Goal: Task Accomplishment & Management: Complete application form

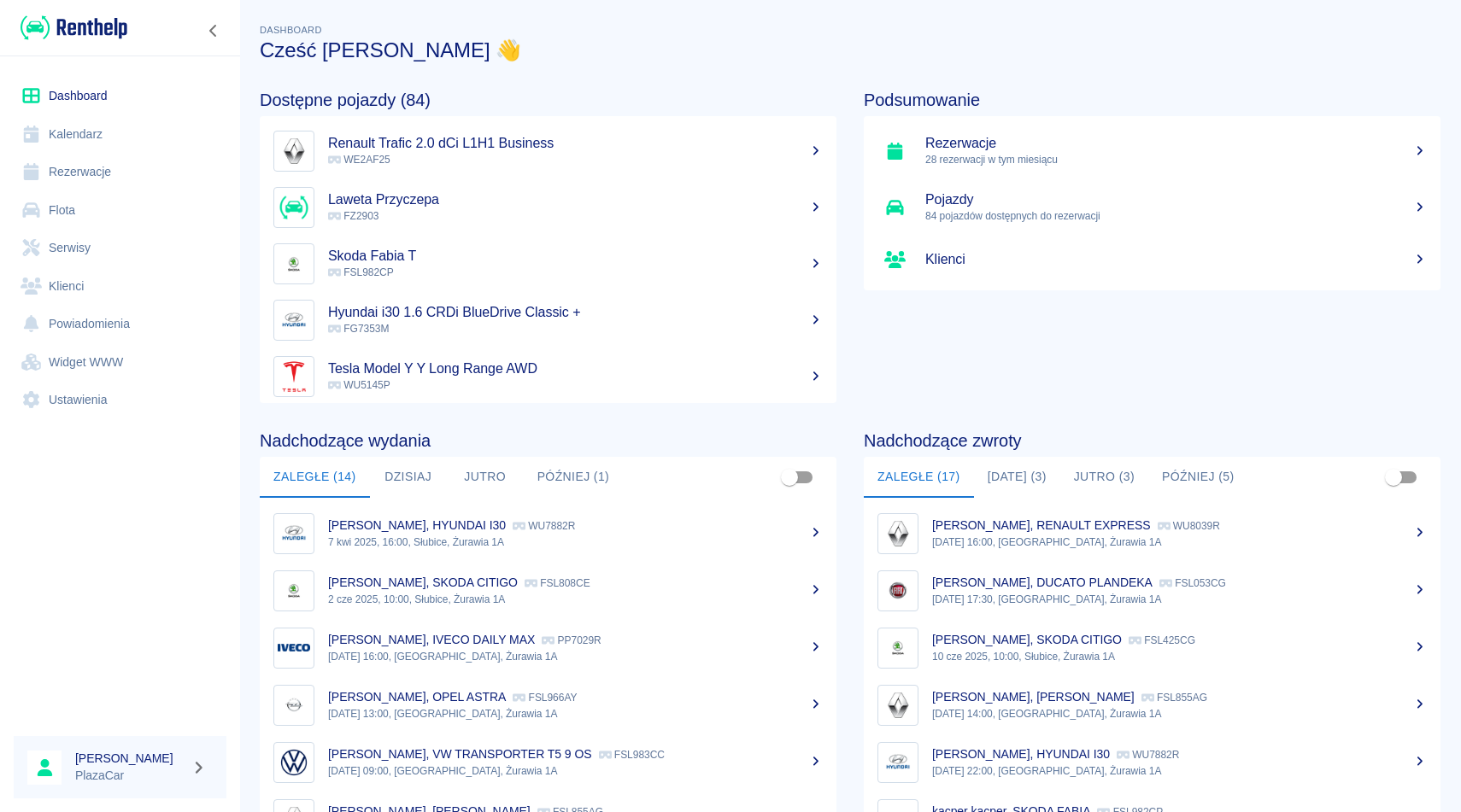
click at [99, 159] on link "Rezerwacje" at bounding box center [120, 172] width 213 height 39
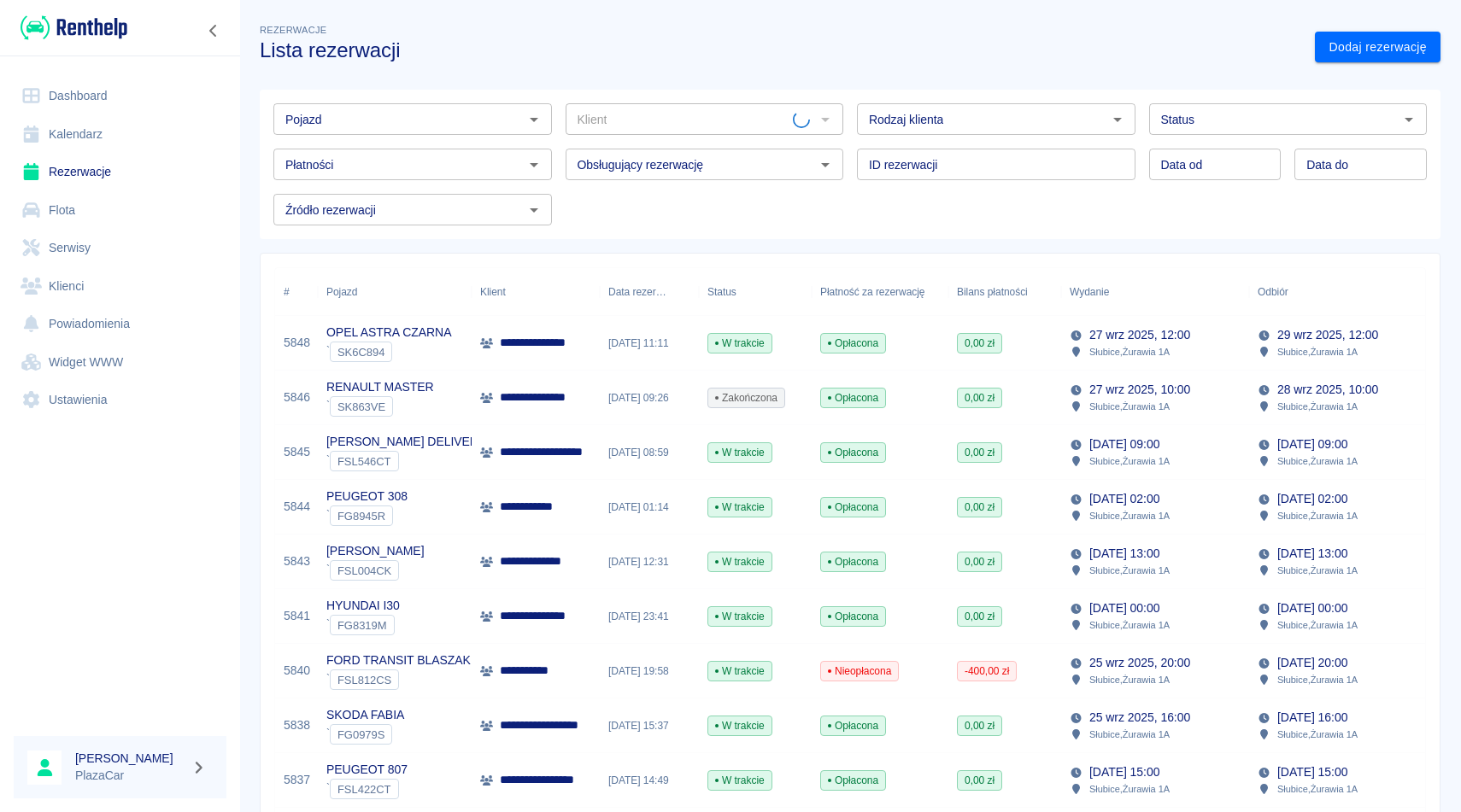
click at [372, 134] on div "Pojazd" at bounding box center [412, 118] width 278 height 32
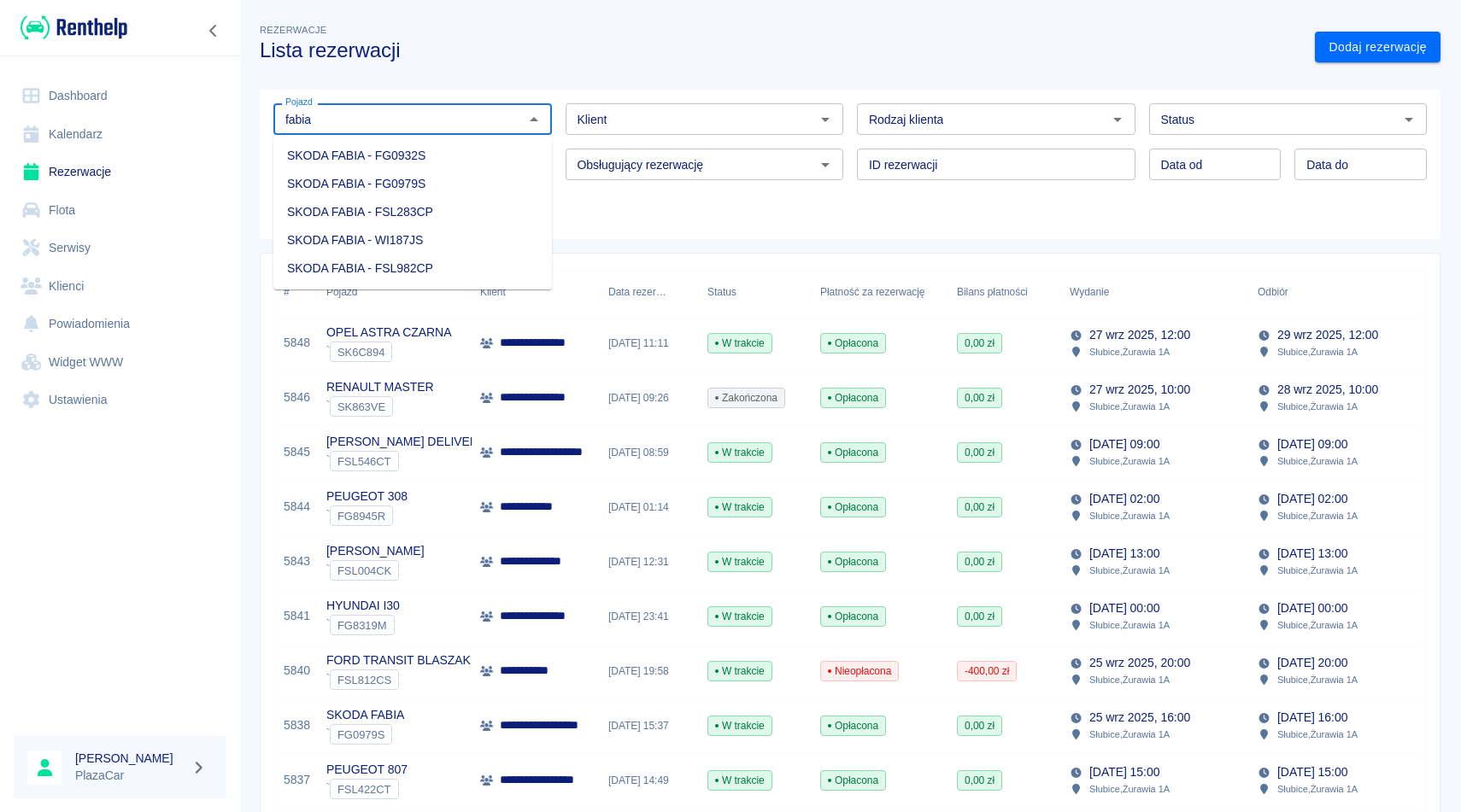
click at [460, 209] on li "SKODA FABIA - FSL283CP" at bounding box center [412, 212] width 278 height 28
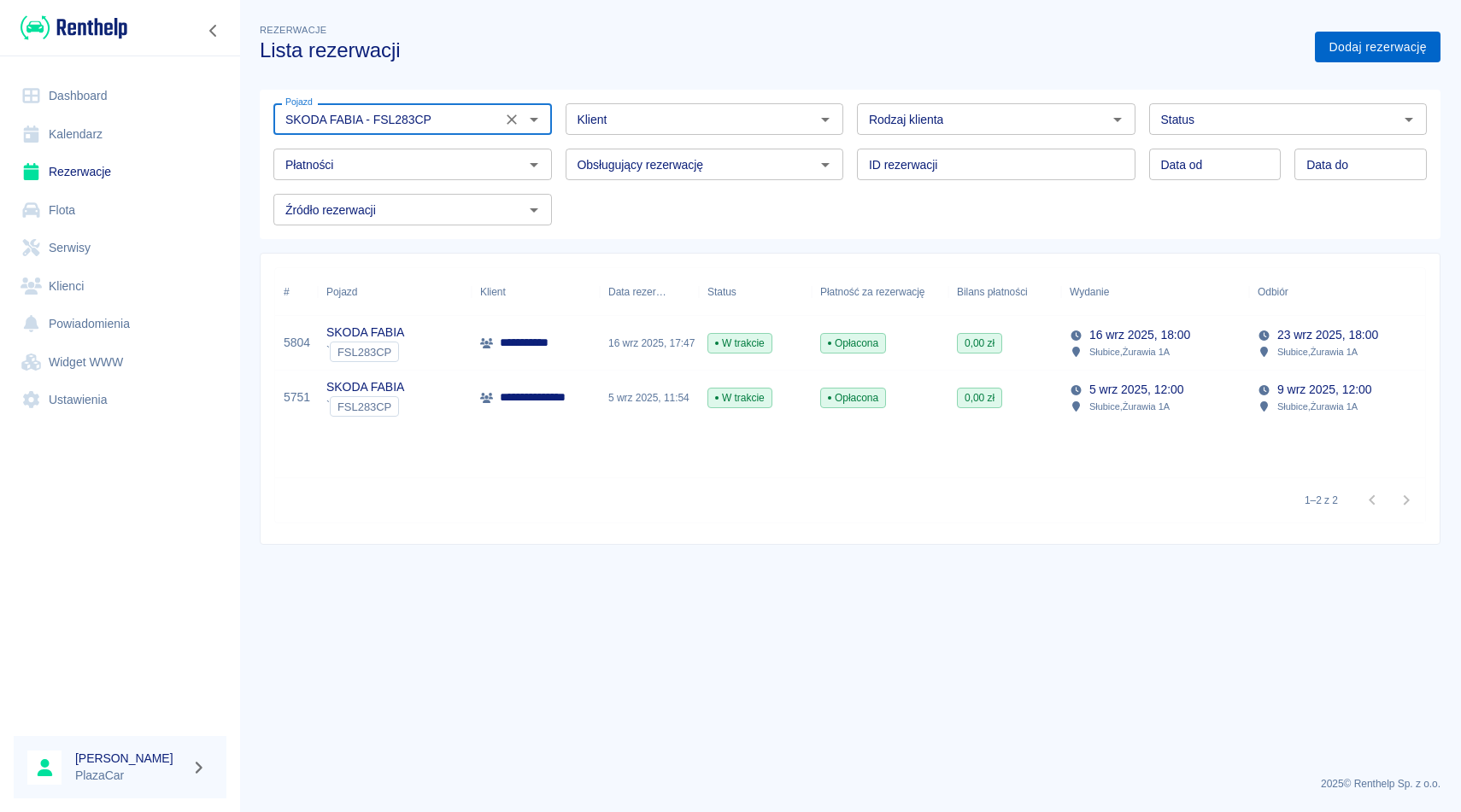
type input "SKODA FABIA - FSL283CP"
click at [1366, 52] on link "Dodaj rezerwację" at bounding box center [1378, 47] width 125 height 32
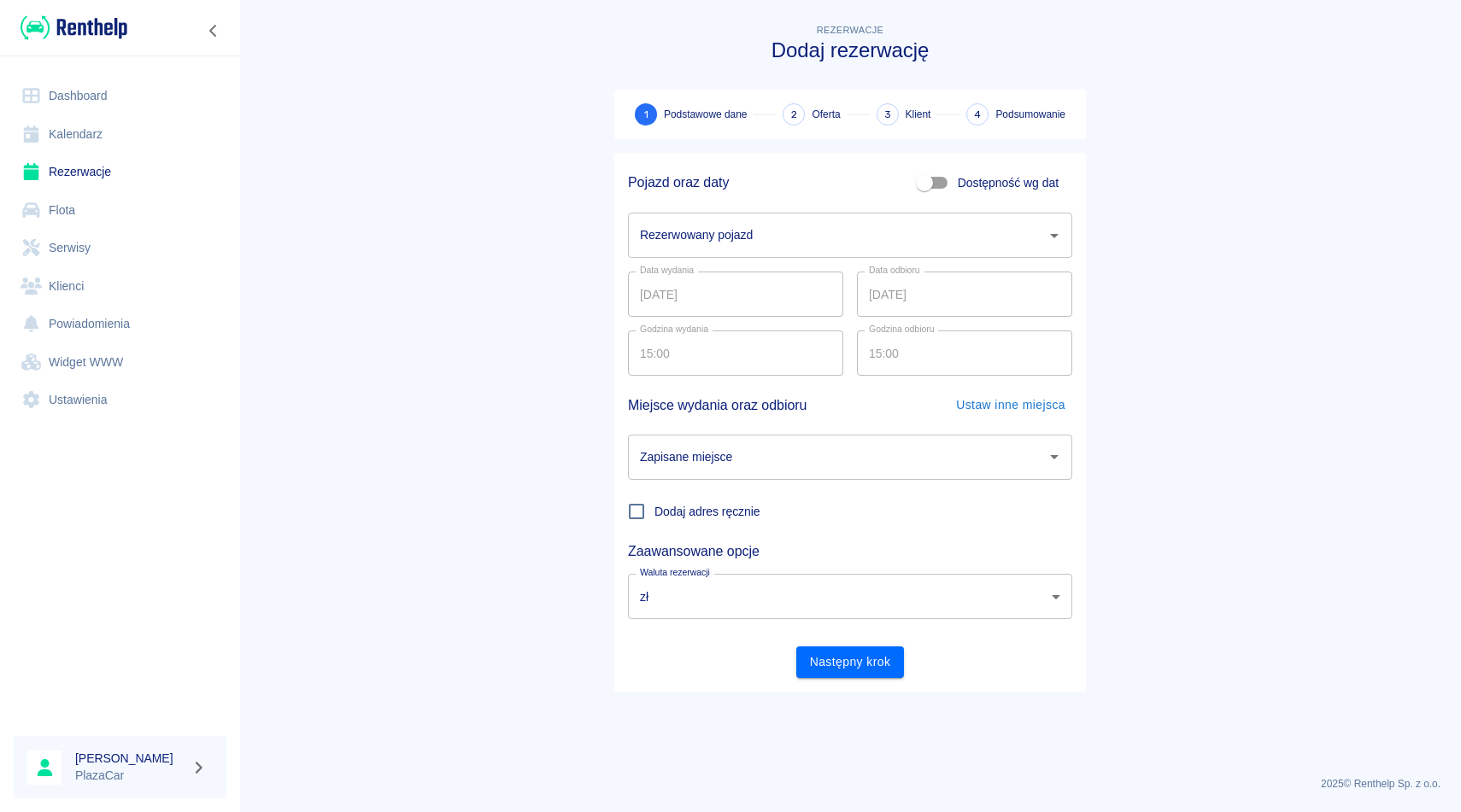
click at [798, 230] on input "Rezerwowany pojazd" at bounding box center [837, 235] width 403 height 30
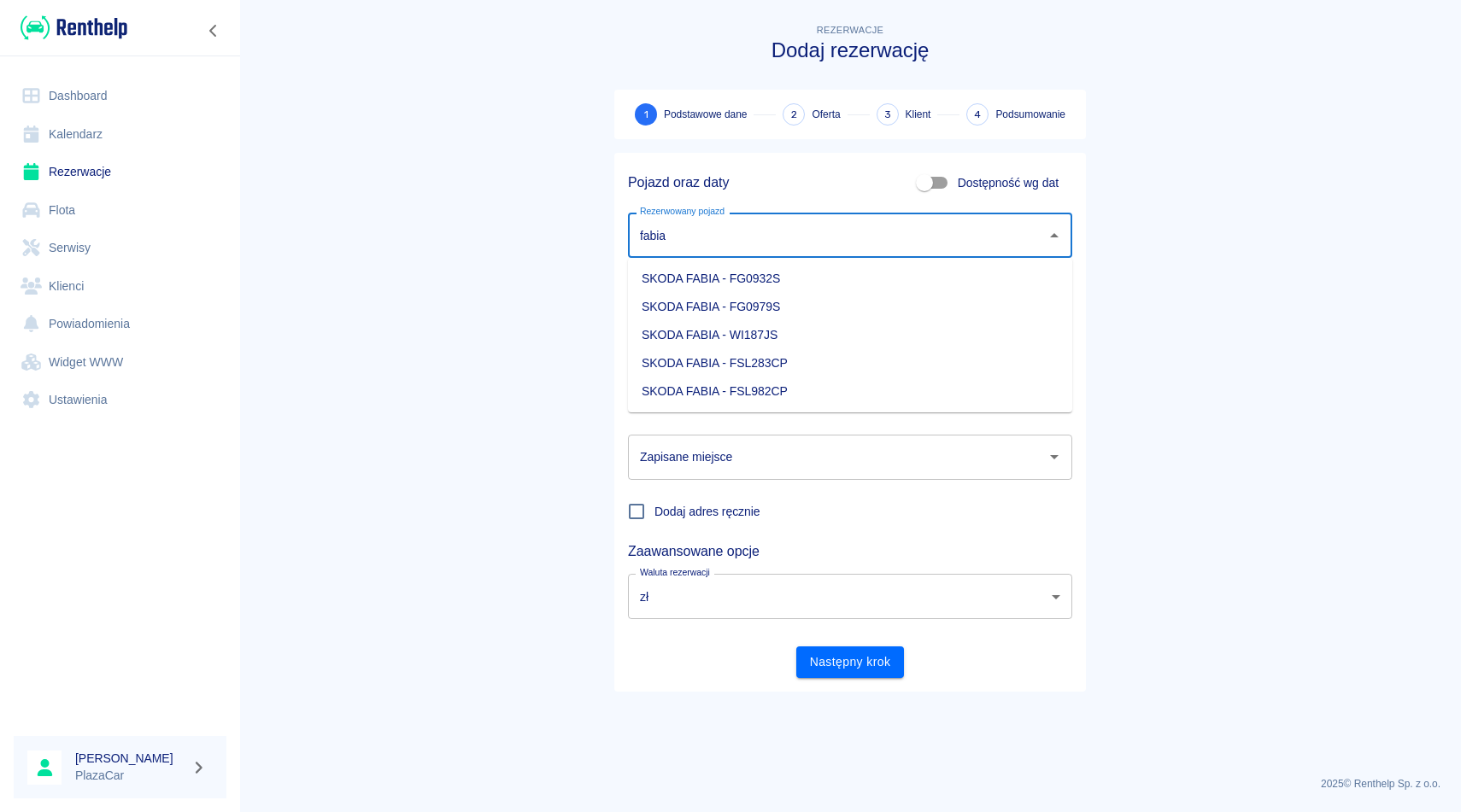
click at [928, 284] on li "SKODA FABIA - FG0932S" at bounding box center [849, 278] width 444 height 28
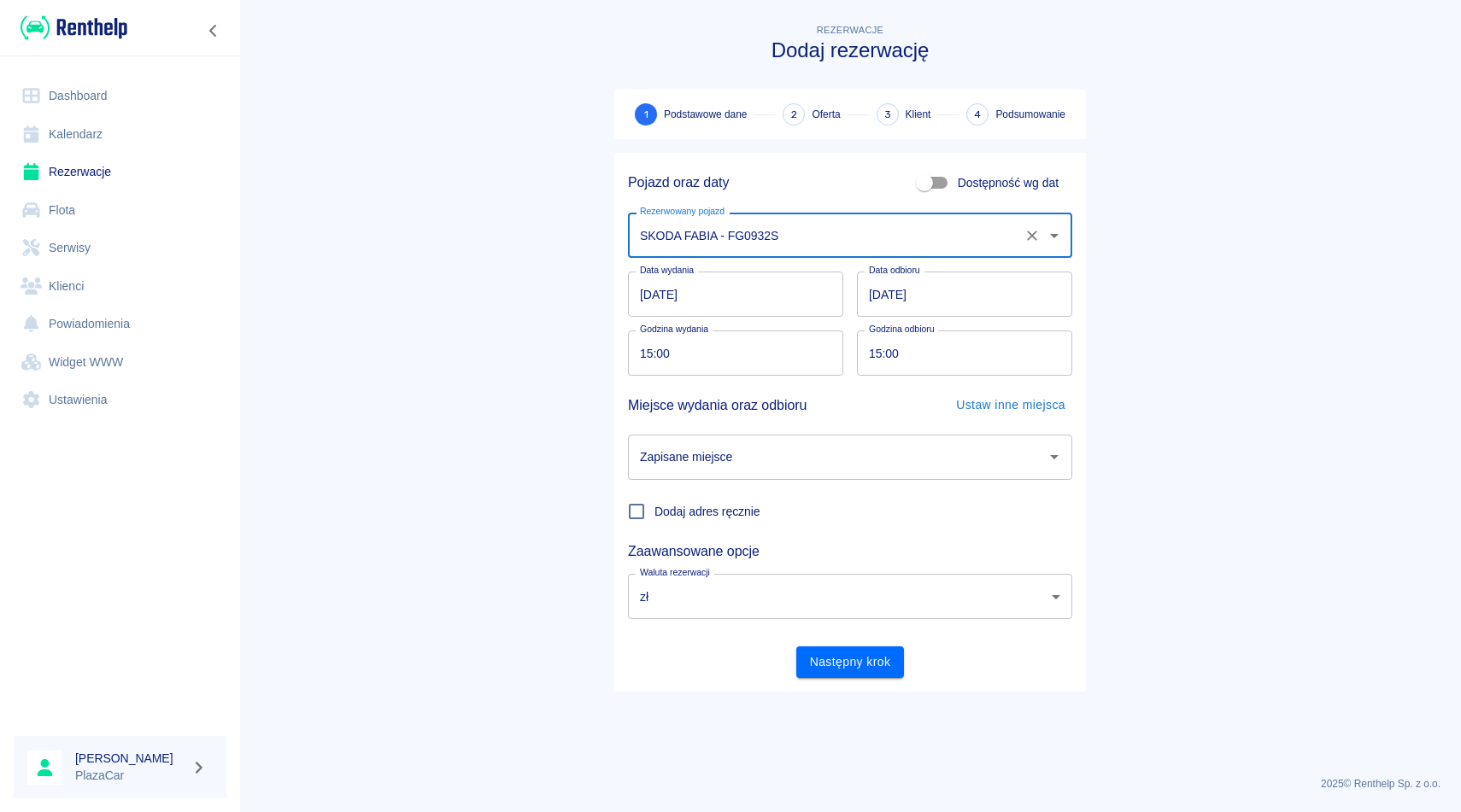
type input "SKODA FABIA - FG0932S"
click at [848, 489] on div "Dodaj adres ręcznie" at bounding box center [843, 505] width 458 height 50
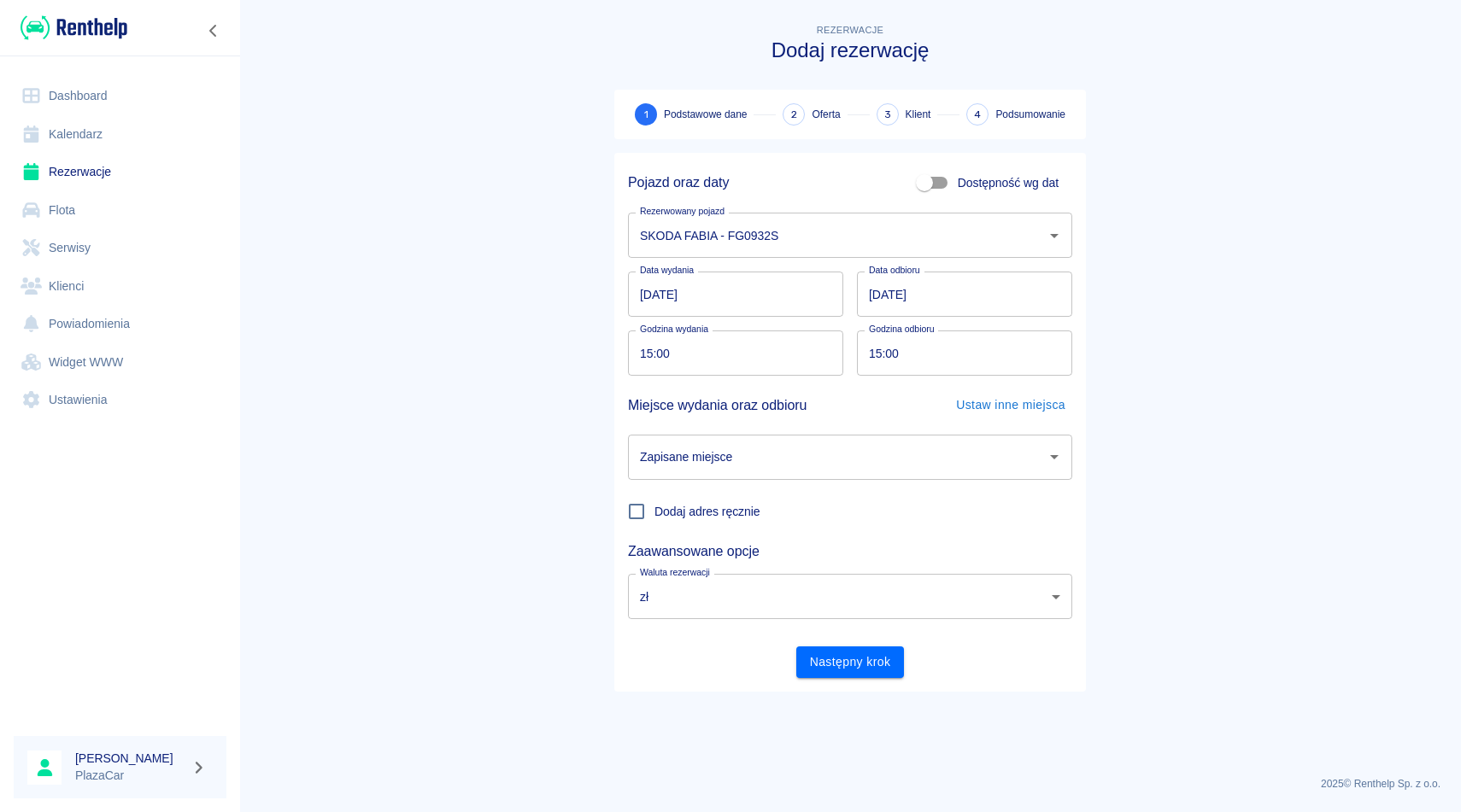
click at [851, 451] on input "Zapisane miejsce" at bounding box center [837, 457] width 403 height 30
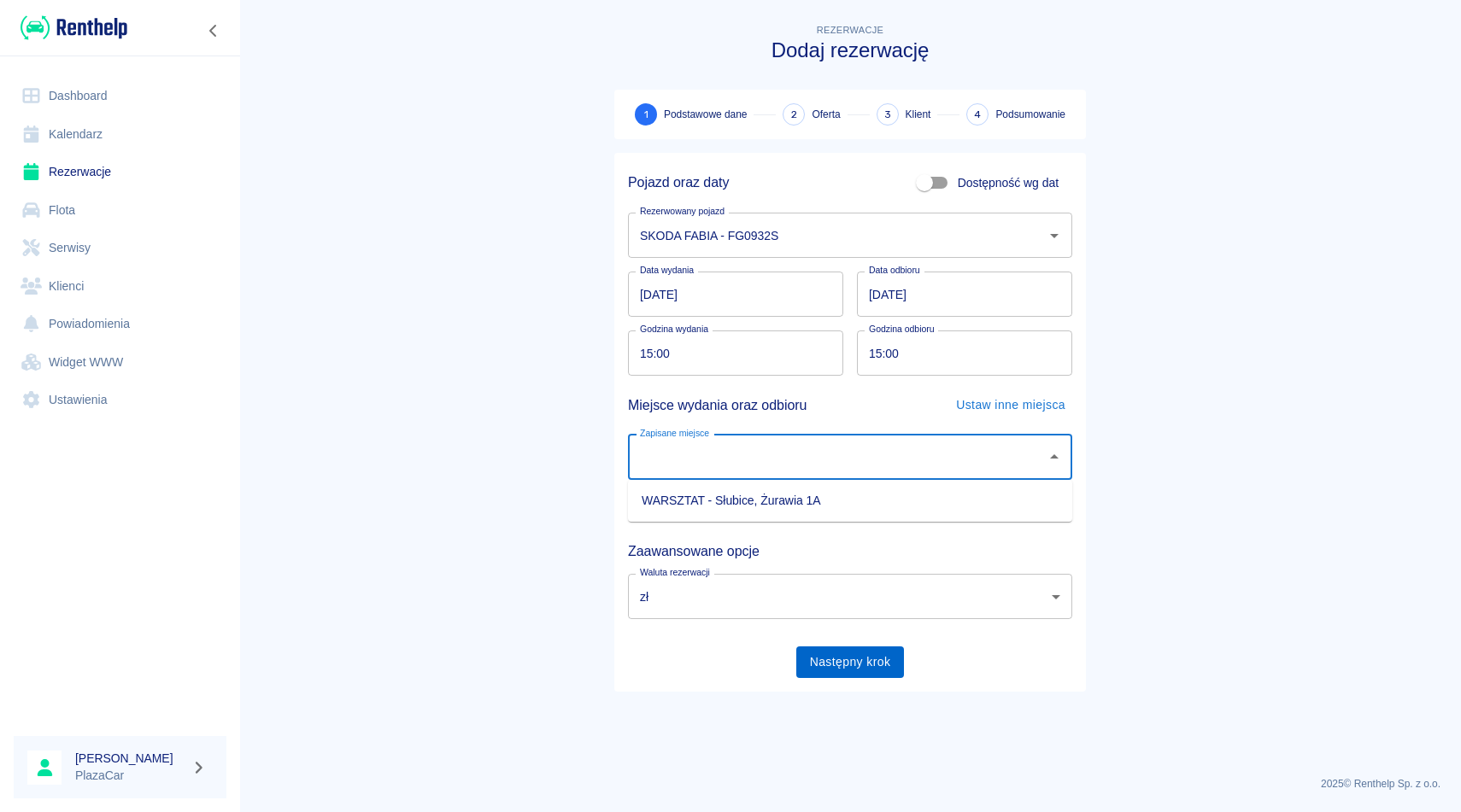
click at [834, 663] on button "Następny krok" at bounding box center [850, 662] width 108 height 32
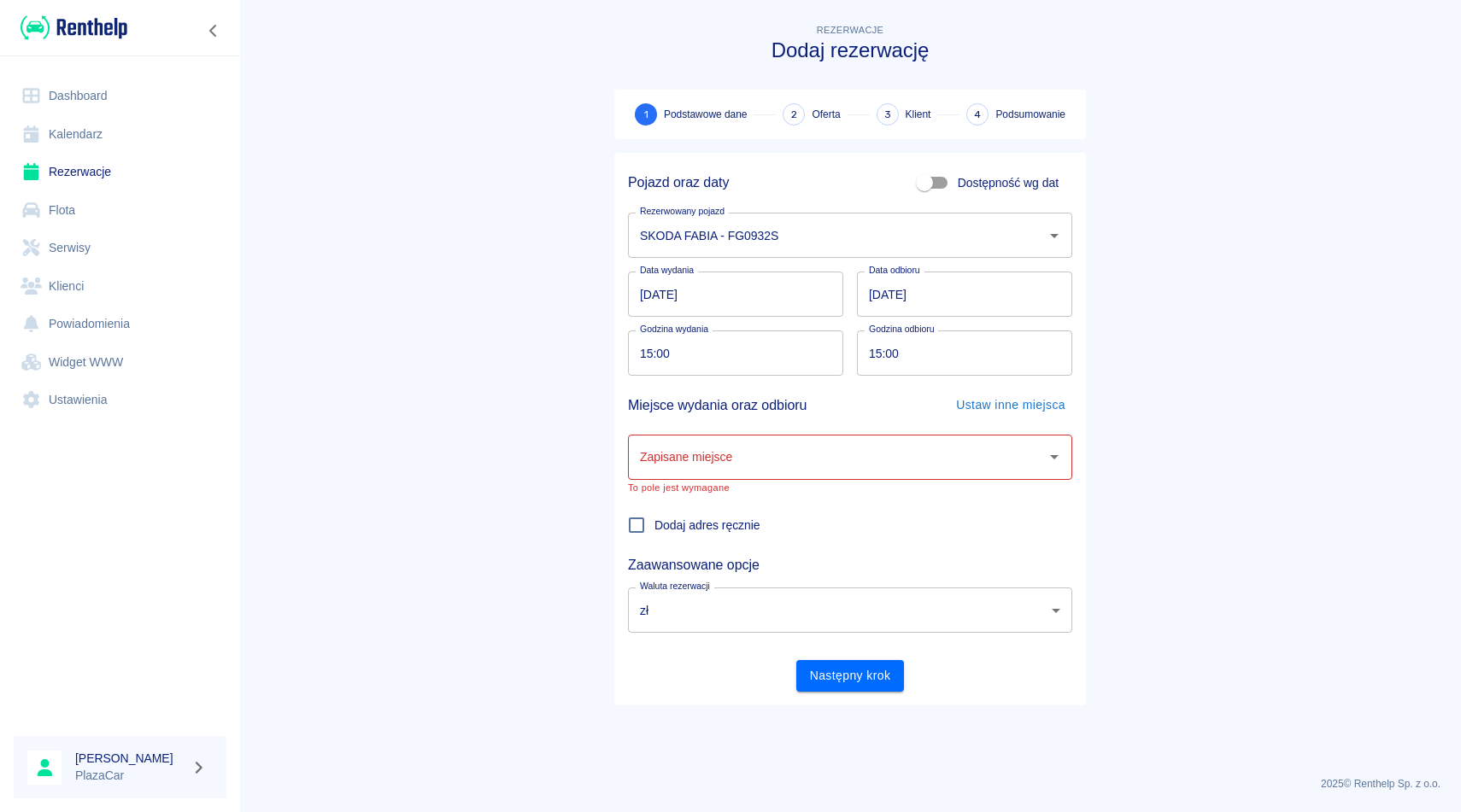
click at [643, 358] on input "15:00" at bounding box center [729, 353] width 203 height 45
type input "14:00"
click at [813, 464] on input "Zapisane miejsce" at bounding box center [837, 457] width 403 height 30
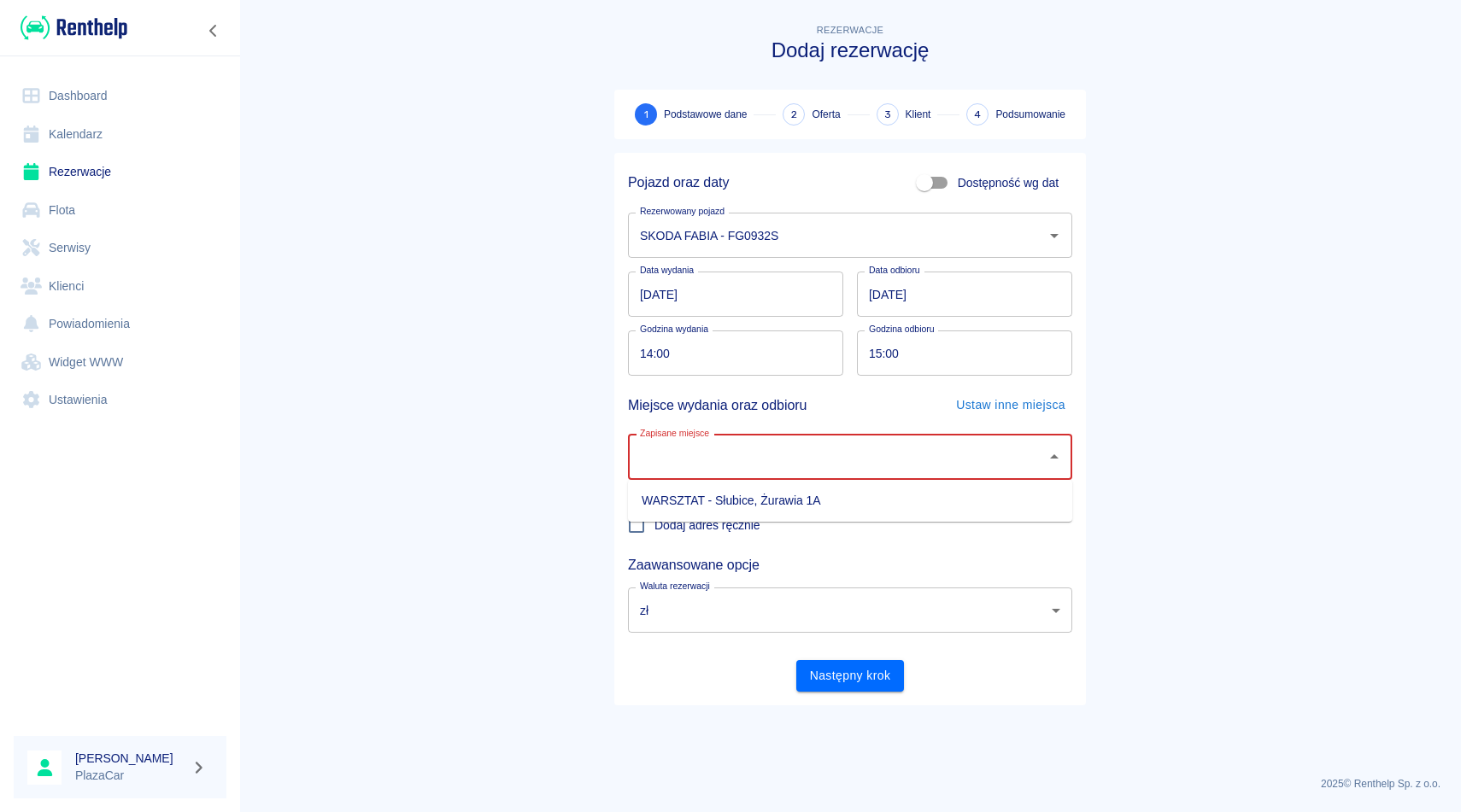
click at [813, 487] on li "WARSZTAT - Słubice, Żurawia 1A" at bounding box center [849, 500] width 444 height 28
type input "WARSZTAT - Słubice, Żurawia 1A"
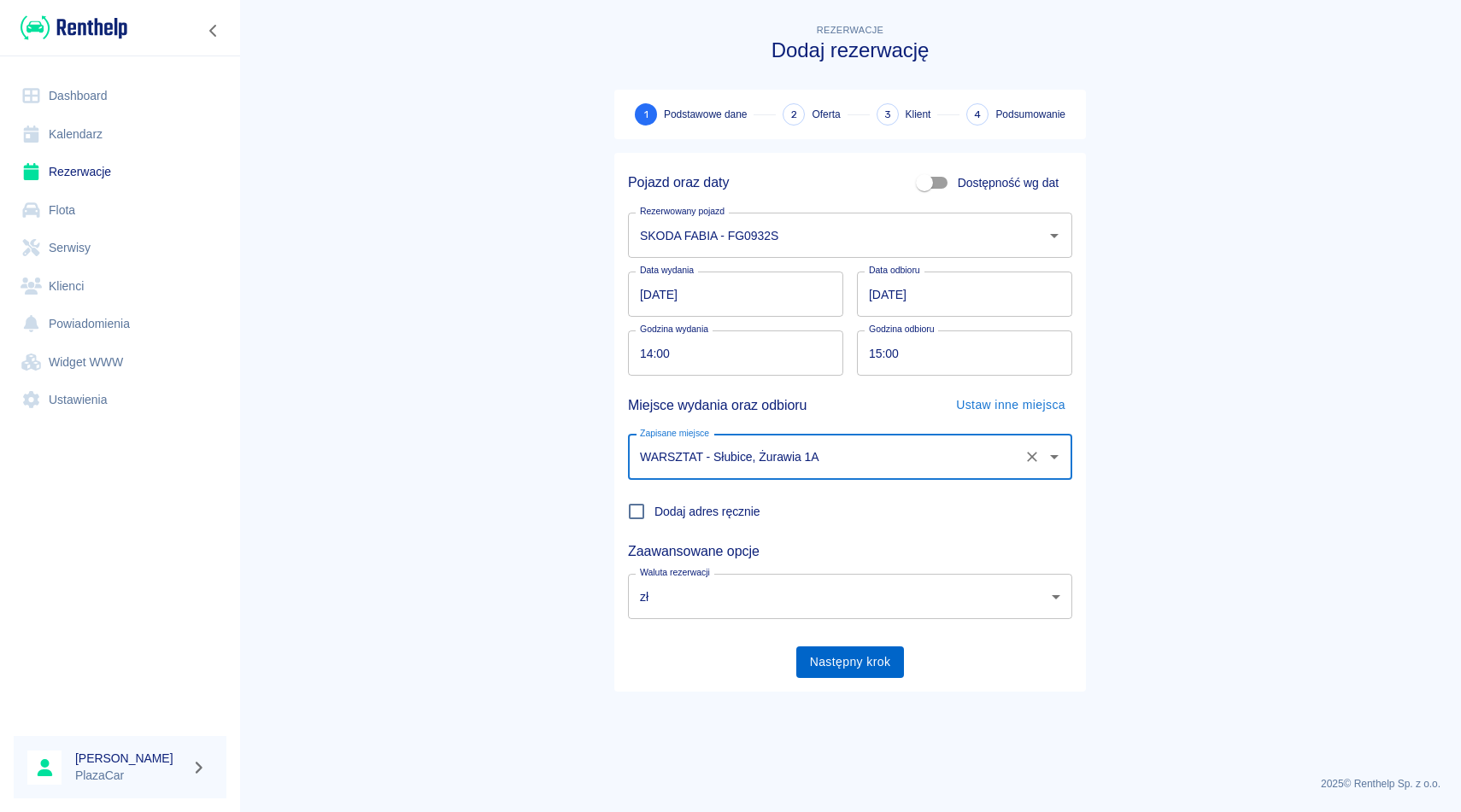
click at [848, 658] on button "Następny krok" at bounding box center [850, 662] width 108 height 32
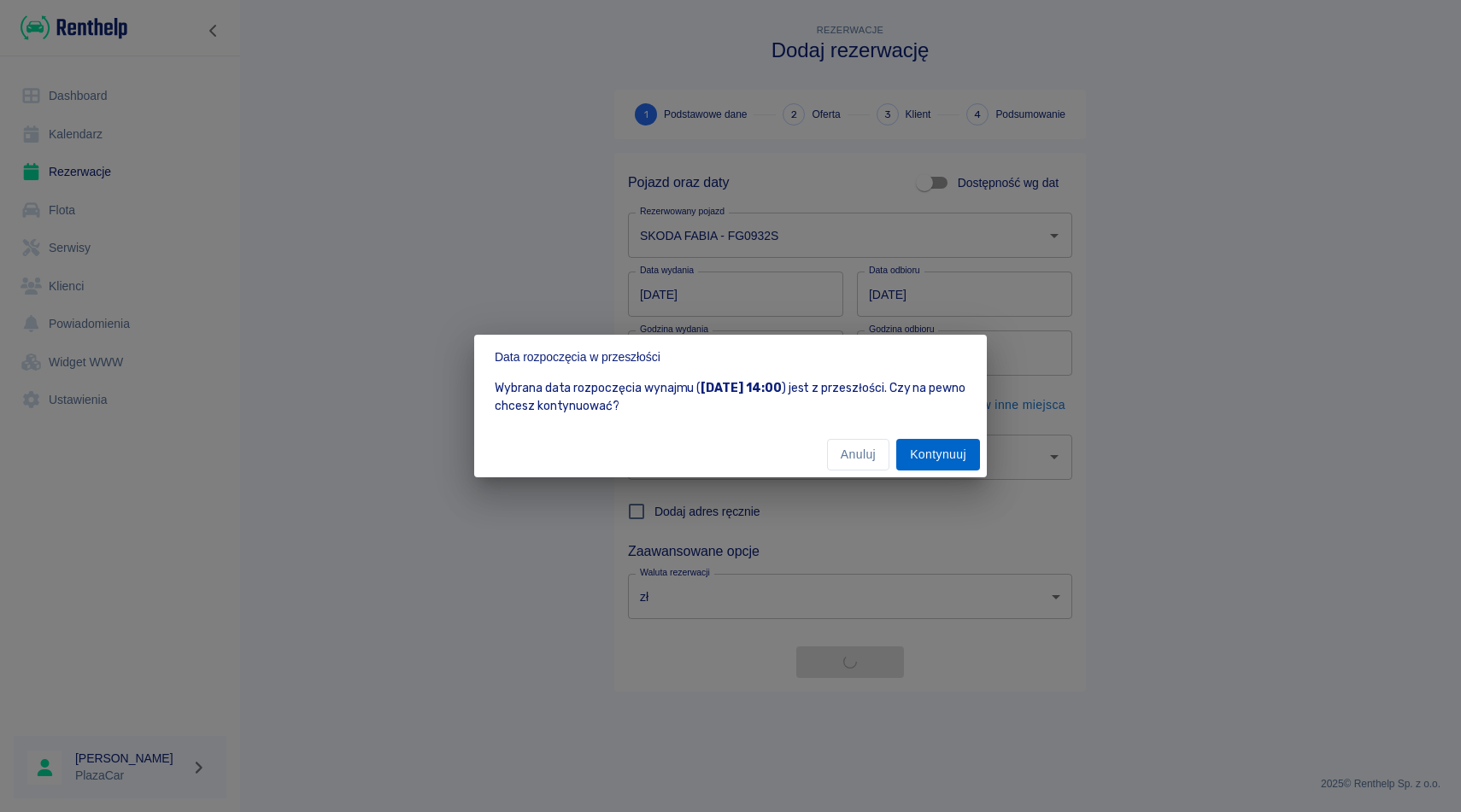
click at [935, 462] on button "Kontynuuj" at bounding box center [938, 455] width 84 height 32
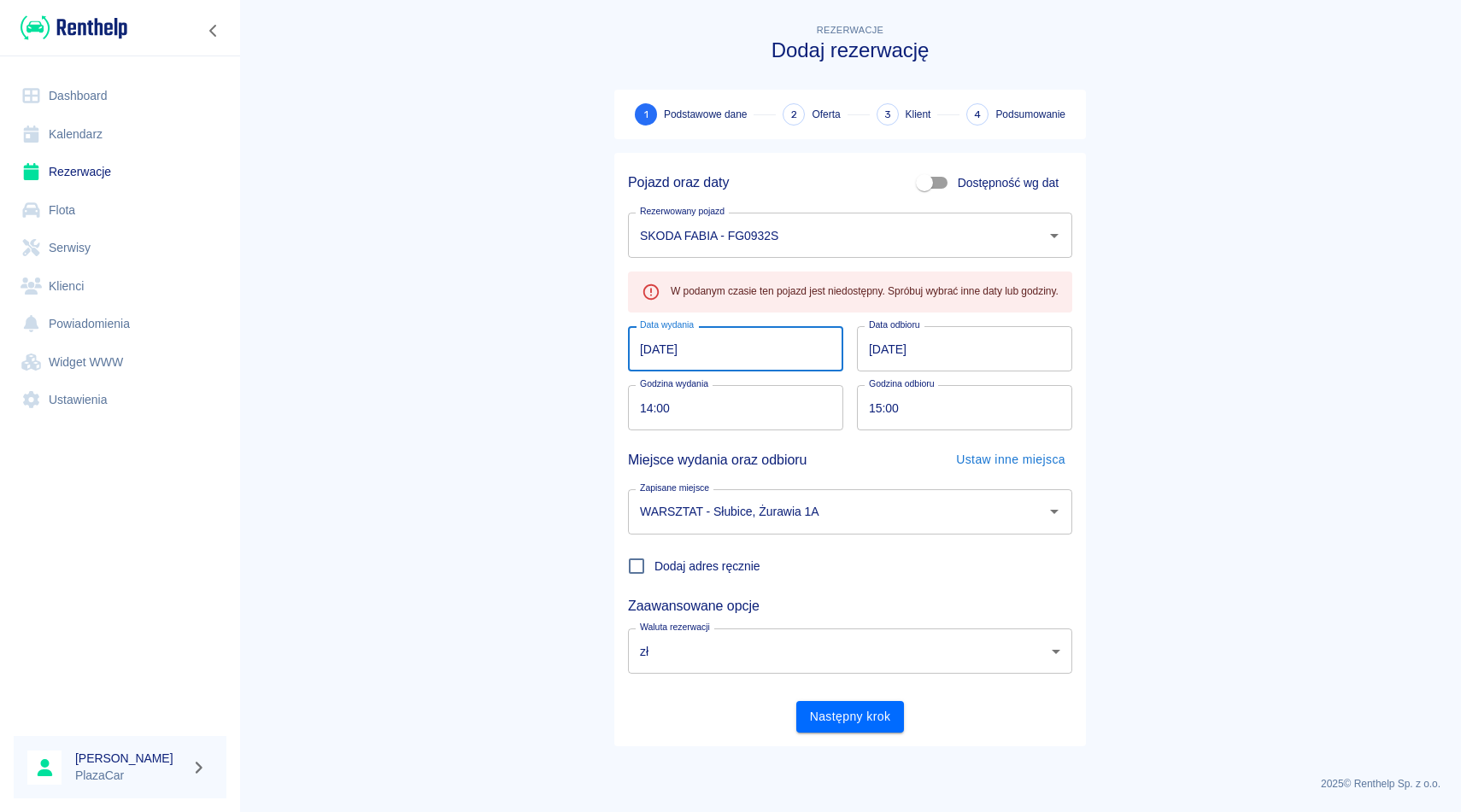
click at [719, 350] on input "[DATE]" at bounding box center [735, 348] width 215 height 45
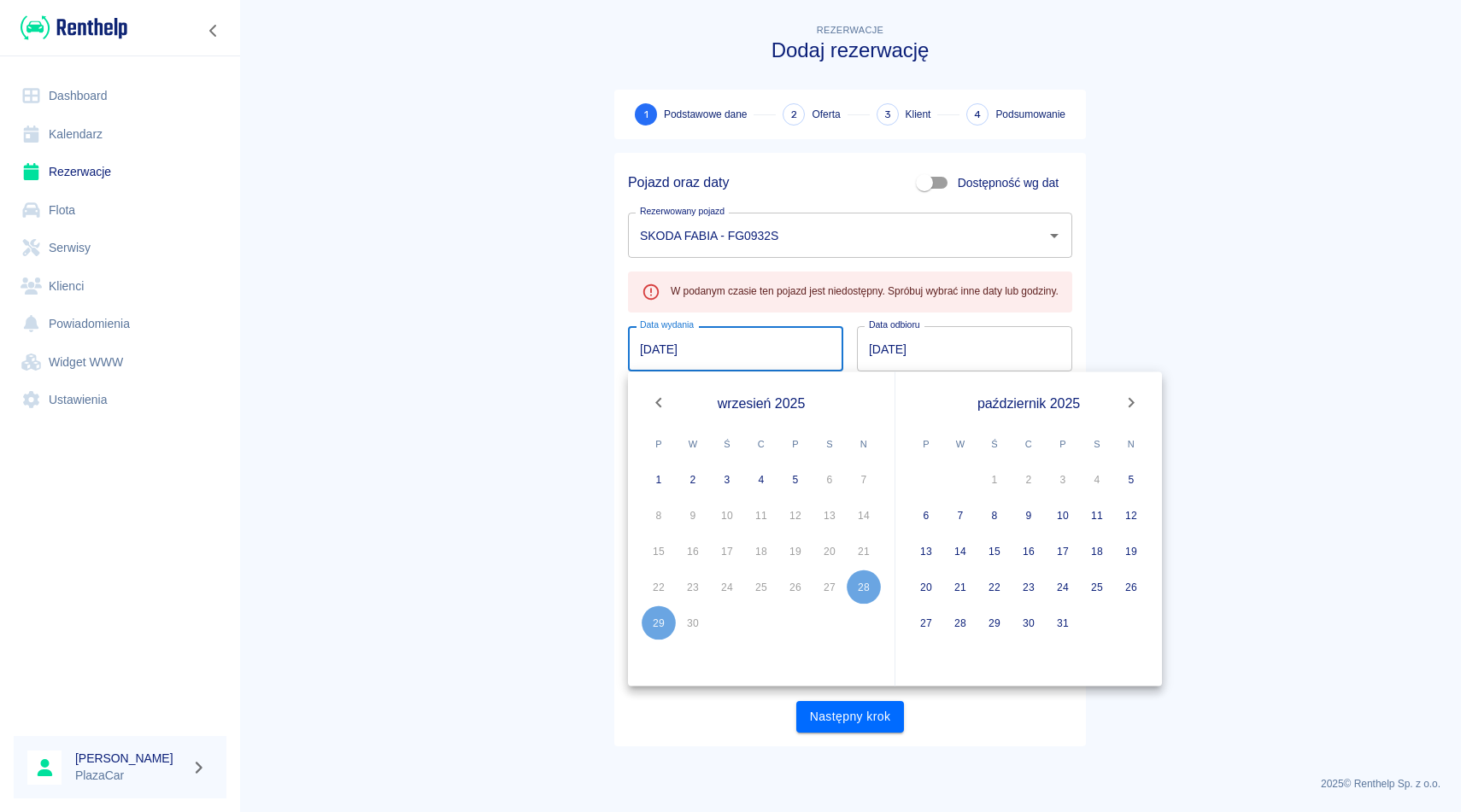
click at [859, 594] on div "28" at bounding box center [864, 588] width 34 height 34
click at [74, 171] on link "Rezerwacje" at bounding box center [120, 172] width 213 height 39
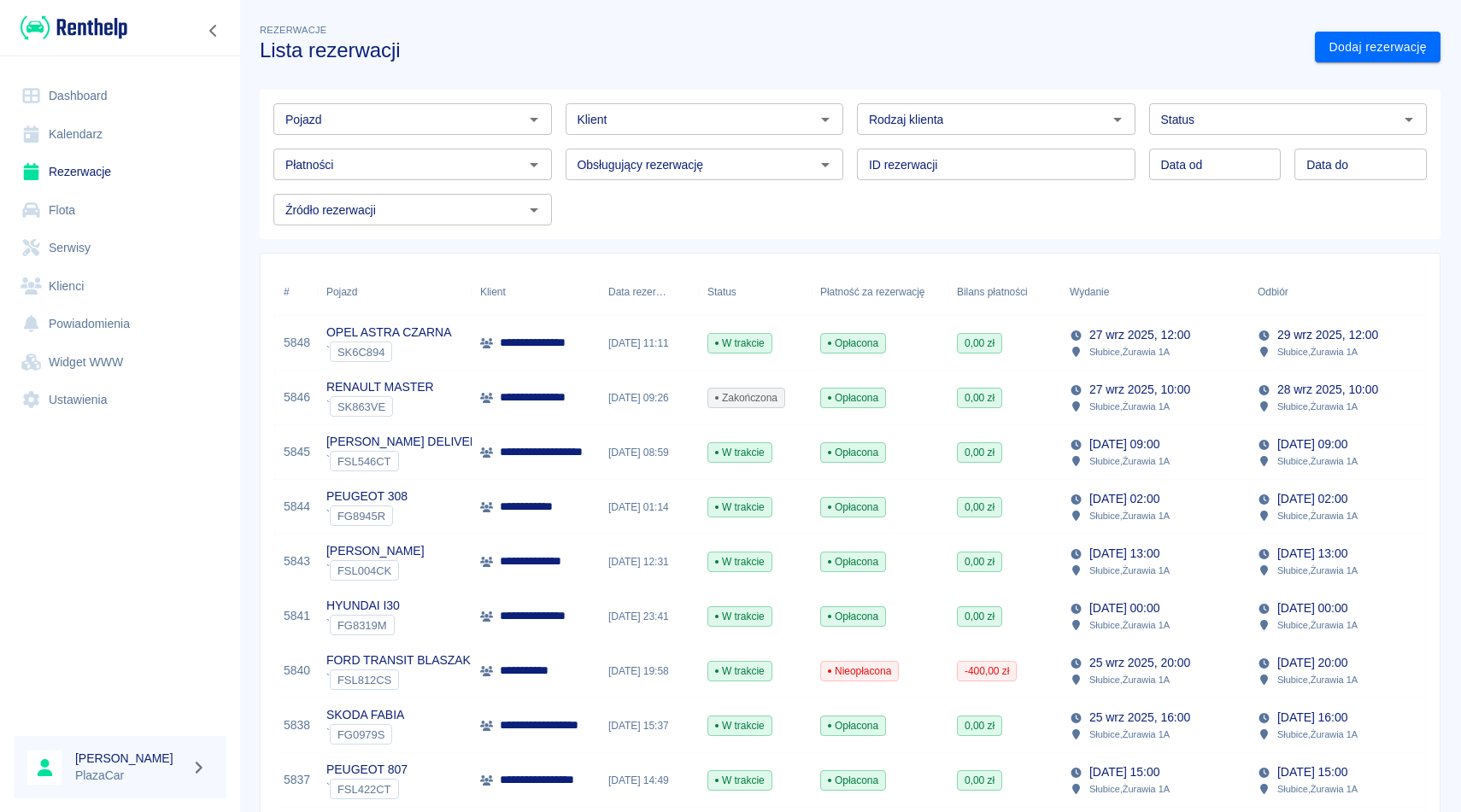
click at [385, 133] on div "Pojazd" at bounding box center [412, 118] width 278 height 32
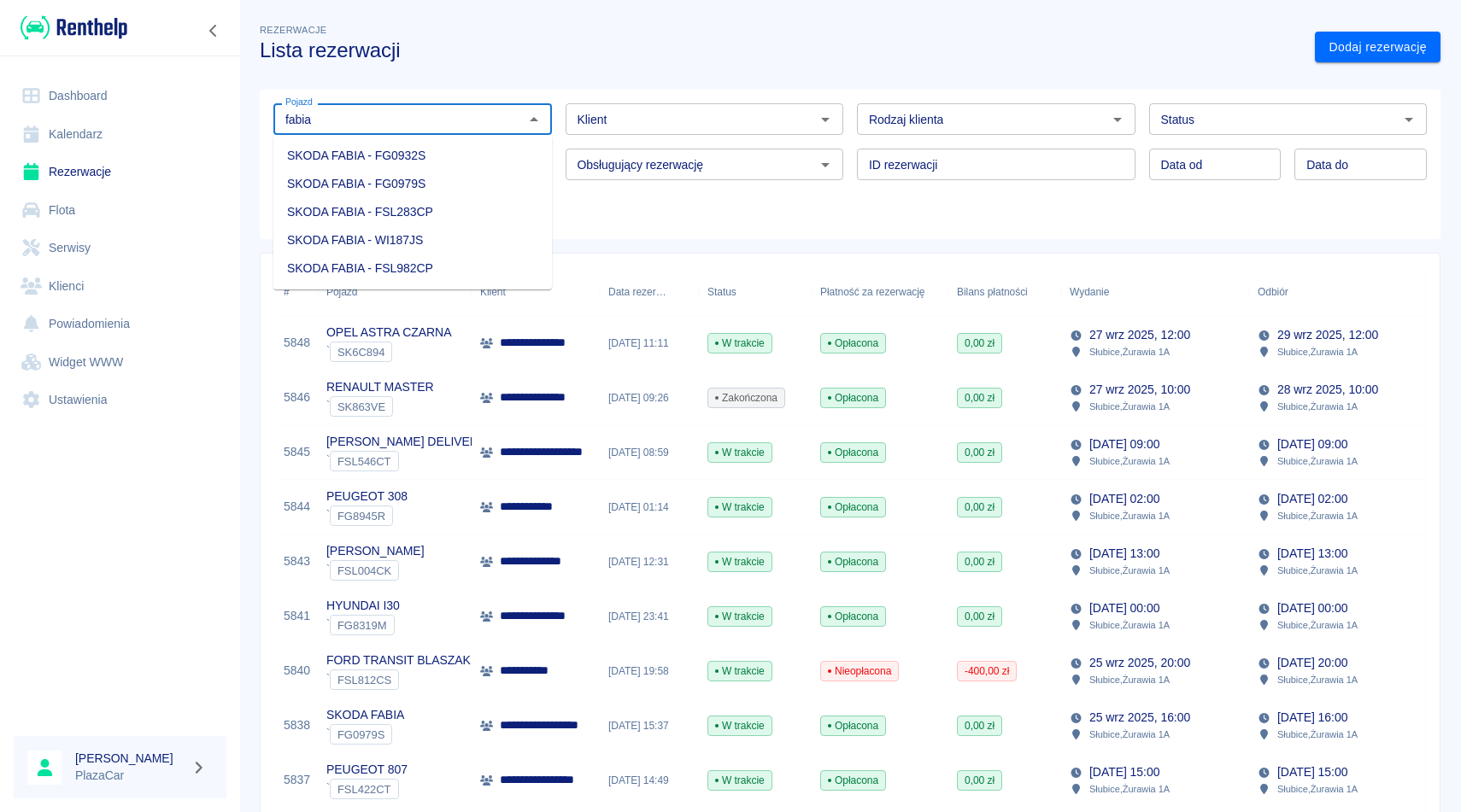
click at [448, 204] on li "SKODA FABIA - FSL283CP" at bounding box center [412, 212] width 278 height 28
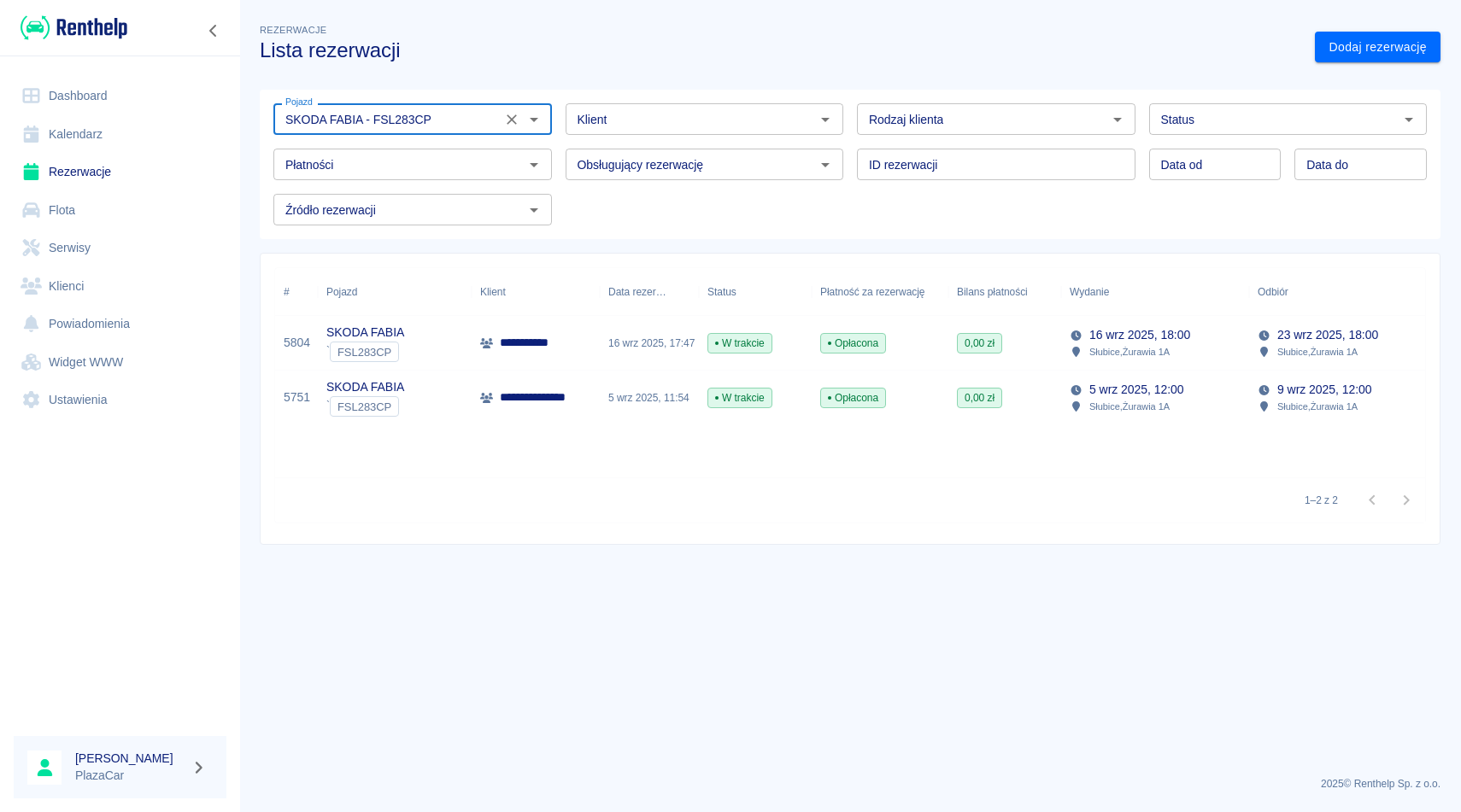
type input "SKODA FABIA - FSL283CP"
click at [1251, 354] on div "[DATE] 18:00 Słubice , Żurawia 1A" at bounding box center [1343, 343] width 188 height 55
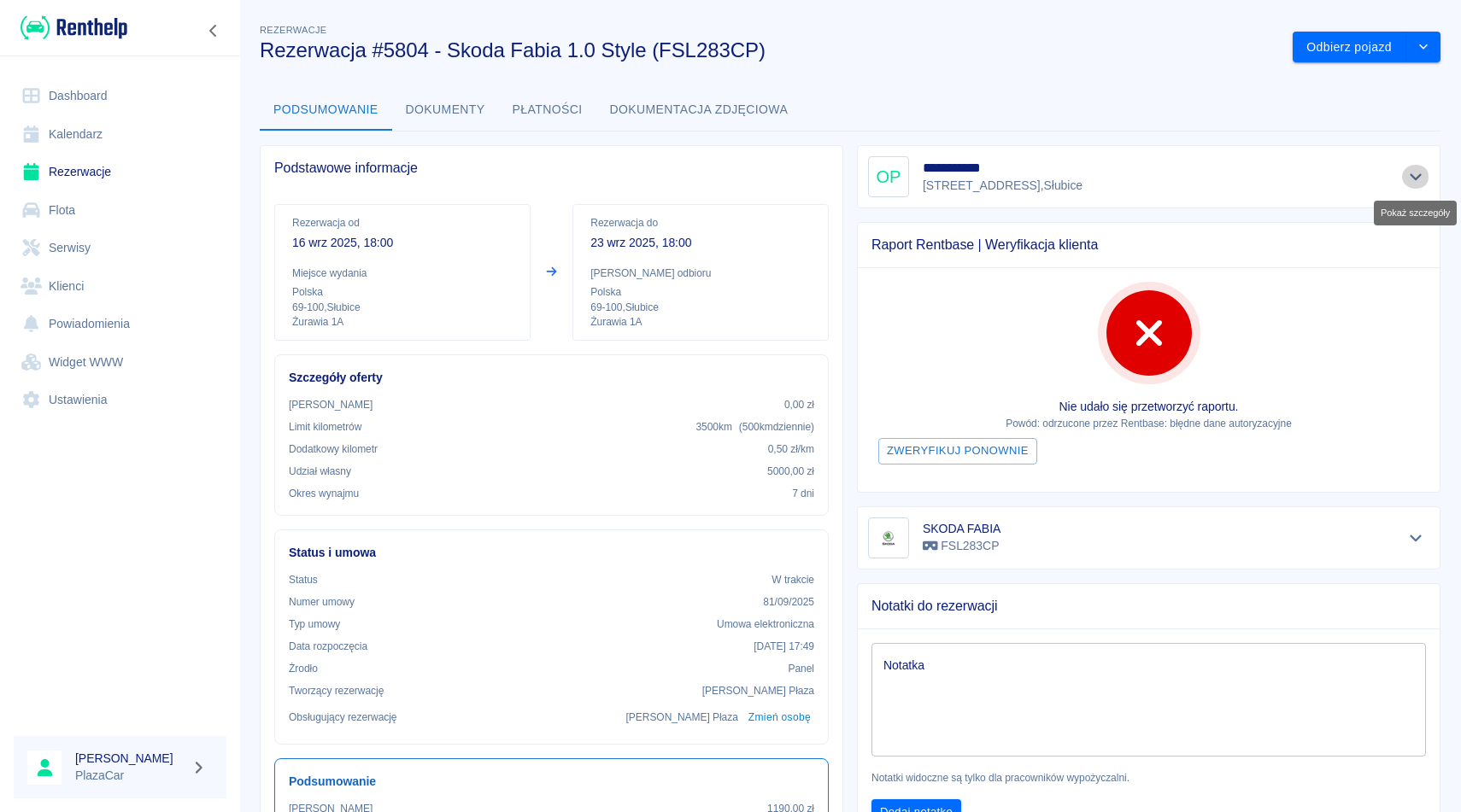
click at [1412, 179] on icon "Pokaż szczegóły" at bounding box center [1416, 177] width 20 height 15
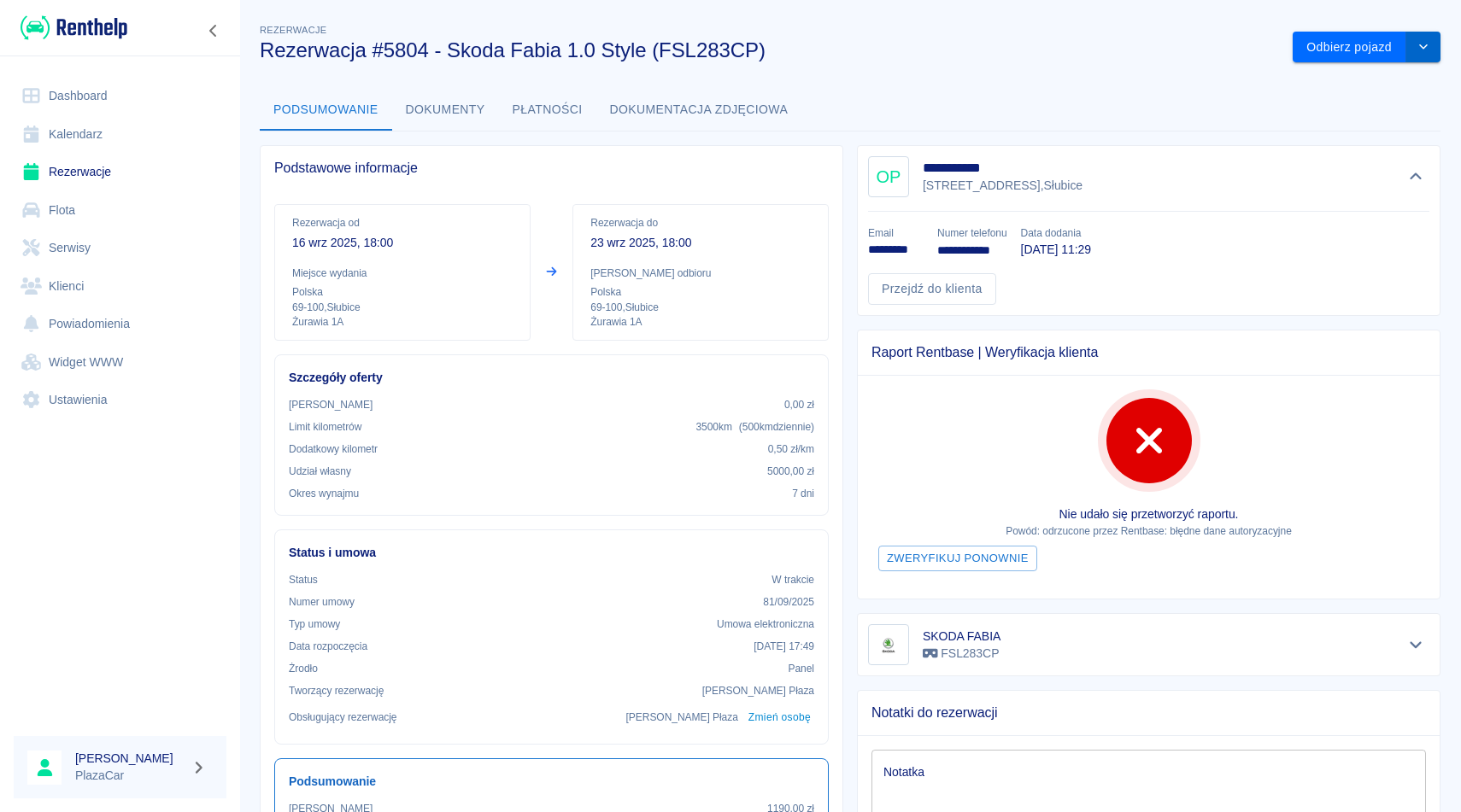
click at [1414, 56] on button "drop-down" at bounding box center [1423, 47] width 34 height 32
click at [1393, 83] on li "Przedłuż rezerwację" at bounding box center [1367, 83] width 134 height 28
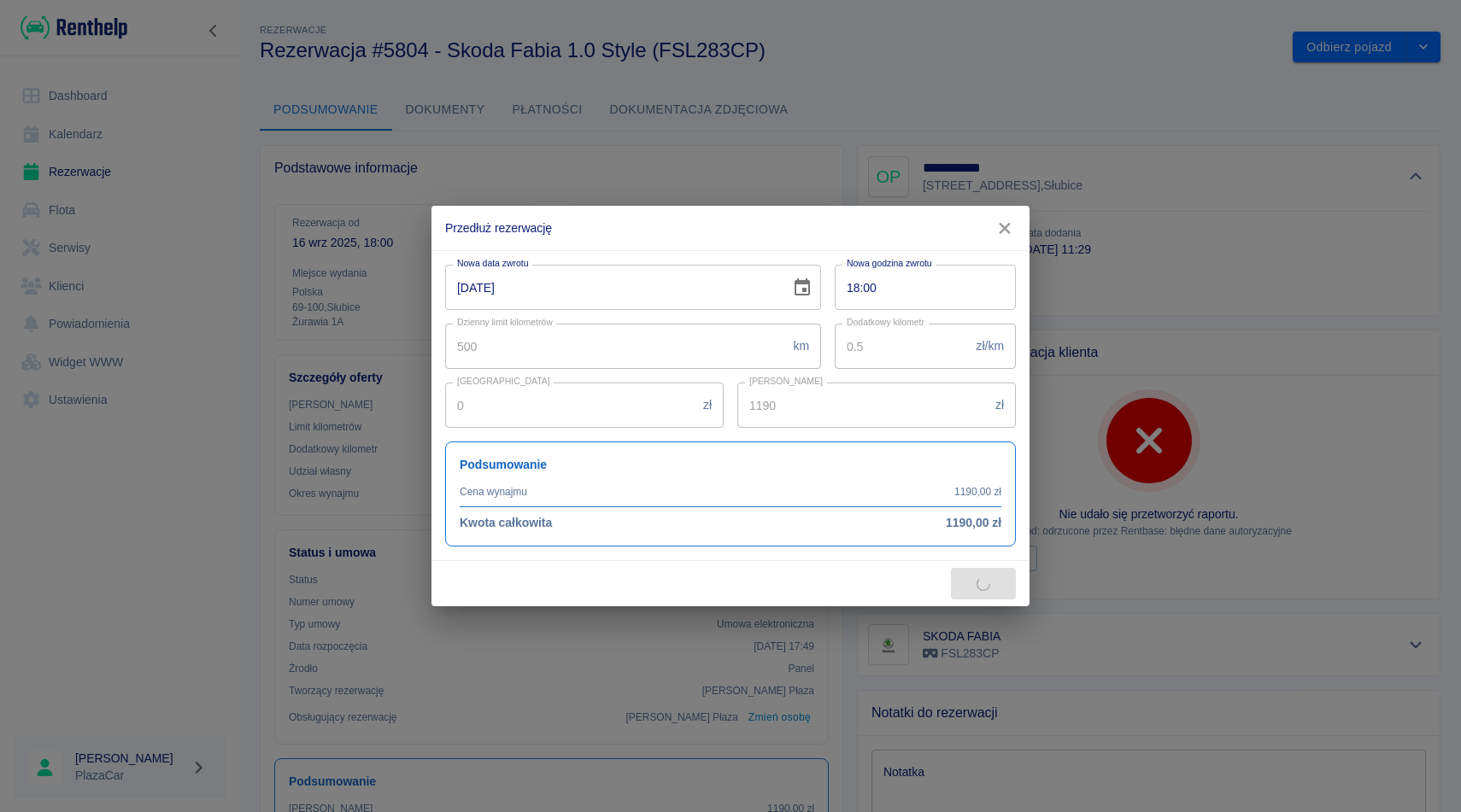
type input "1750"
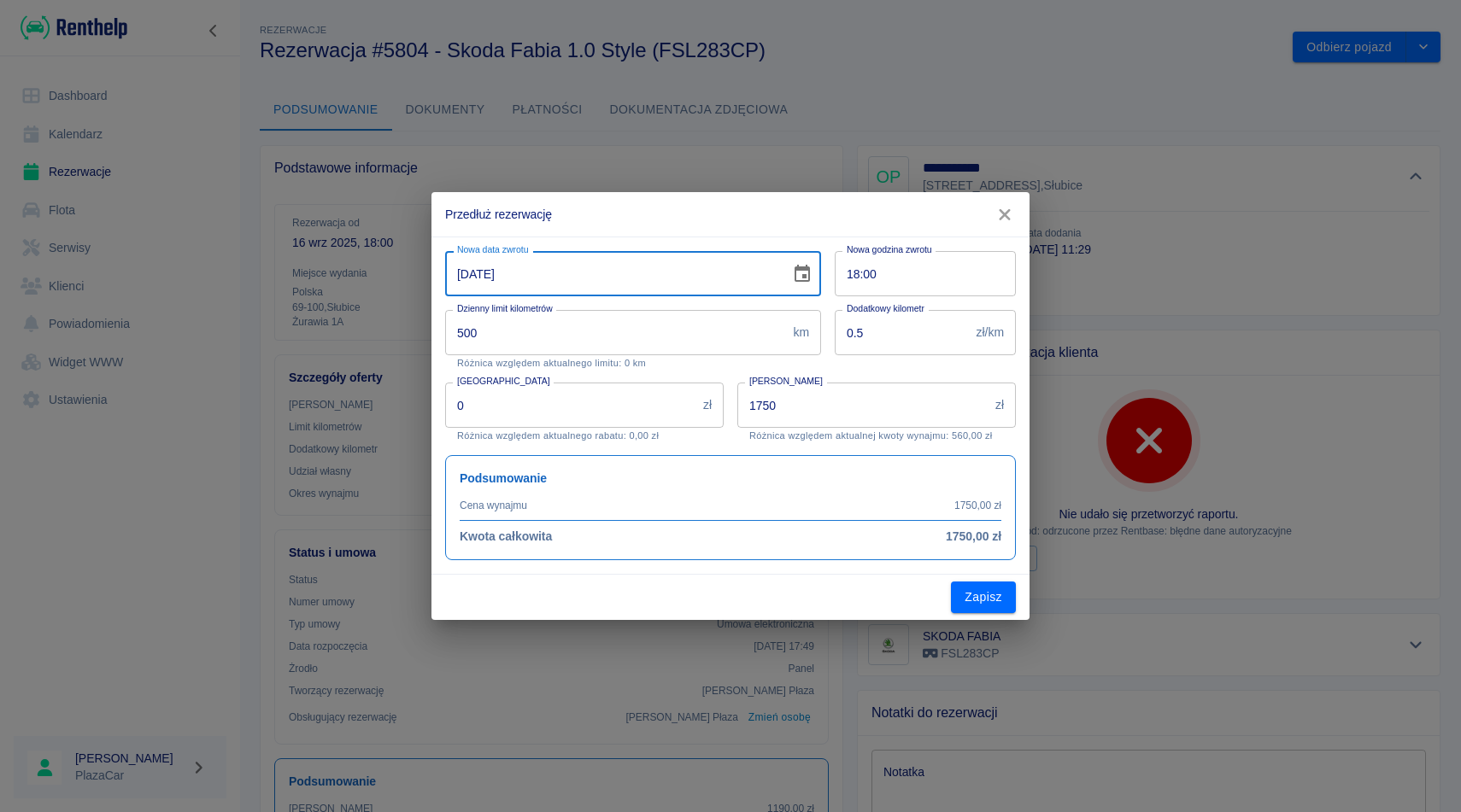
click at [577, 270] on input "[DATE]" at bounding box center [611, 274] width 333 height 45
click at [803, 278] on icon "Choose date, selected date is 23 wrz 2025" at bounding box center [803, 275] width 21 height 21
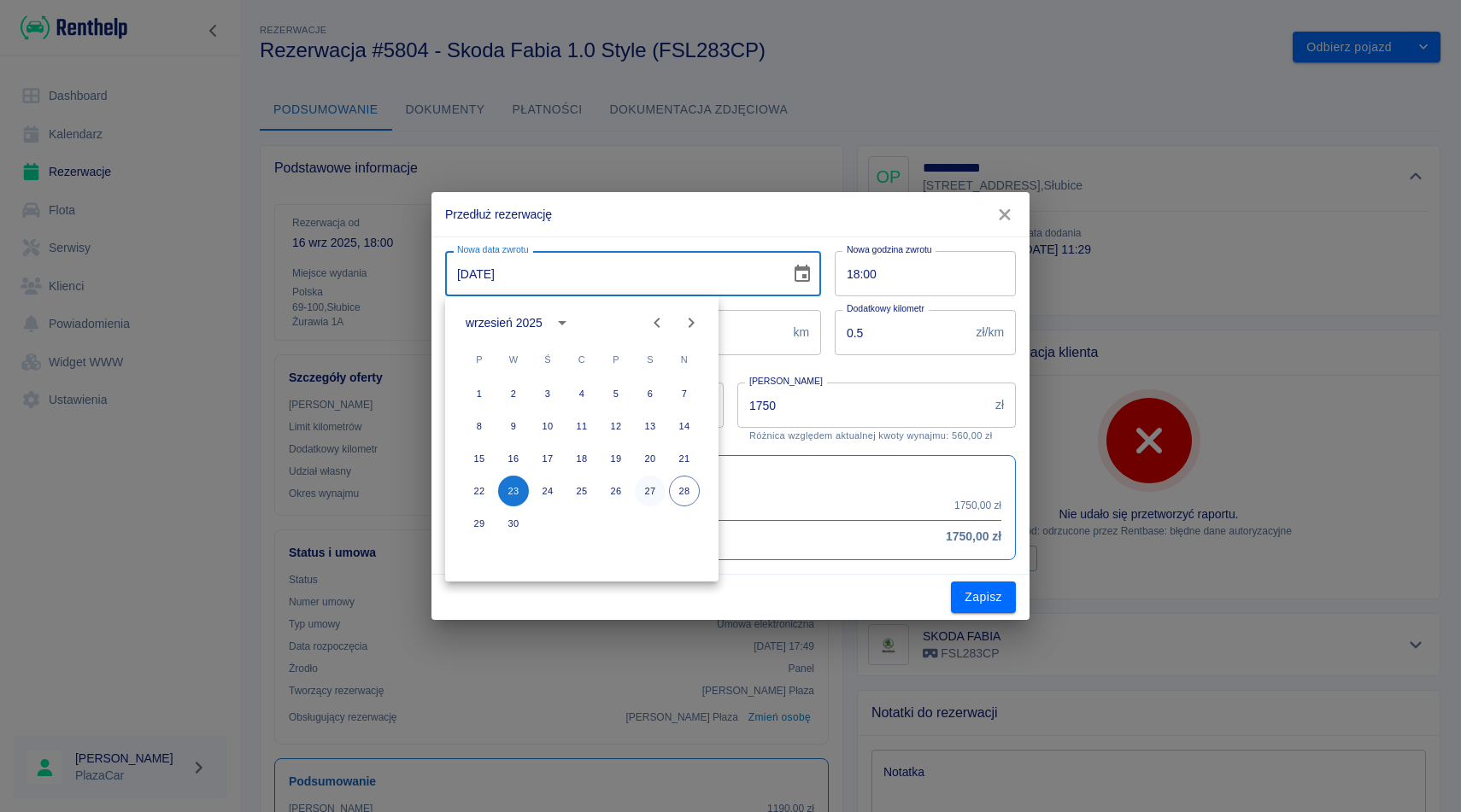
click at [646, 487] on button "27" at bounding box center [650, 491] width 31 height 31
type input "[DATE]"
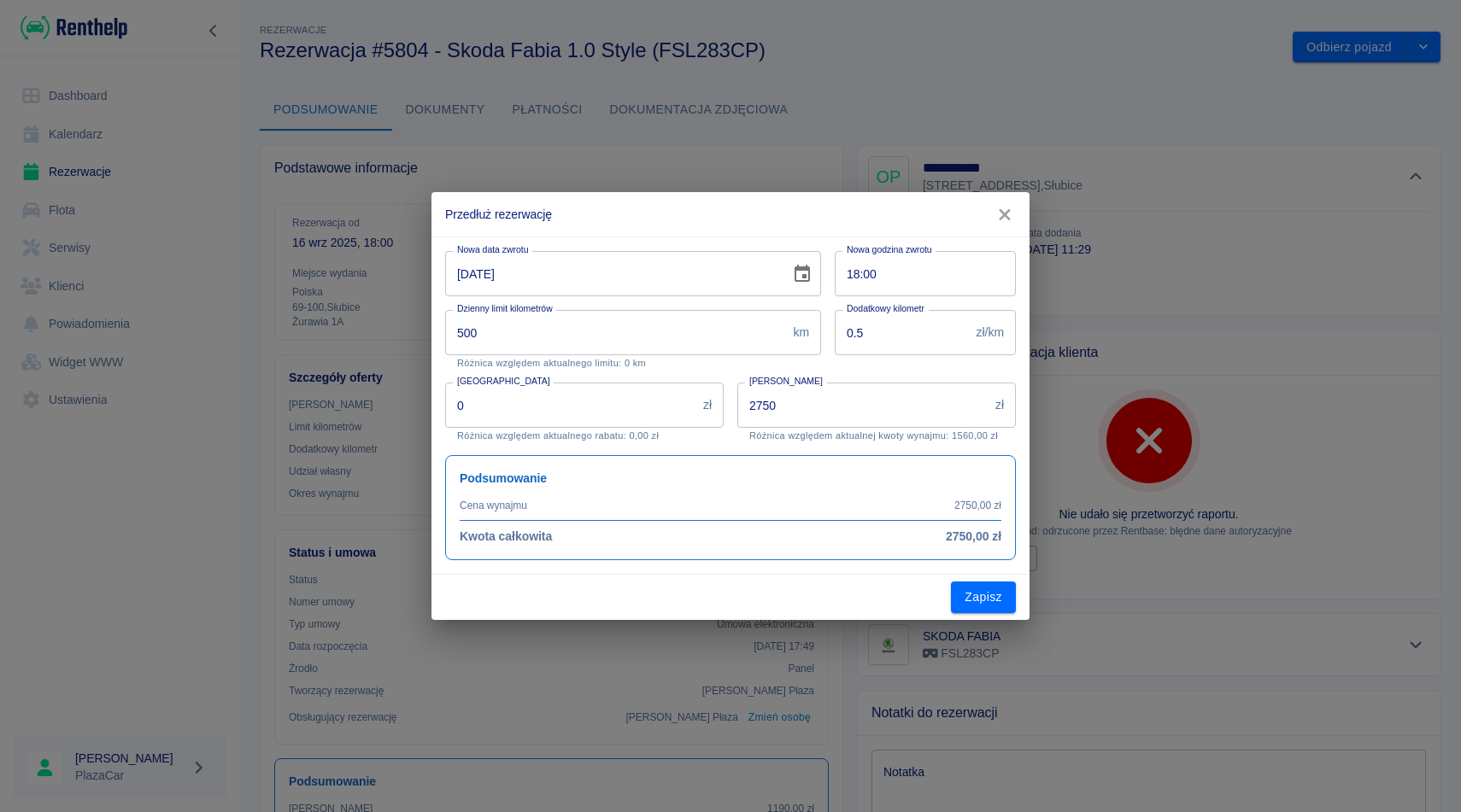
click at [765, 398] on input "2750" at bounding box center [863, 405] width 252 height 45
click at [765, 399] on input "2750" at bounding box center [863, 405] width 252 height 45
type input "1500"
click at [978, 601] on button "Zapisz" at bounding box center [984, 597] width 65 height 32
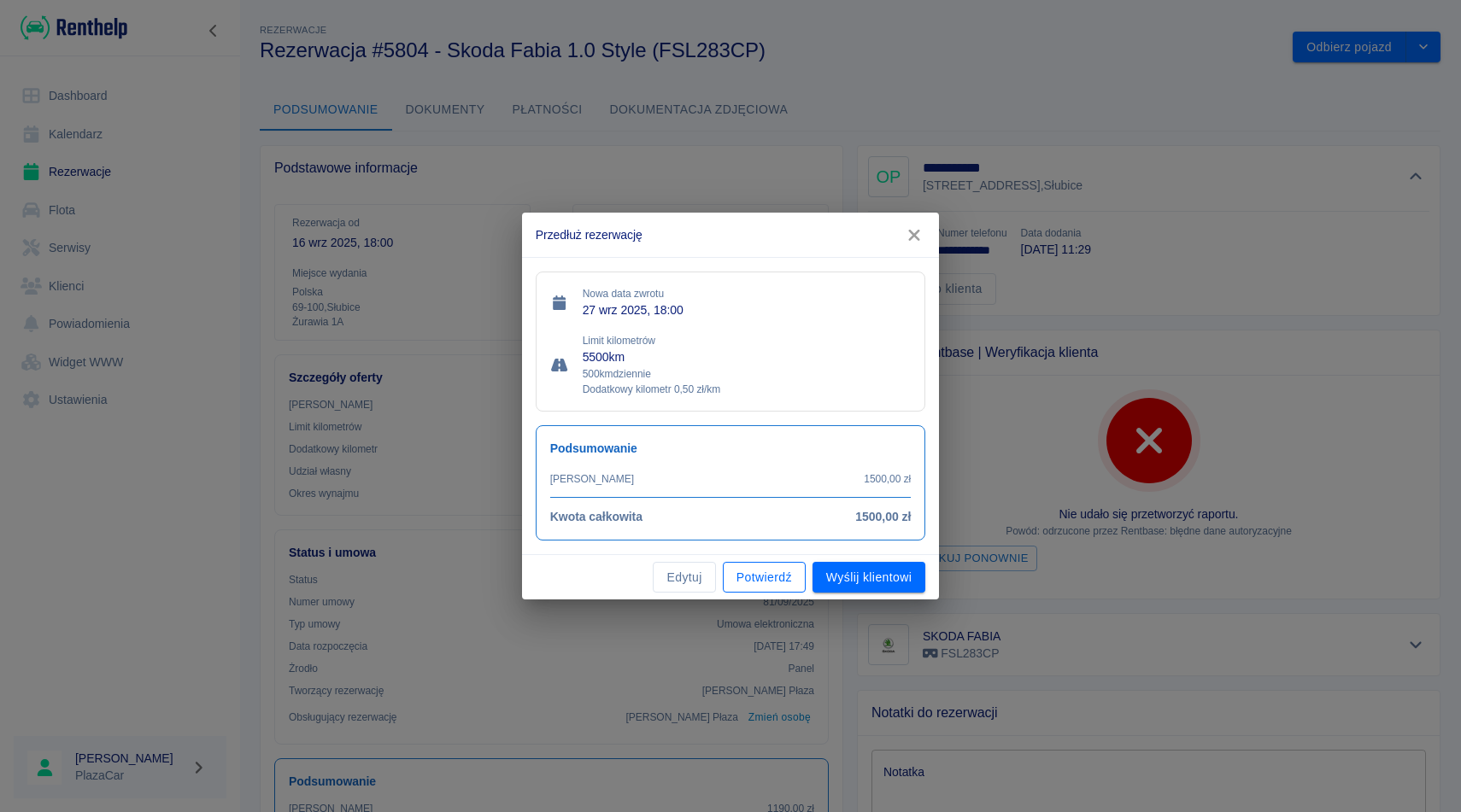
click at [753, 579] on button "Potwierdź" at bounding box center [764, 578] width 83 height 32
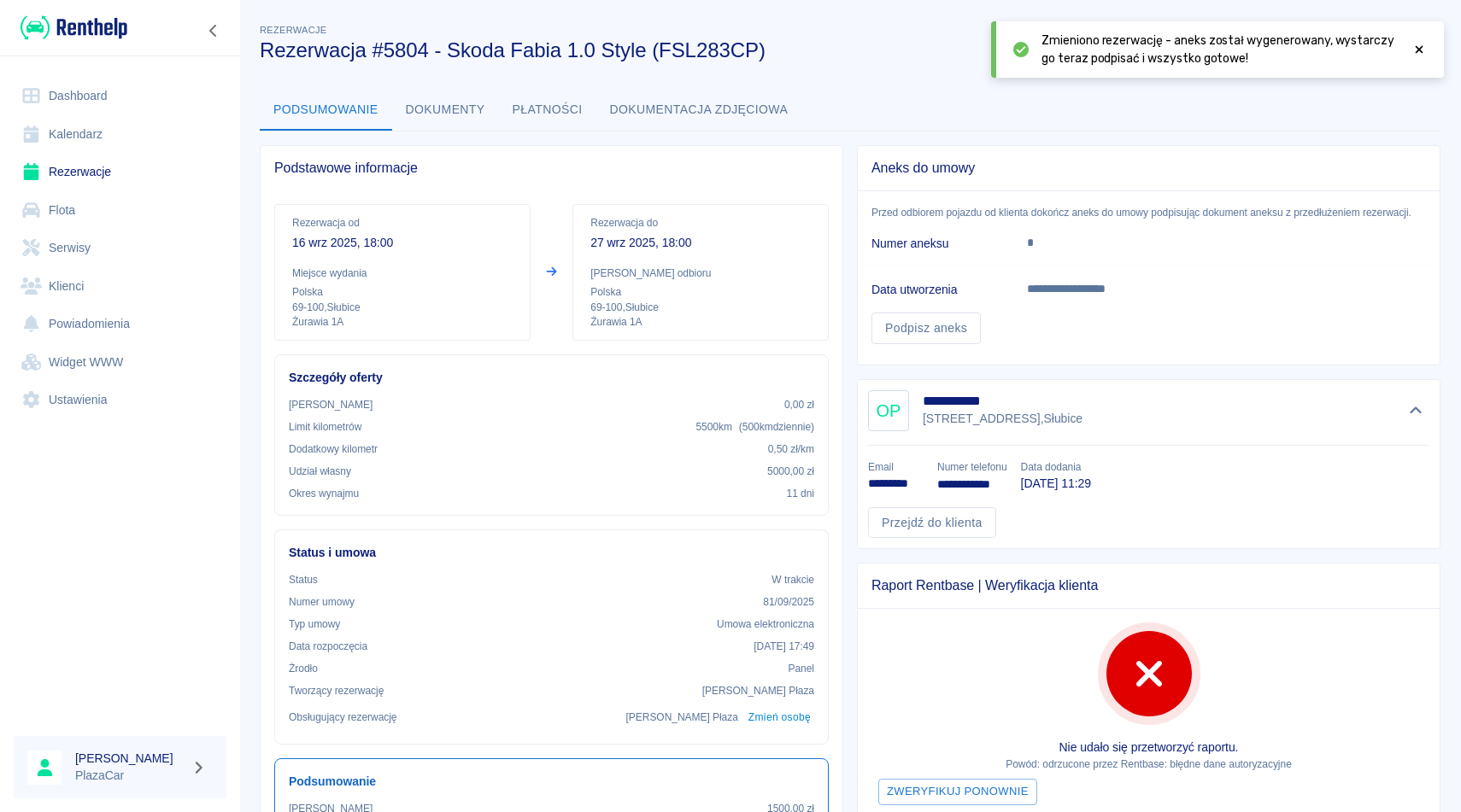
click at [1416, 48] on icon at bounding box center [1419, 50] width 8 height 8
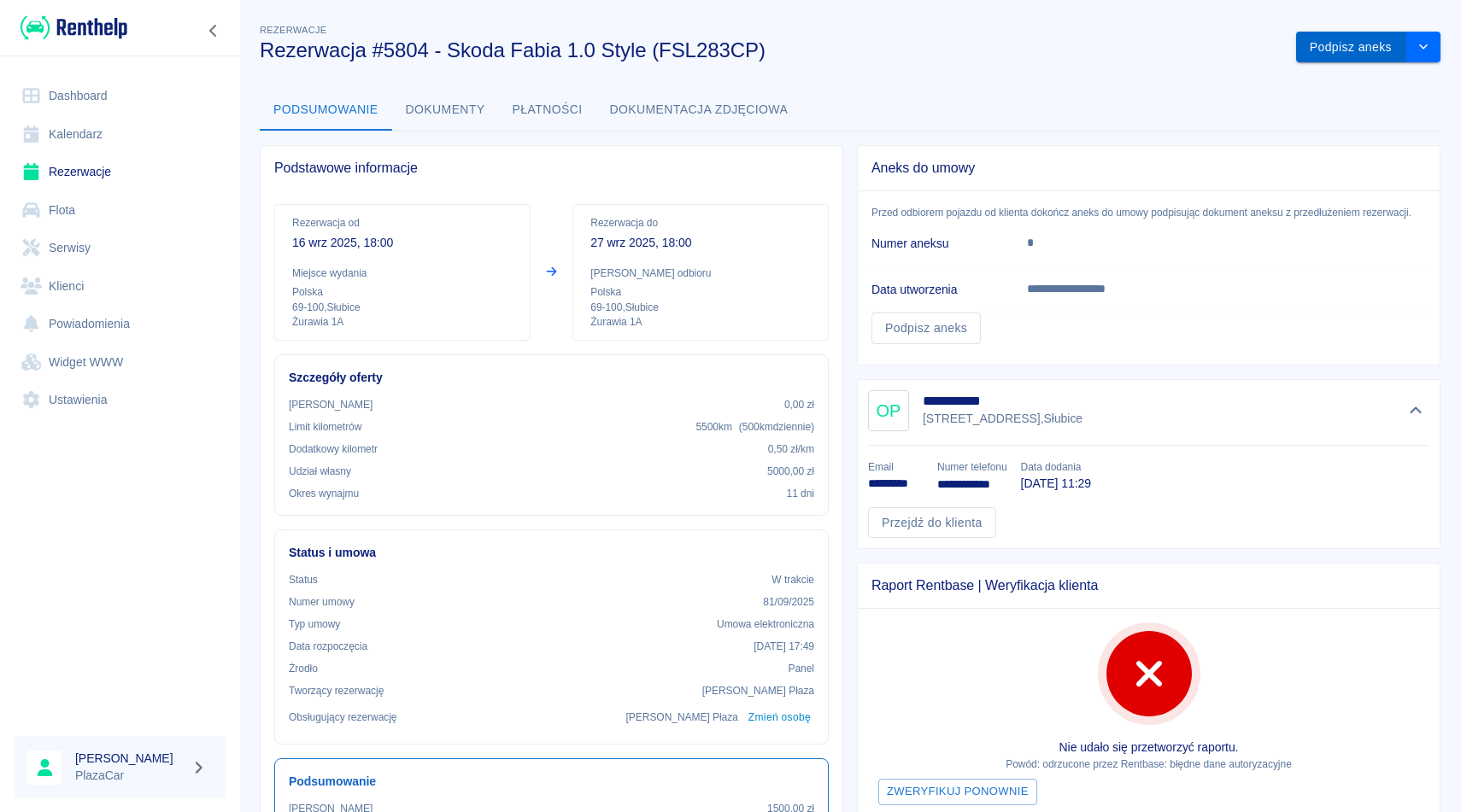
click at [1331, 58] on button "Podpisz aneks" at bounding box center [1351, 47] width 110 height 32
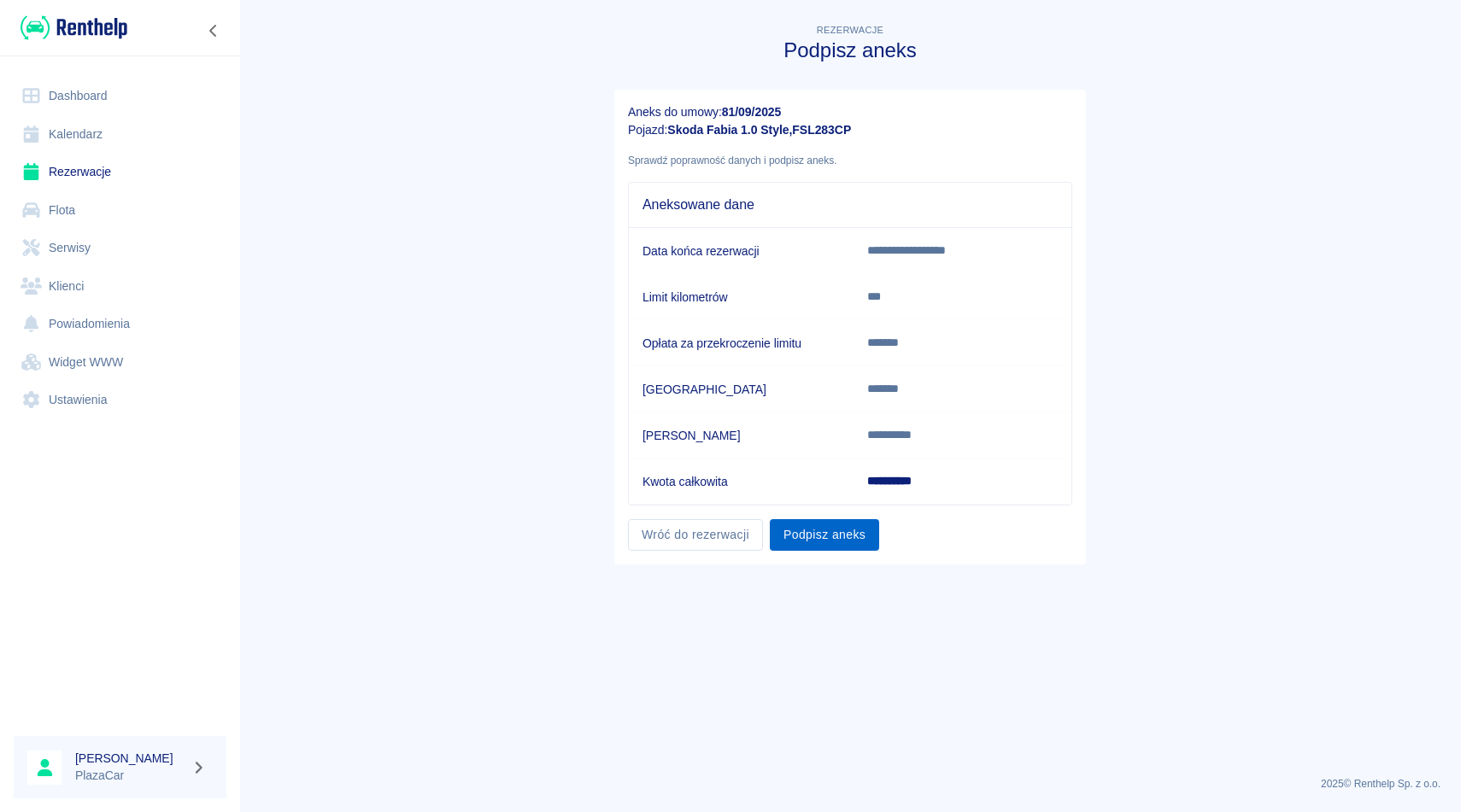
click at [852, 549] on button "Podpisz aneks" at bounding box center [824, 535] width 109 height 32
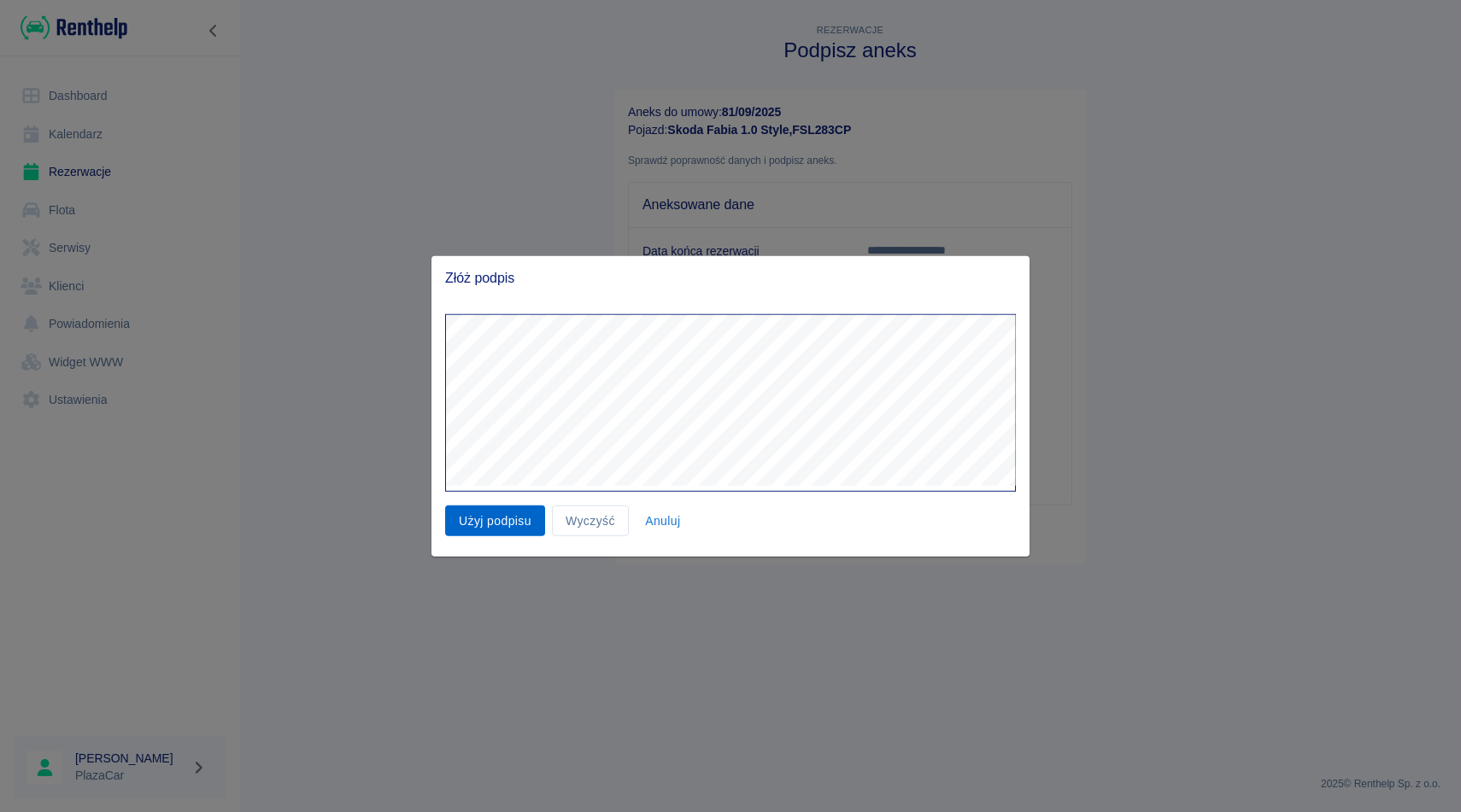
click at [494, 523] on button "Użyj podpisu" at bounding box center [494, 520] width 100 height 32
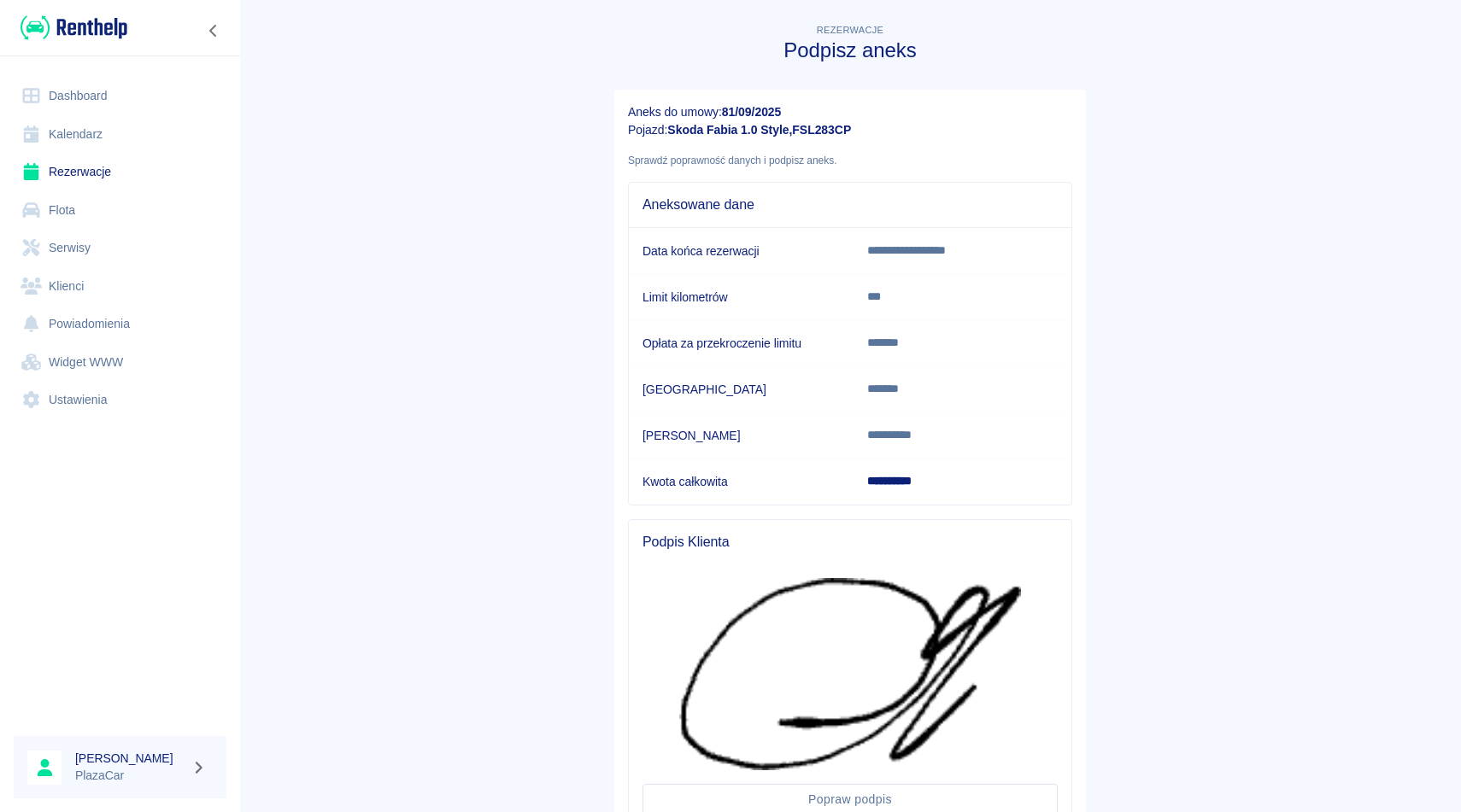
scroll to position [132, 0]
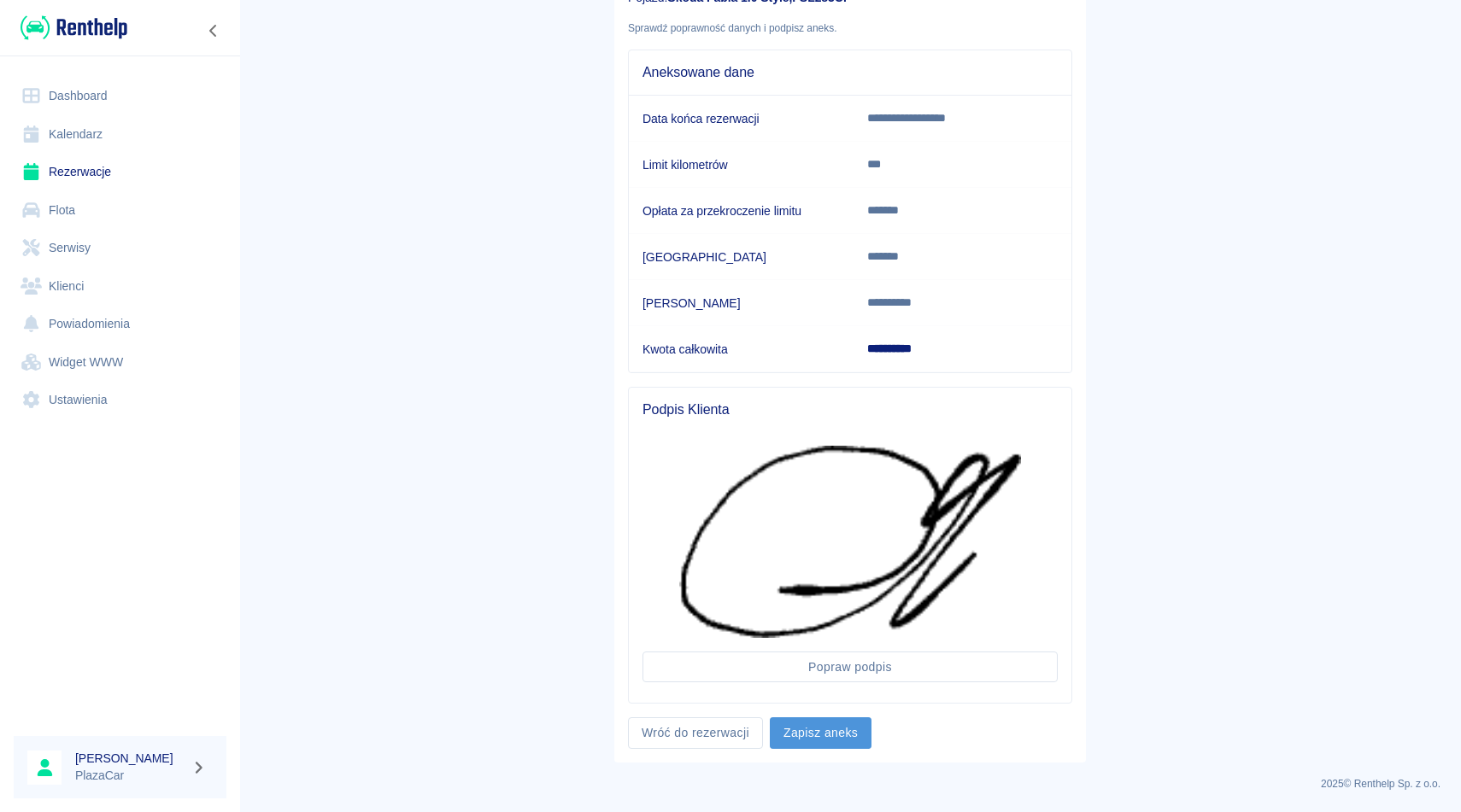
click at [810, 734] on button "Zapisz aneks" at bounding box center [821, 733] width 101 height 32
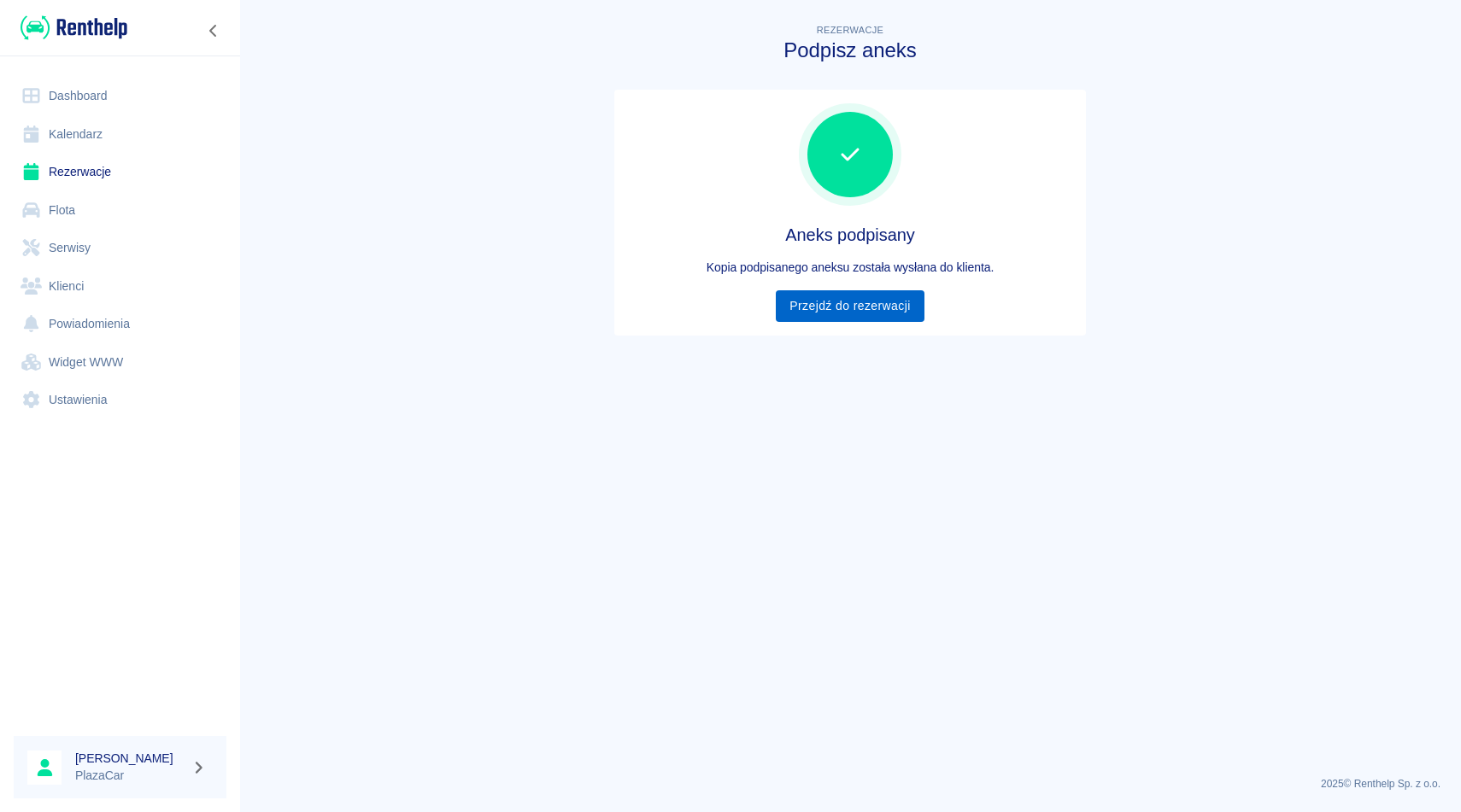
click at [869, 312] on link "Przejdź do rezerwacji" at bounding box center [850, 306] width 148 height 32
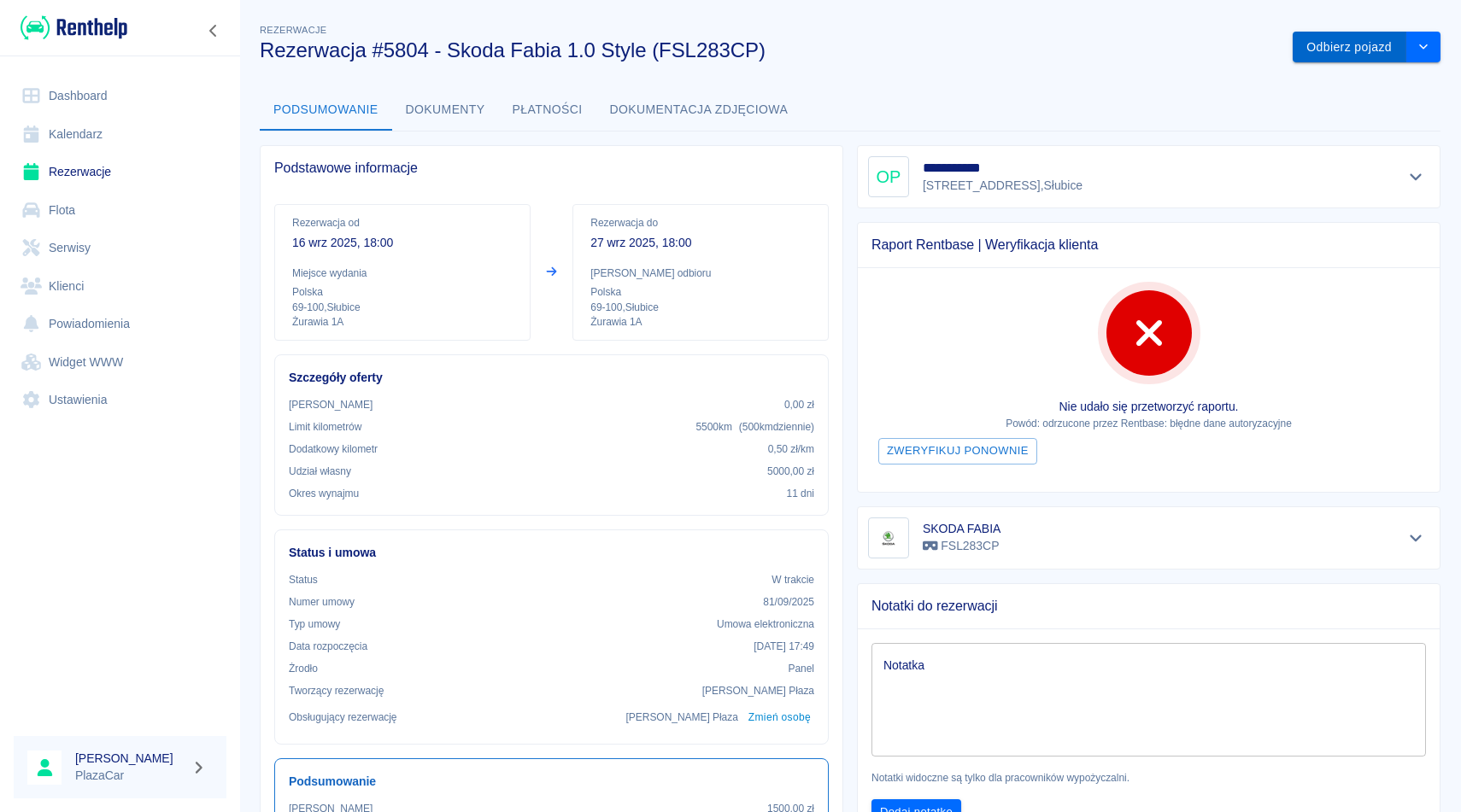
click at [1337, 53] on button "Odbierz pojazd" at bounding box center [1349, 47] width 113 height 32
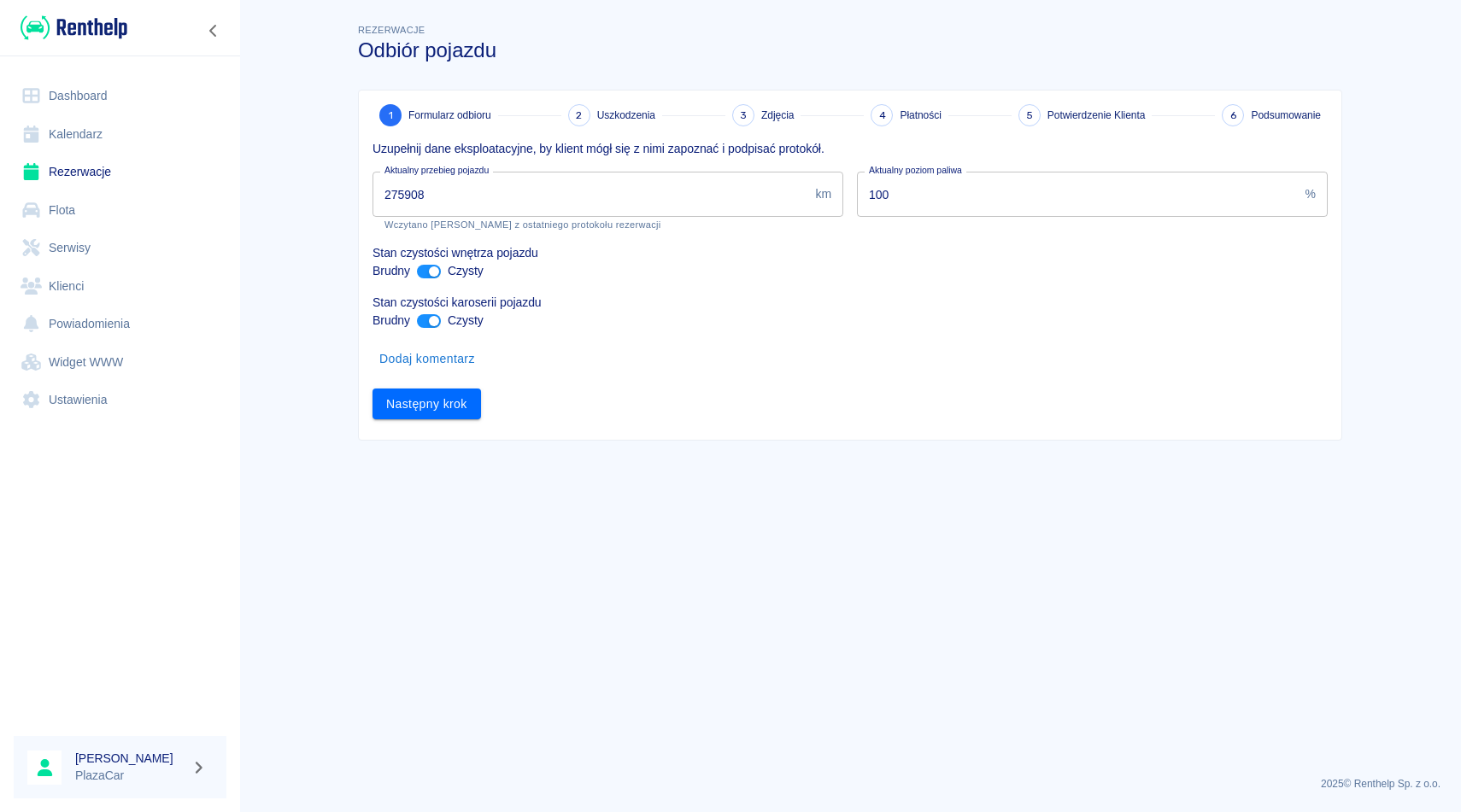
click at [432, 421] on div "1 Formularz odbioru 2 Uszkodzenia 3 Zdjęcia 4 Płatności 5 Potwierdzenie Klienta…" at bounding box center [850, 264] width 982 height 349
click at [433, 421] on div "1 Formularz odbioru 2 Uszkodzenia 3 Zdjęcia 4 Płatności 5 Potwierdzenie Klienta…" at bounding box center [850, 264] width 982 height 349
click at [438, 411] on button "Następny krok" at bounding box center [427, 404] width 108 height 32
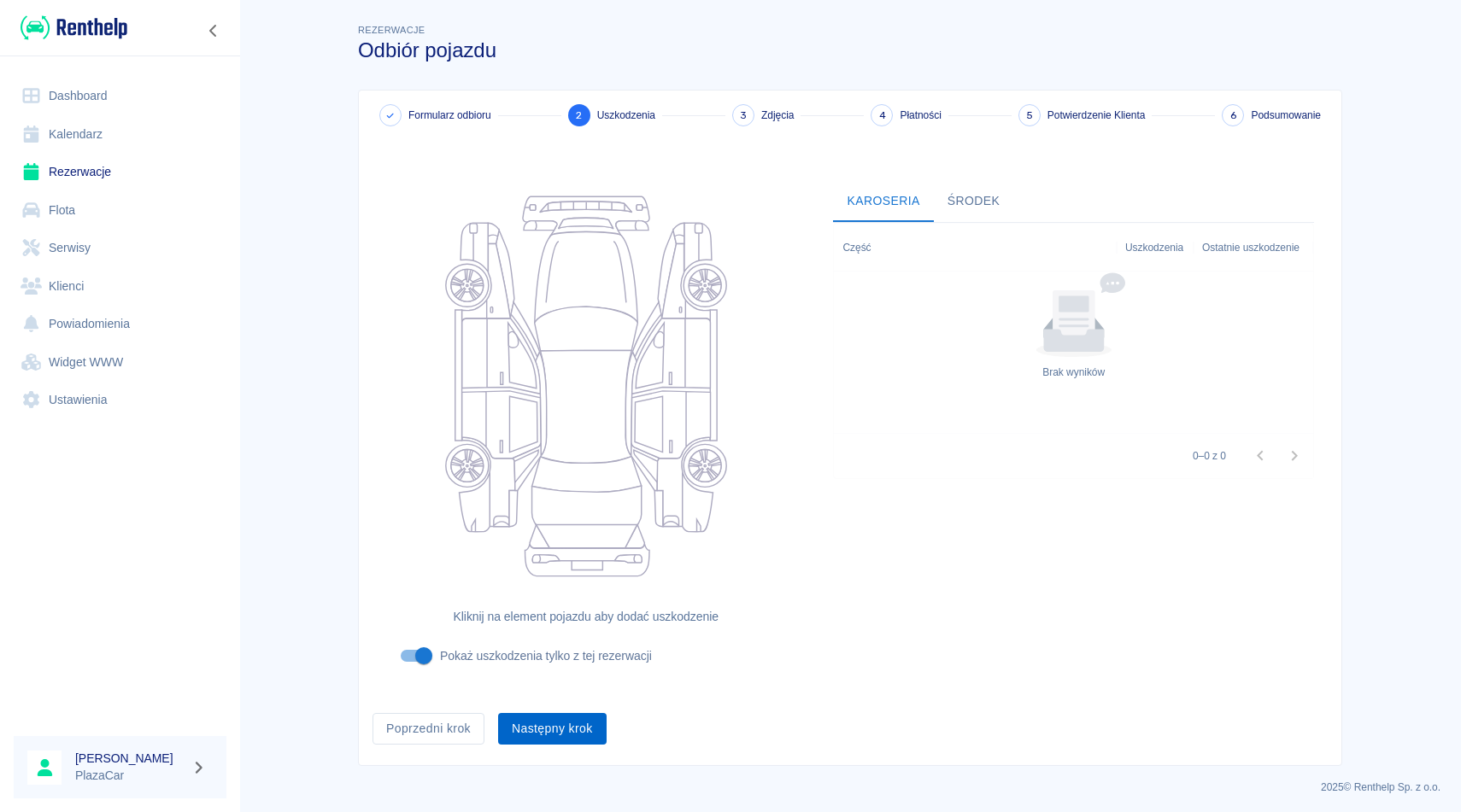
click at [569, 725] on button "Następny krok" at bounding box center [552, 729] width 108 height 32
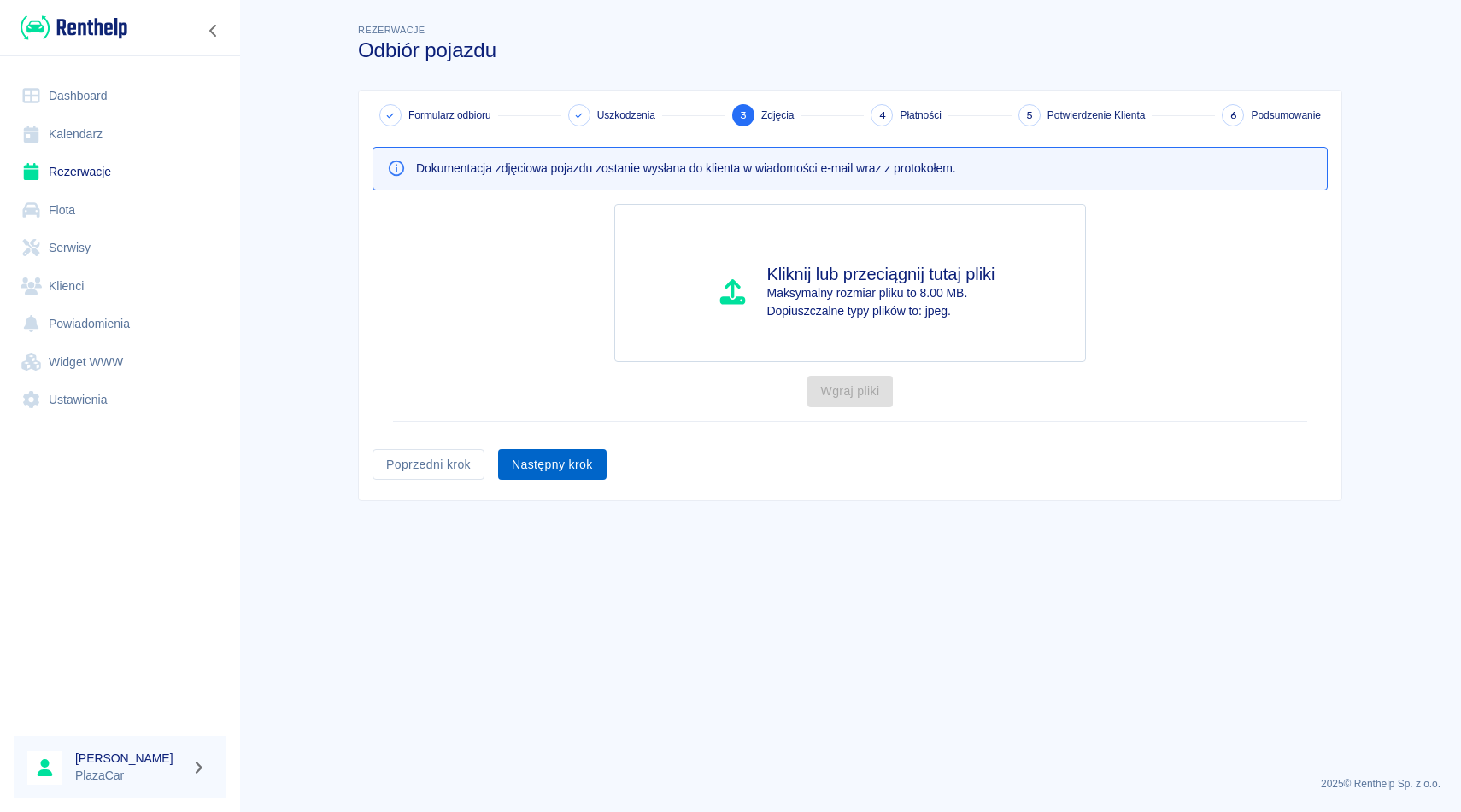
click at [567, 466] on button "Następny krok" at bounding box center [552, 464] width 108 height 32
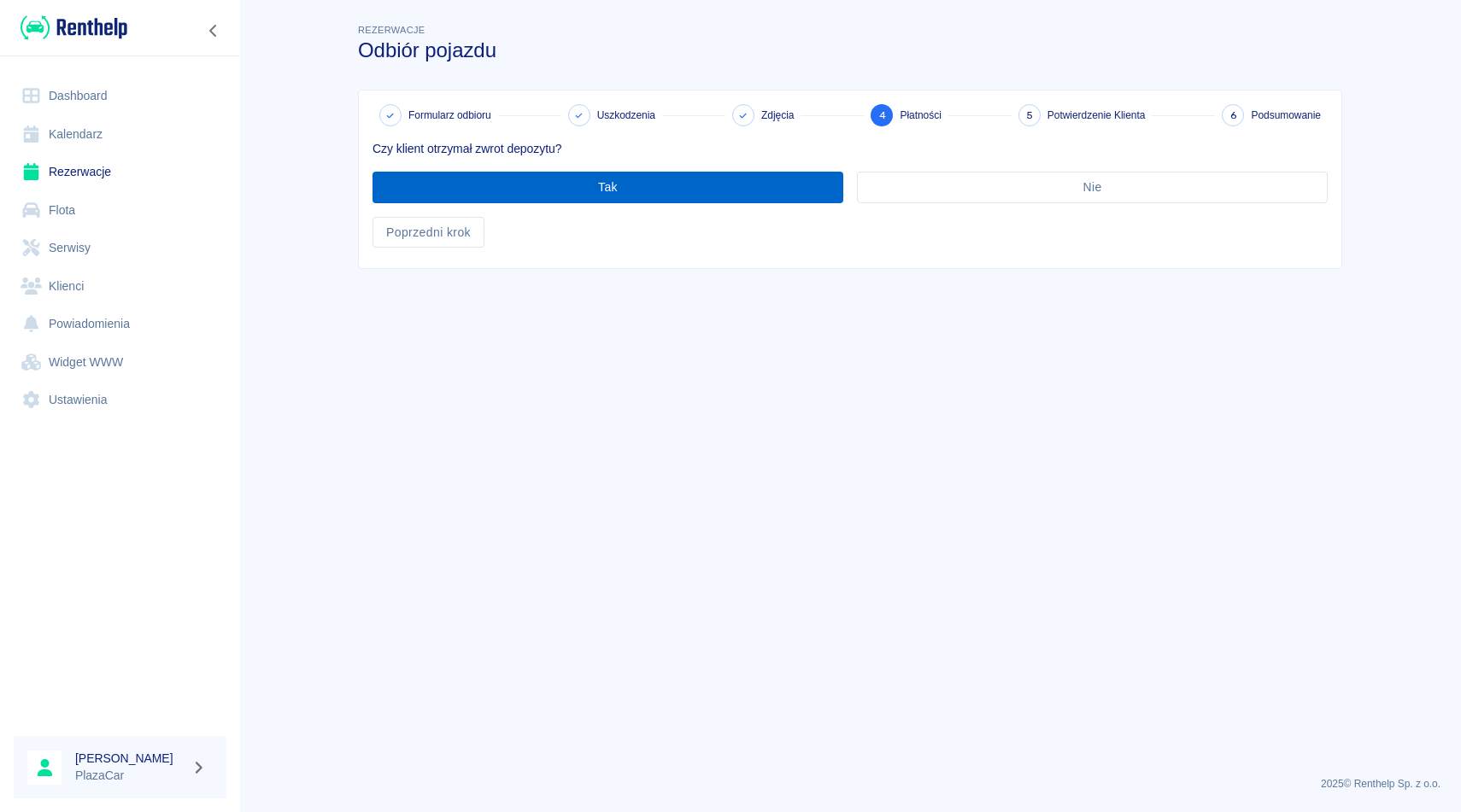
click at [686, 195] on button "Tak" at bounding box center [608, 187] width 470 height 32
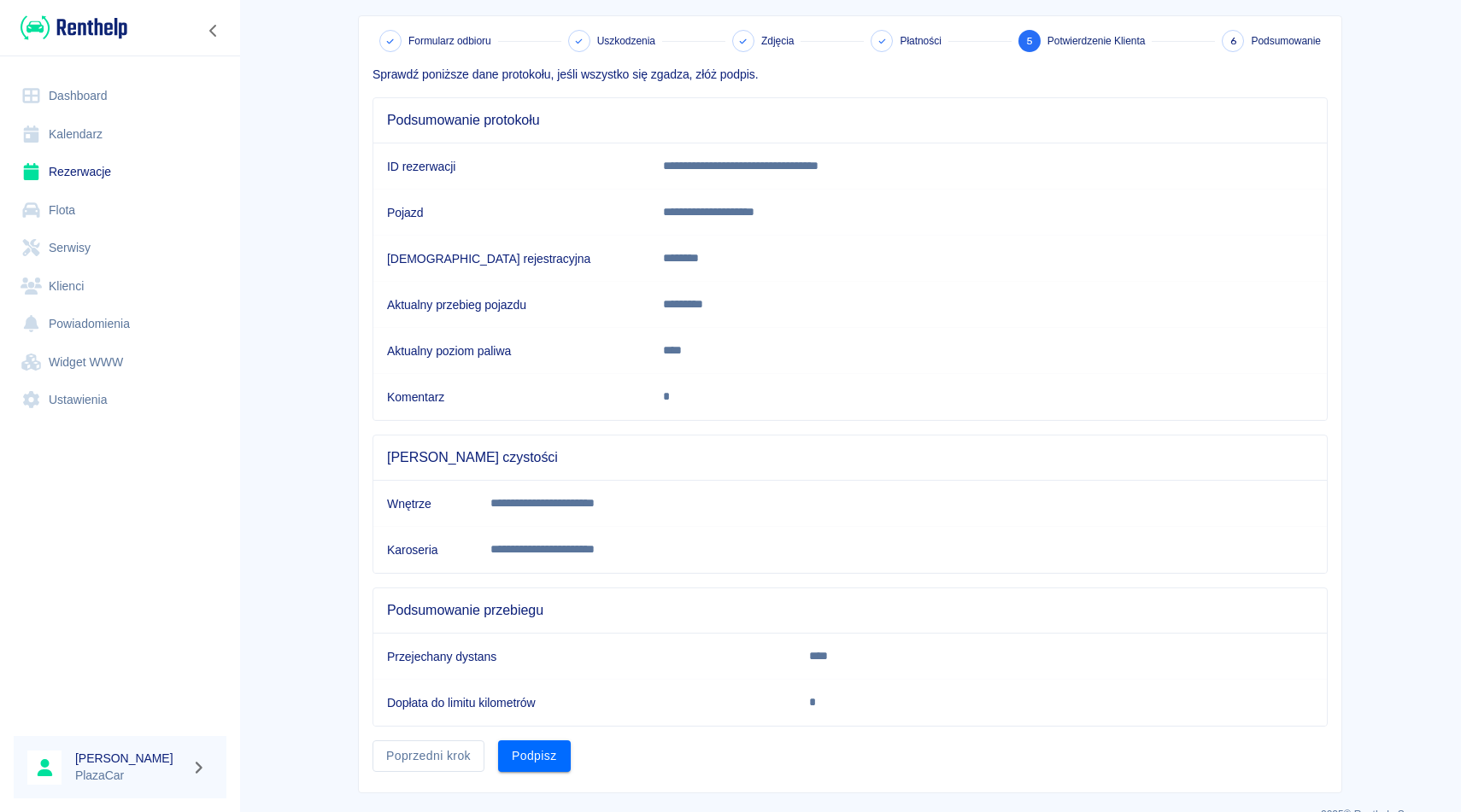
scroll to position [104, 0]
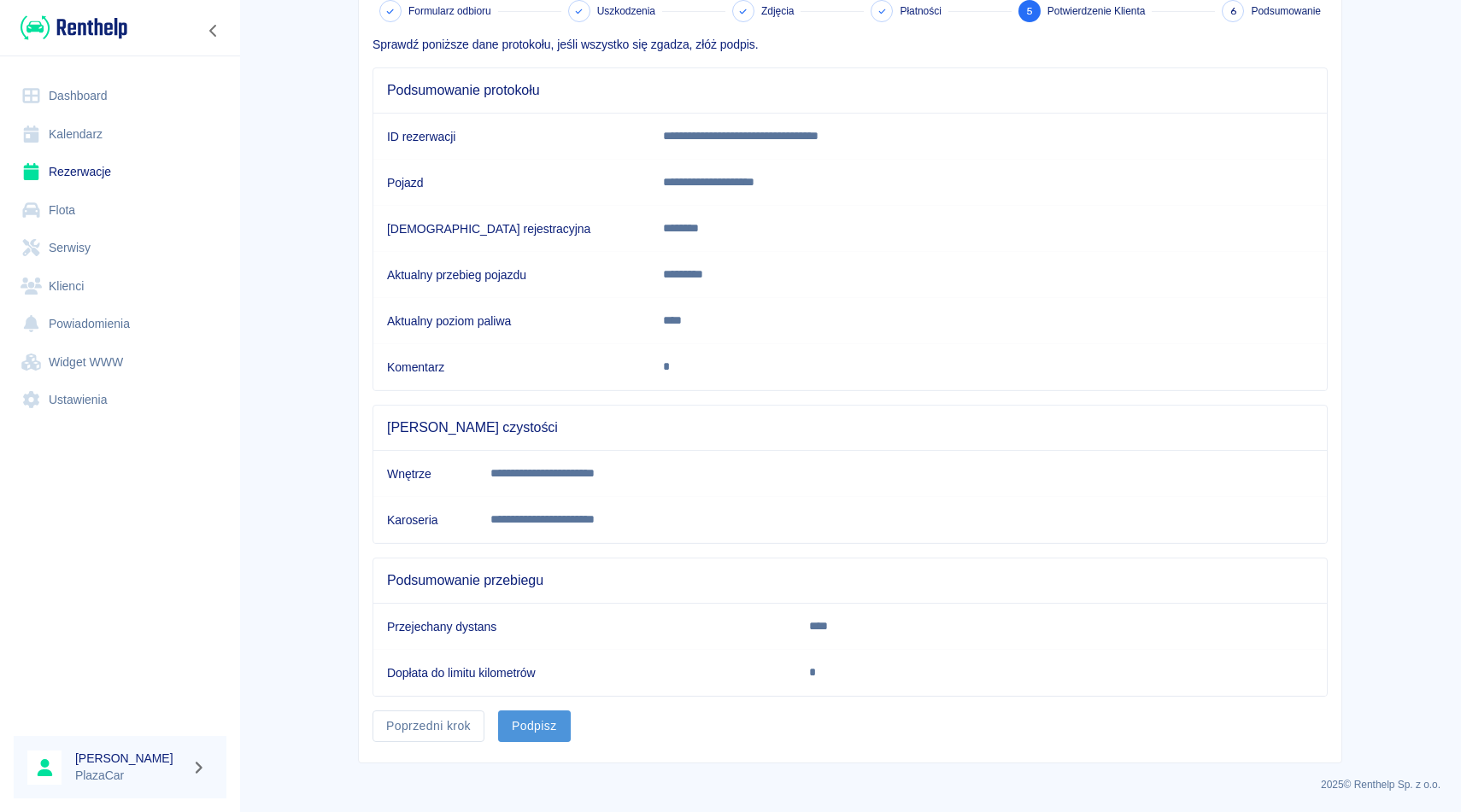
click at [552, 734] on button "Podpisz" at bounding box center [534, 726] width 73 height 32
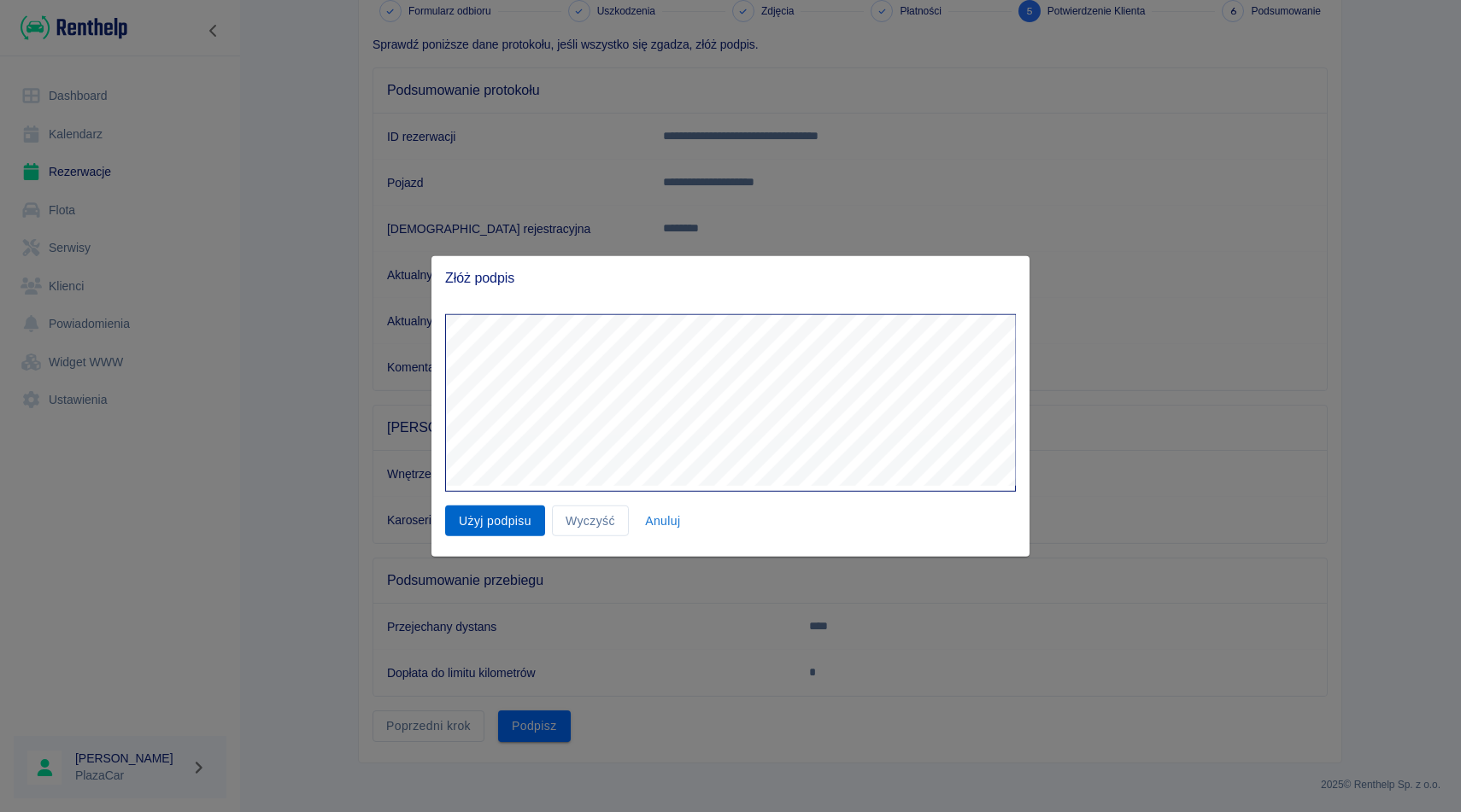
click at [488, 511] on button "Użyj podpisu" at bounding box center [494, 520] width 100 height 32
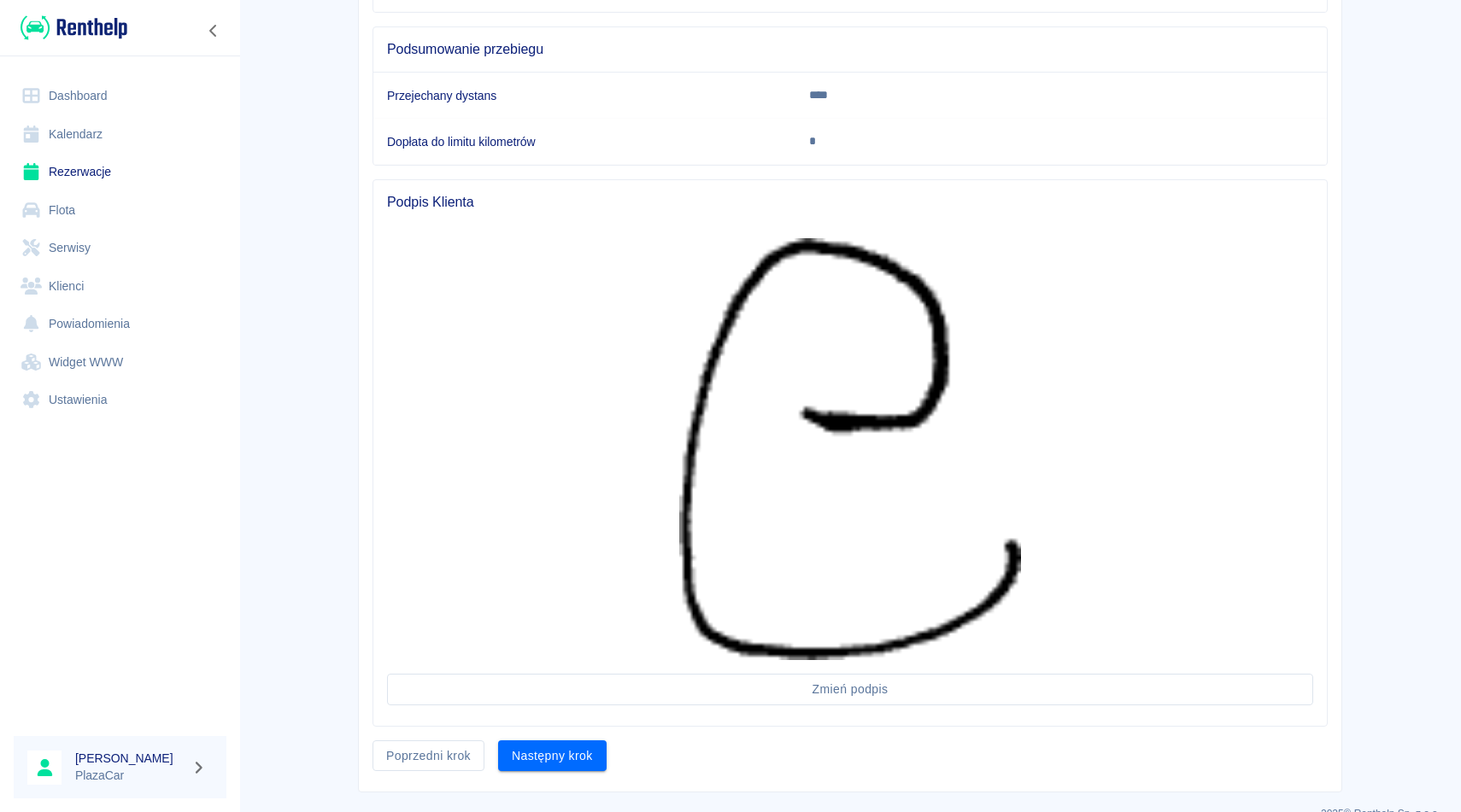
scroll to position [665, 0]
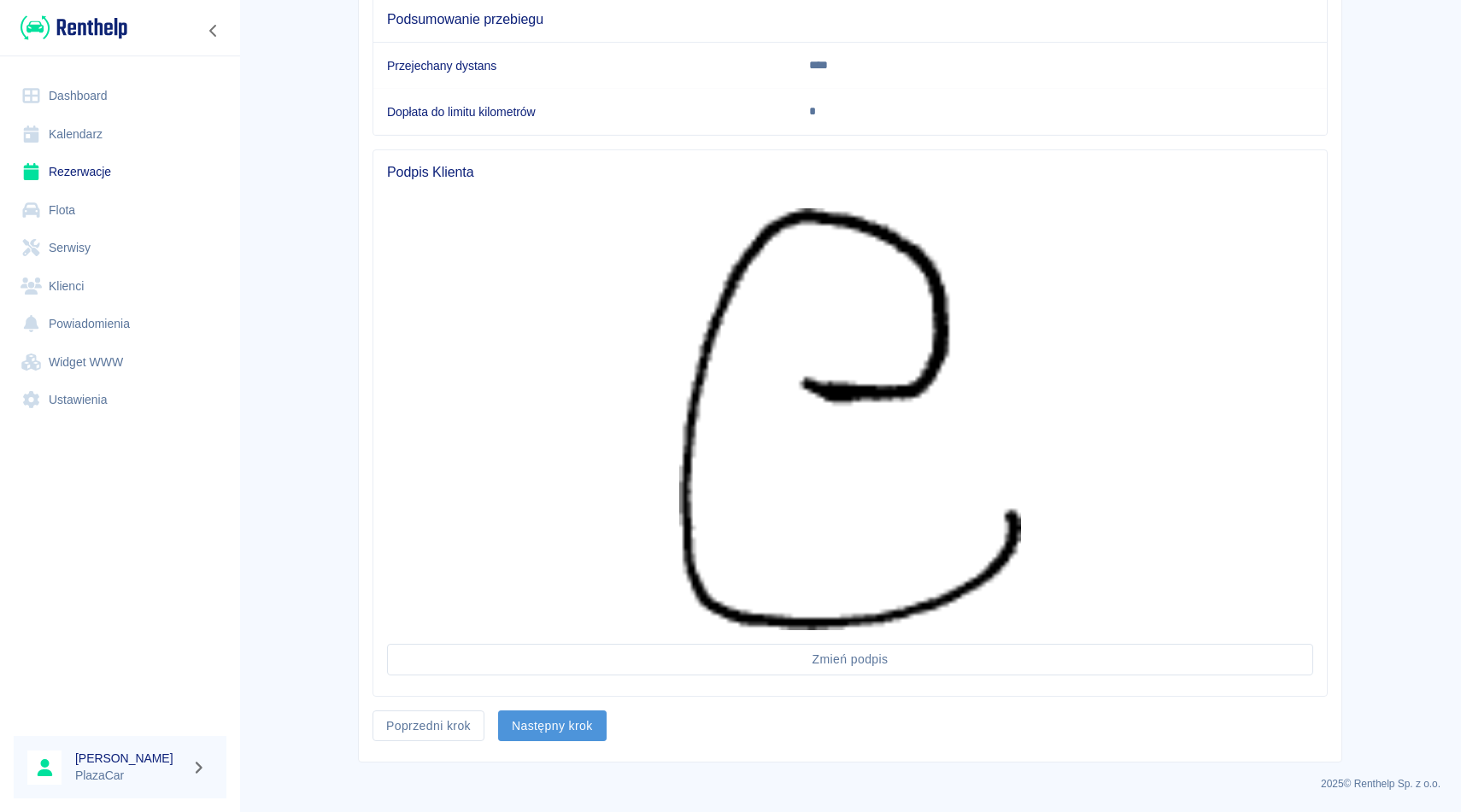
click at [547, 721] on button "Następny krok" at bounding box center [552, 726] width 108 height 32
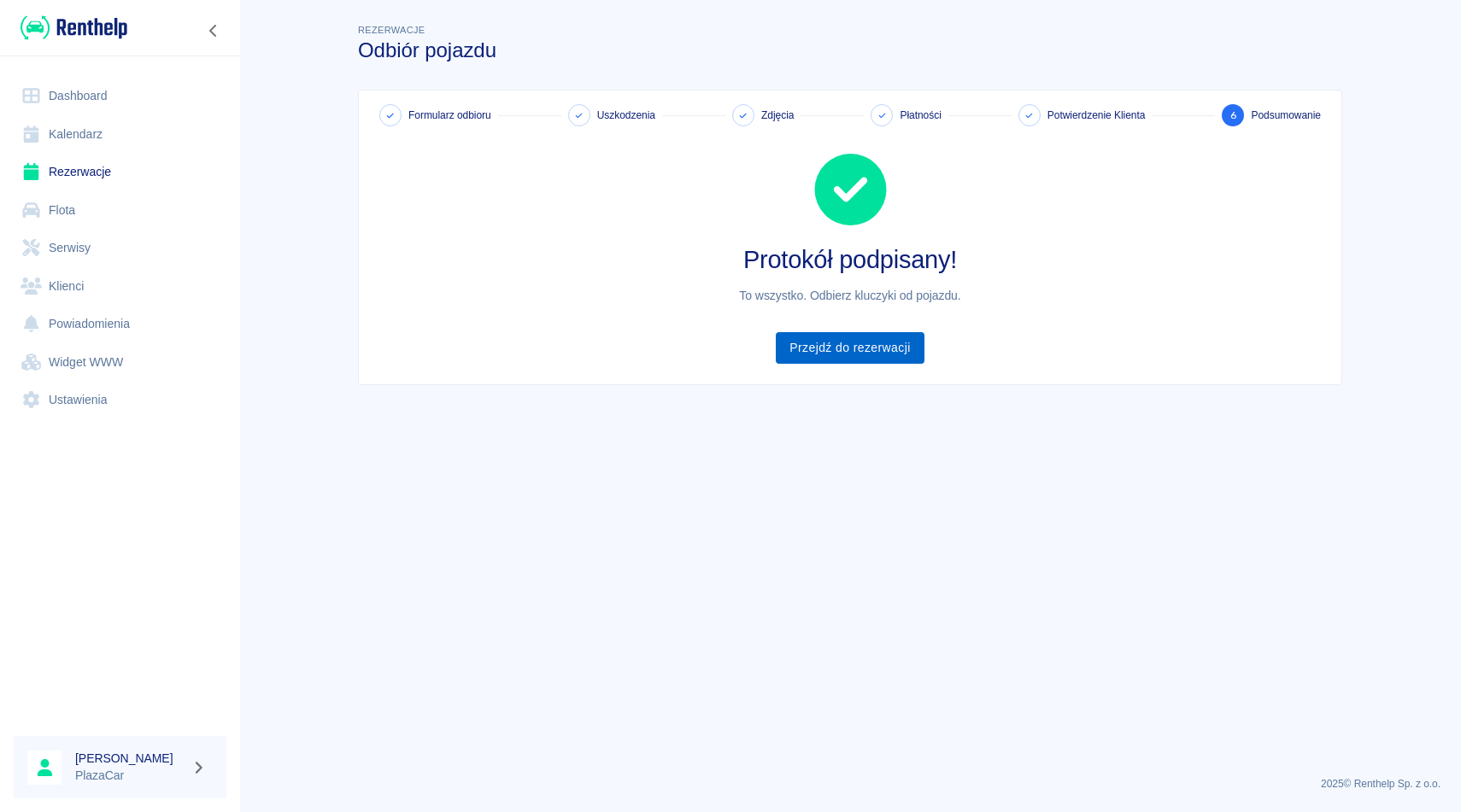
click at [883, 353] on link "Przejdź do rezerwacji" at bounding box center [850, 348] width 148 height 32
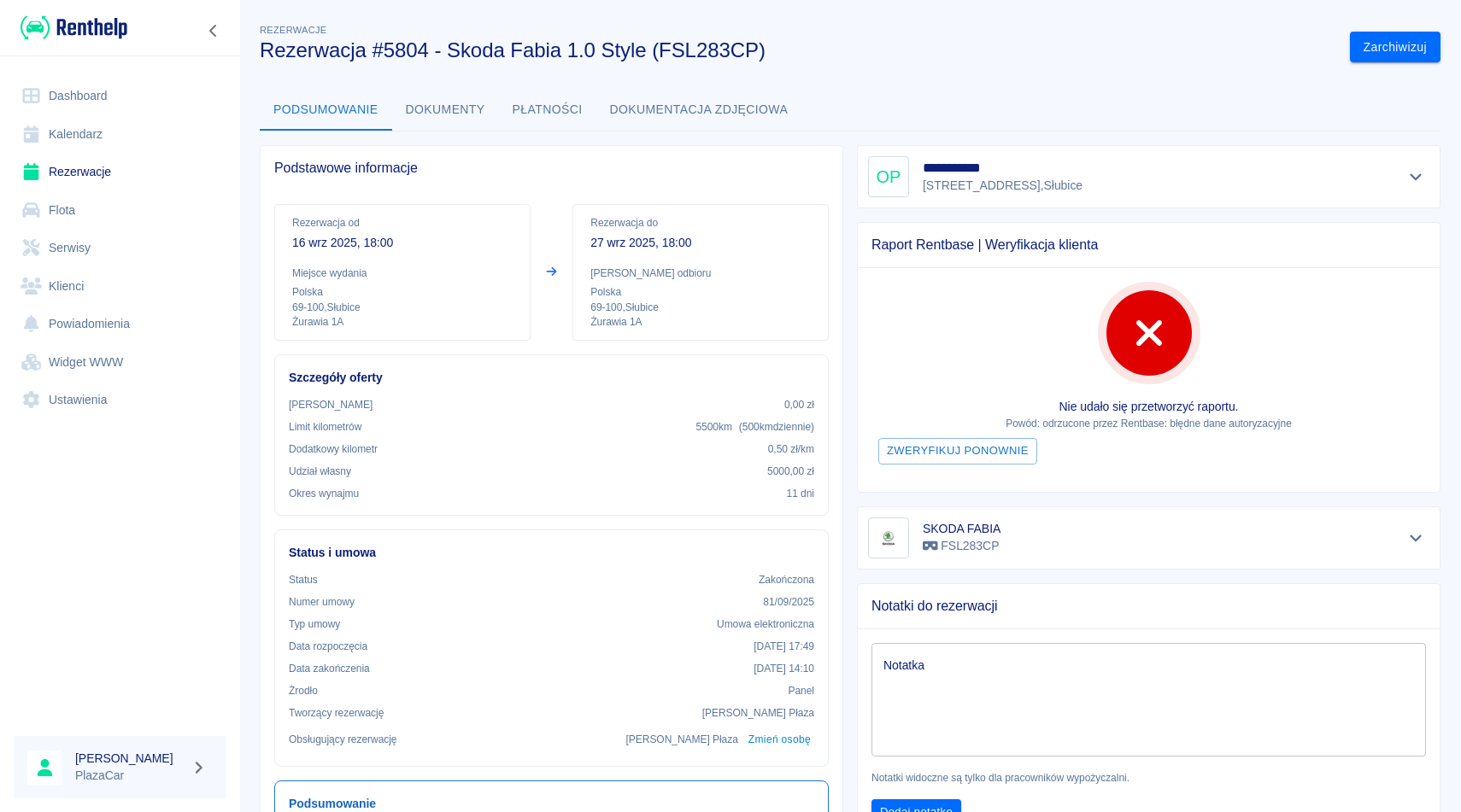
click at [1370, 64] on div "**********" at bounding box center [850, 635] width 1222 height 1257
click at [1379, 50] on button "Zarchiwizuj" at bounding box center [1394, 47] width 90 height 32
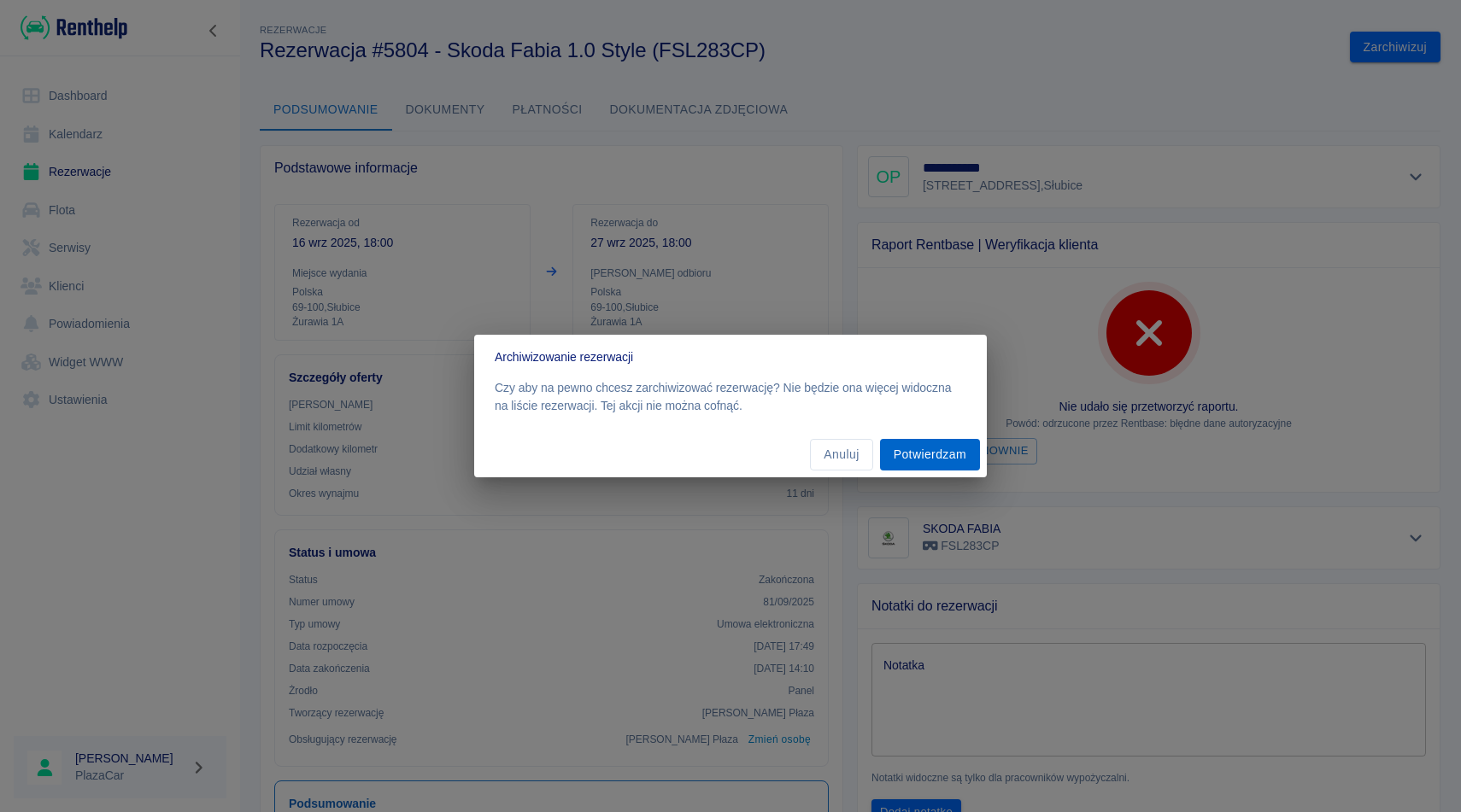
click at [920, 461] on button "Potwierdzam" at bounding box center [930, 455] width 100 height 32
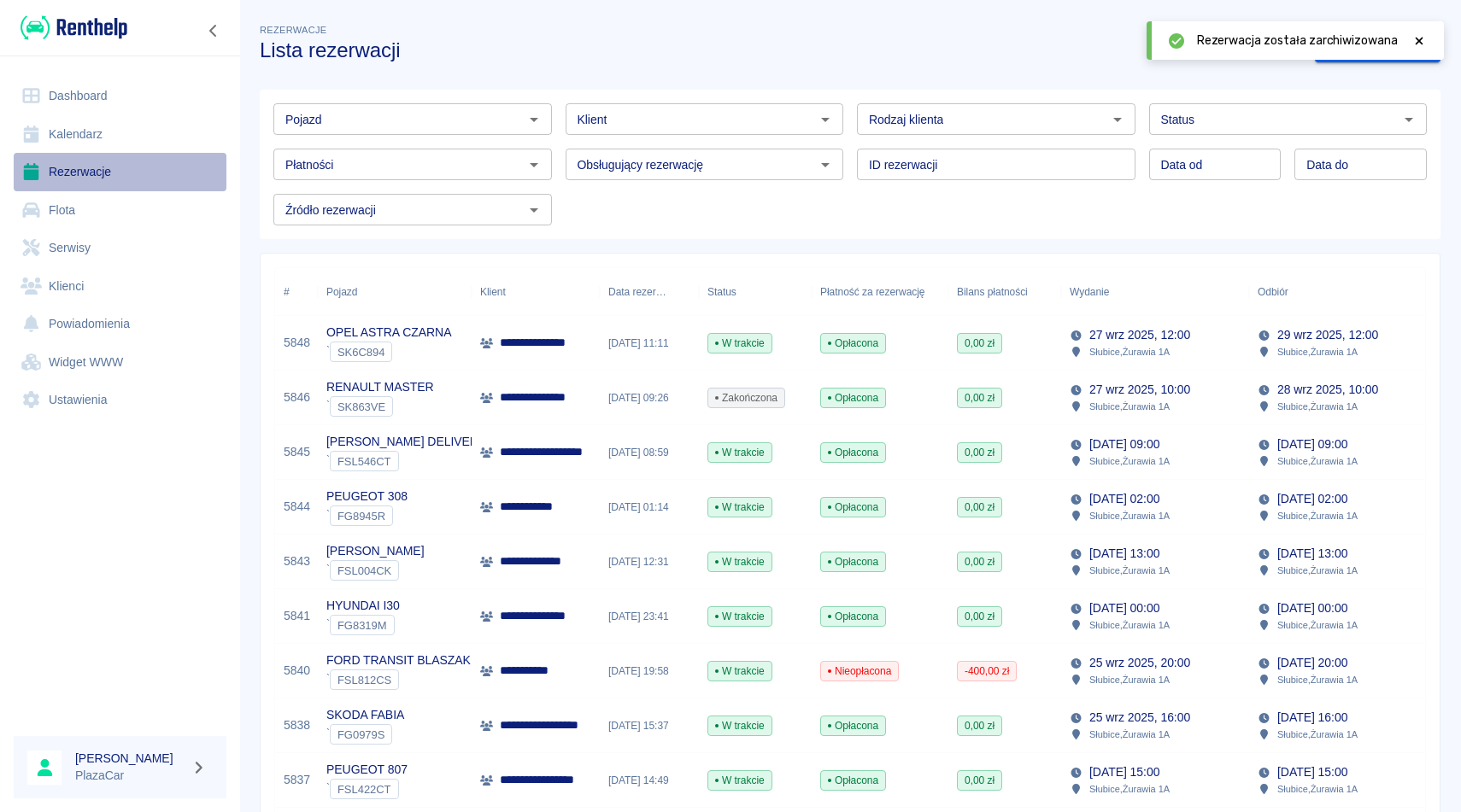
click at [94, 178] on link "Rezerwacje" at bounding box center [120, 172] width 213 height 39
click at [1391, 58] on div "Rezerwacja została zarchiwizowana" at bounding box center [1295, 40] width 297 height 39
click at [1412, 42] on icon at bounding box center [1419, 41] width 15 height 12
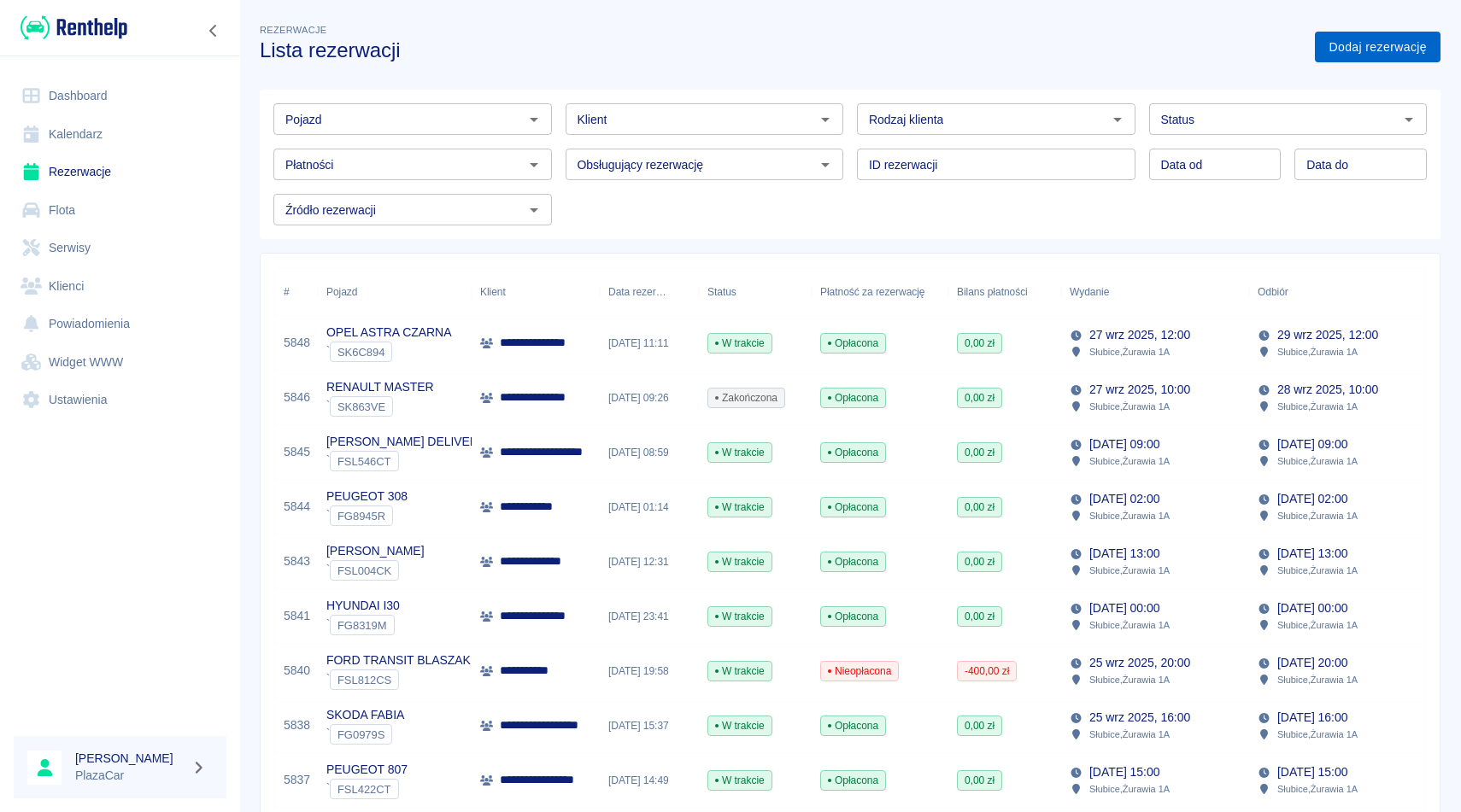
click at [1394, 42] on link "Dodaj rezerwację" at bounding box center [1378, 47] width 125 height 32
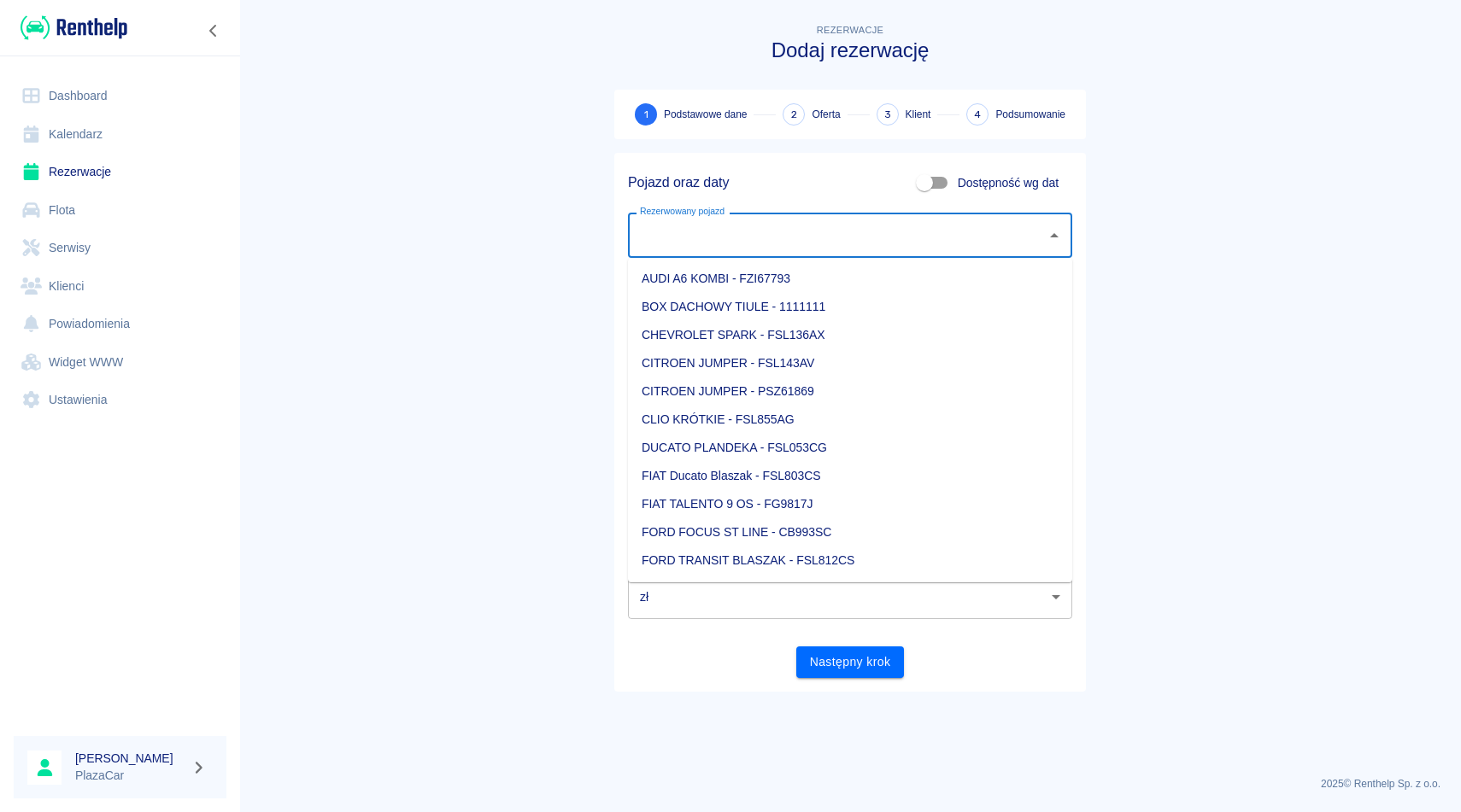
click at [776, 235] on input "Rezerwowany pojazd" at bounding box center [837, 235] width 403 height 30
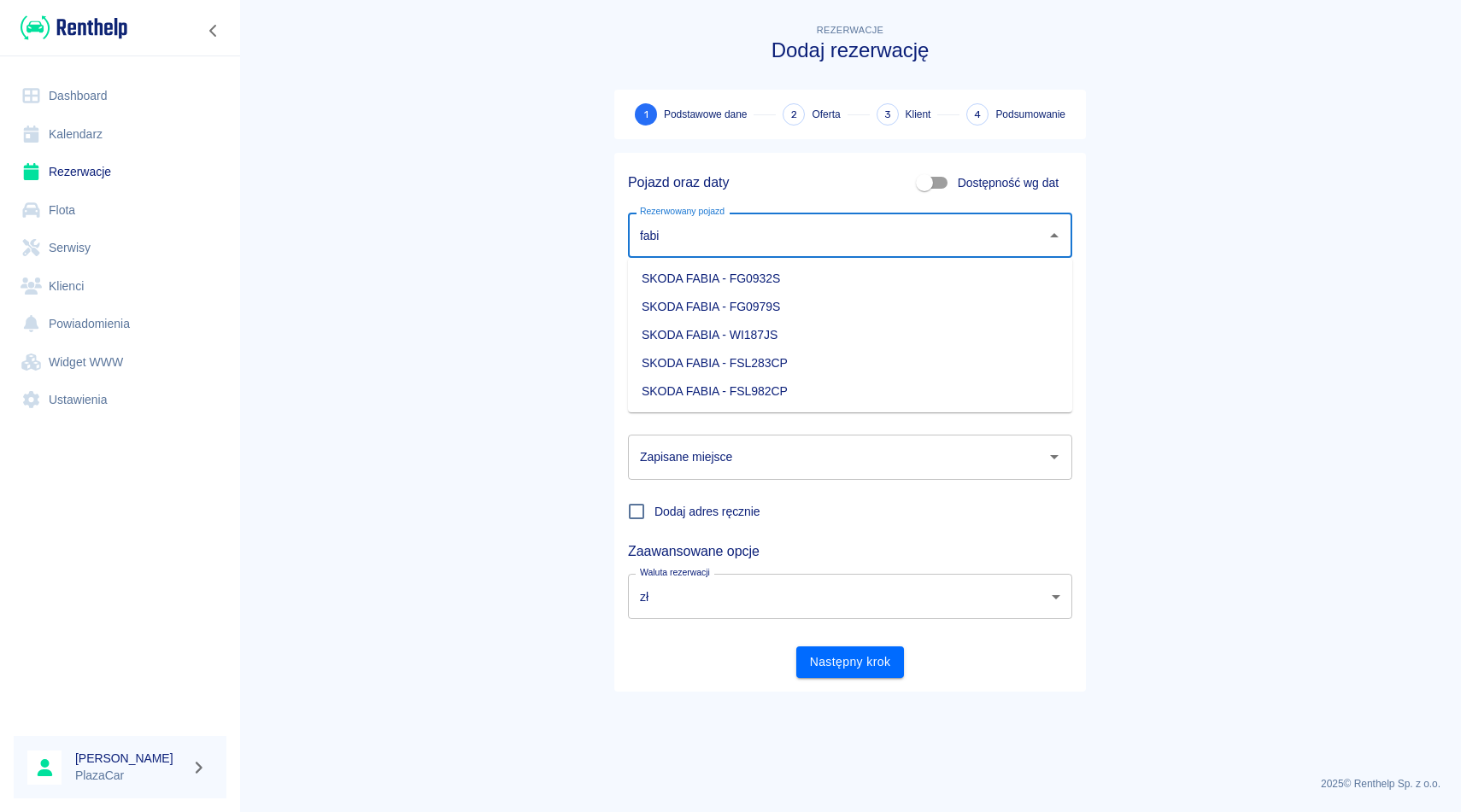
click at [840, 361] on li "SKODA FABIA - FSL283CP" at bounding box center [849, 363] width 444 height 28
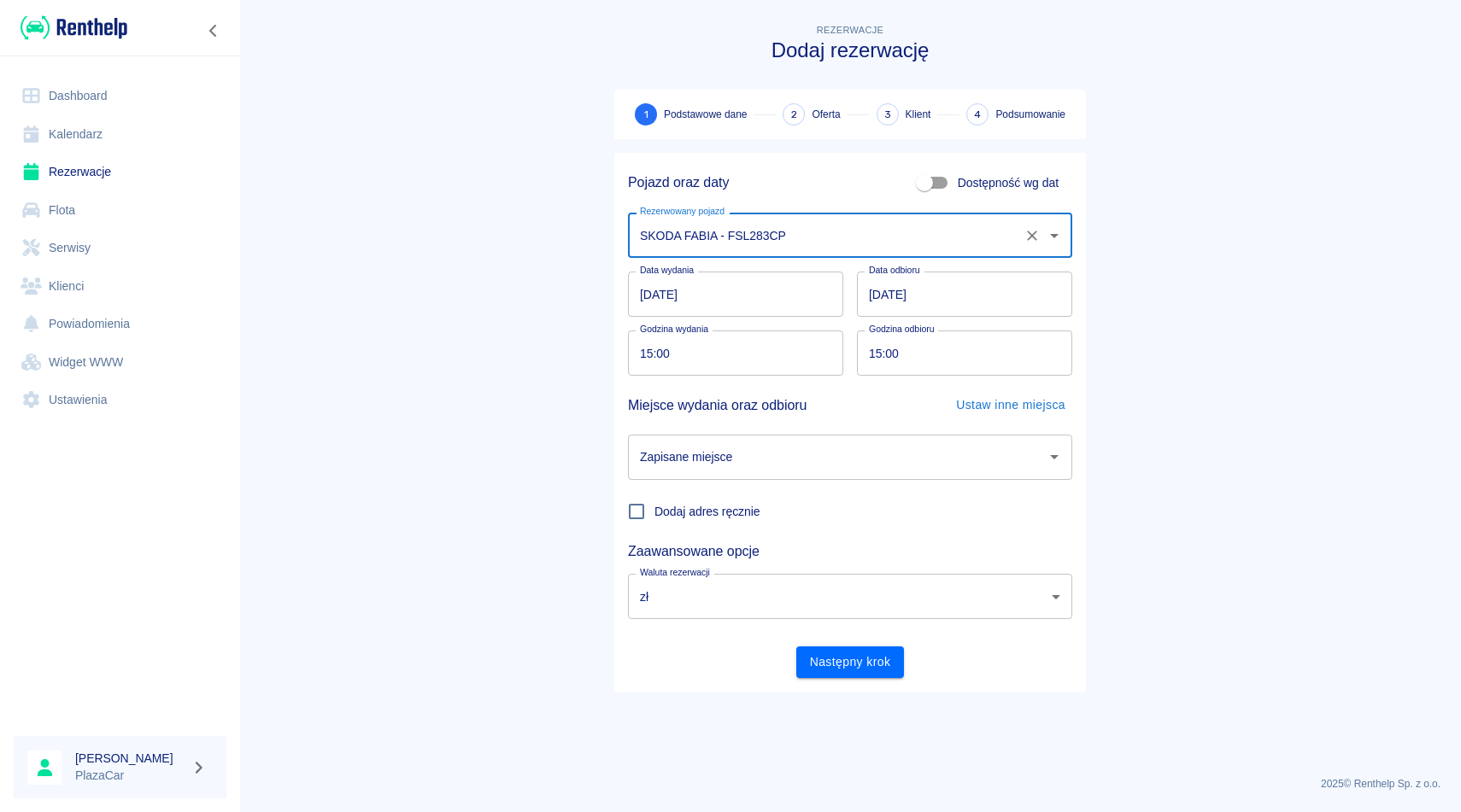
type input "SKODA FABIA - FSL283CP"
click at [658, 353] on input "15:00" at bounding box center [729, 353] width 203 height 45
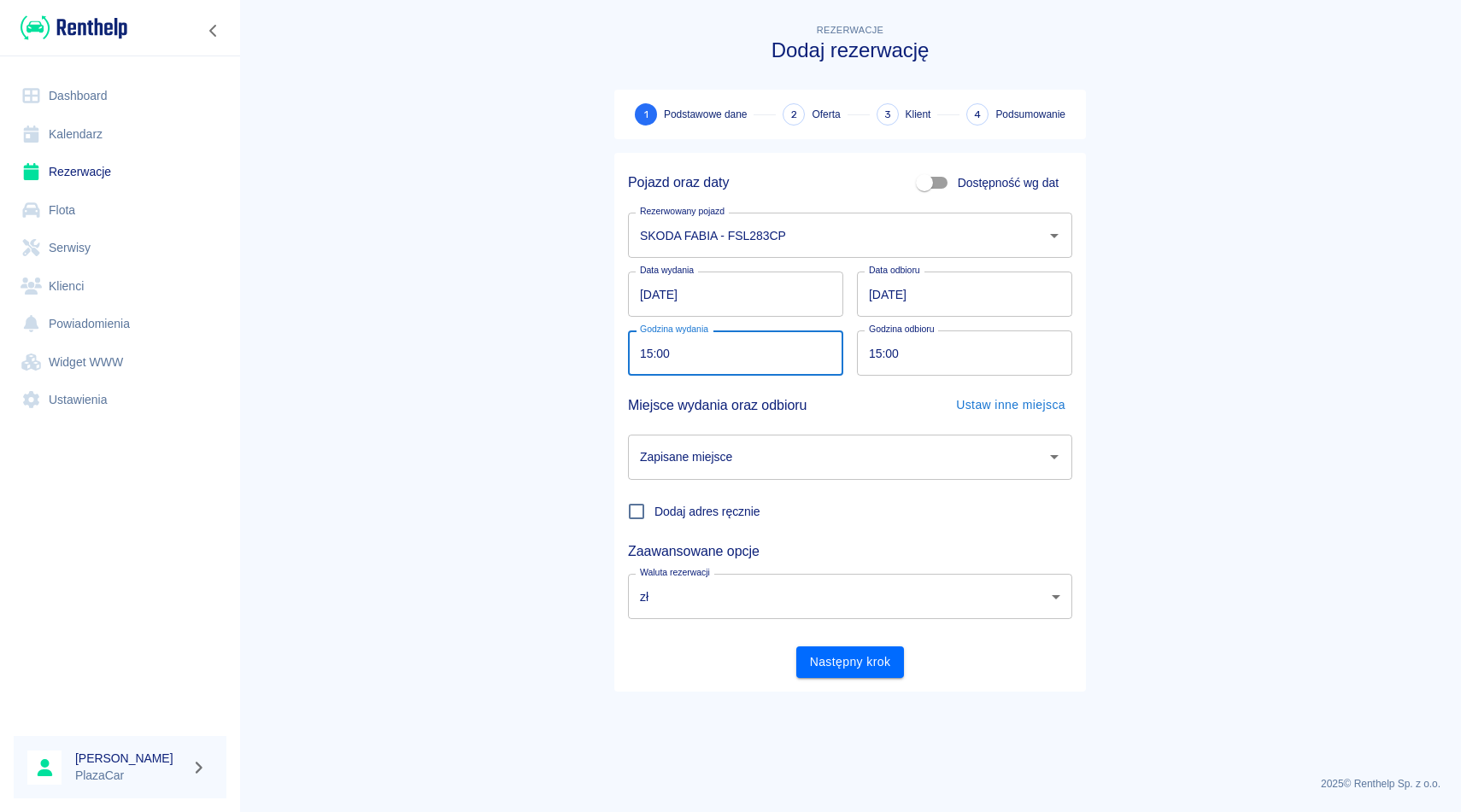
click at [648, 352] on input "15:00" at bounding box center [729, 353] width 203 height 45
type input "14:00"
click at [890, 360] on input "15:00" at bounding box center [958, 353] width 203 height 45
click at [882, 354] on input "15:00" at bounding box center [958, 353] width 203 height 45
click at [818, 473] on div "Zapisane miejsce" at bounding box center [849, 458] width 444 height 45
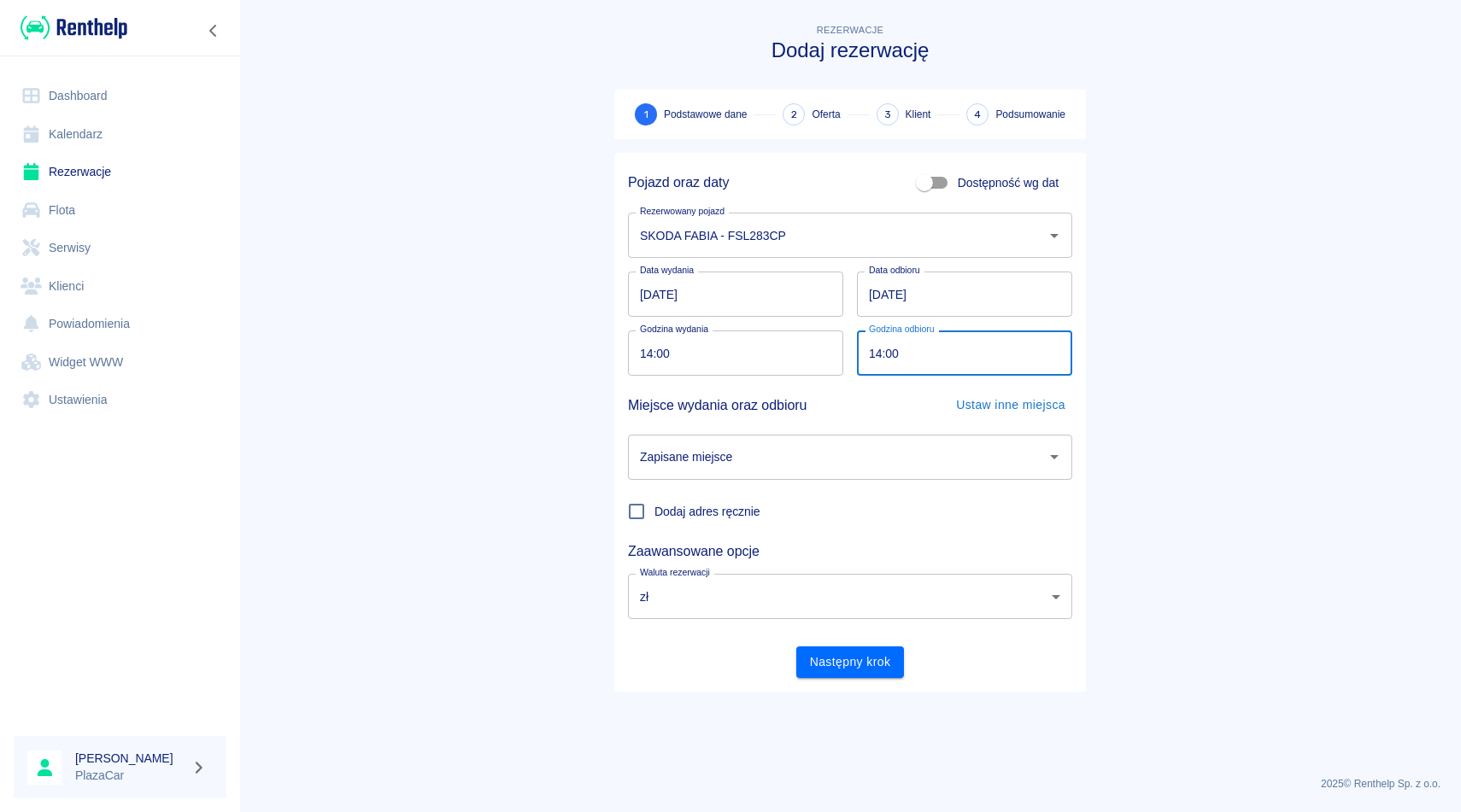
type input "14:00"
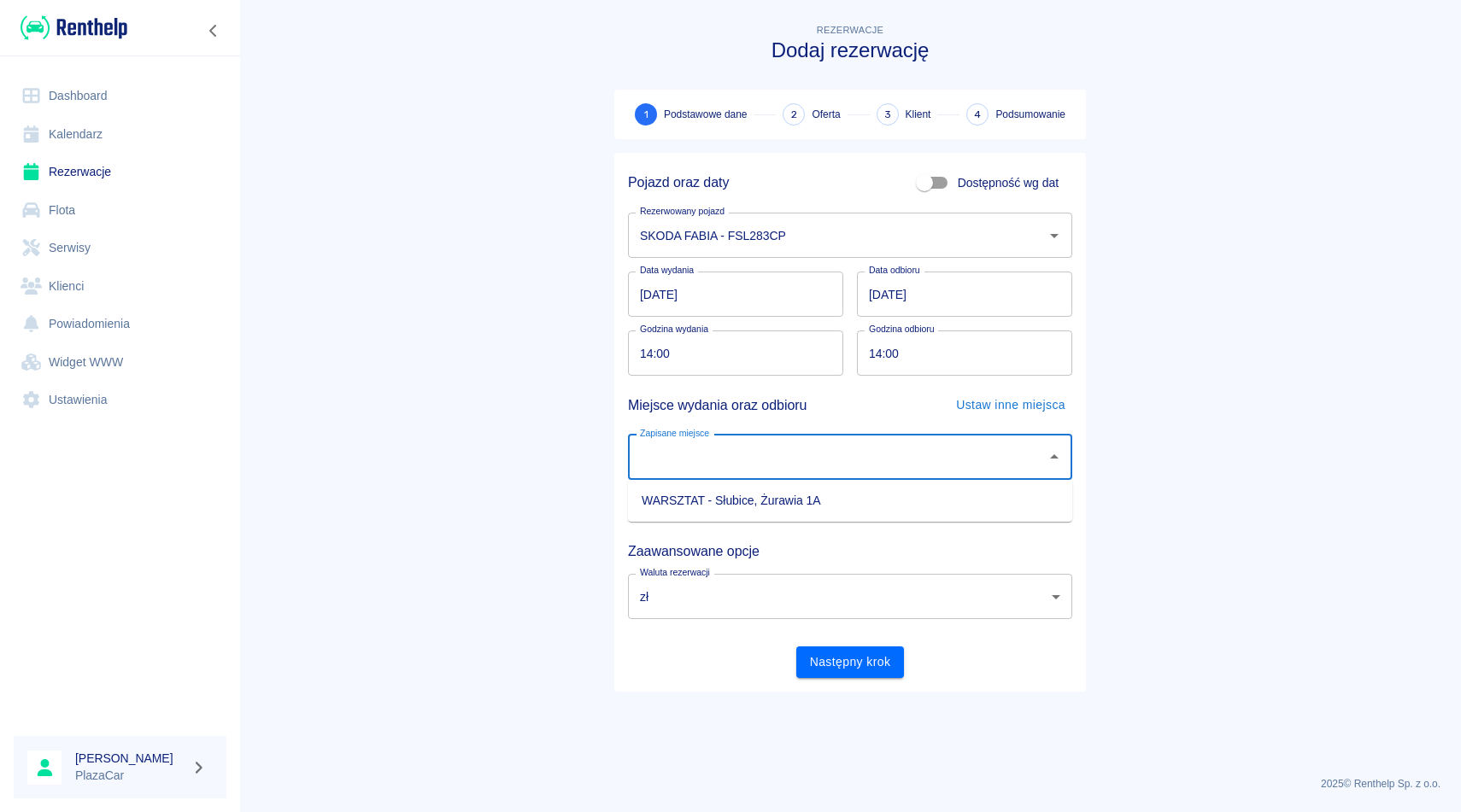
click at [818, 506] on li "WARSZTAT - Słubice, Żurawia 1A" at bounding box center [849, 500] width 444 height 28
type input "WARSZTAT - Słubice, Żurawia 1A"
click at [840, 663] on button "Następny krok" at bounding box center [850, 662] width 108 height 32
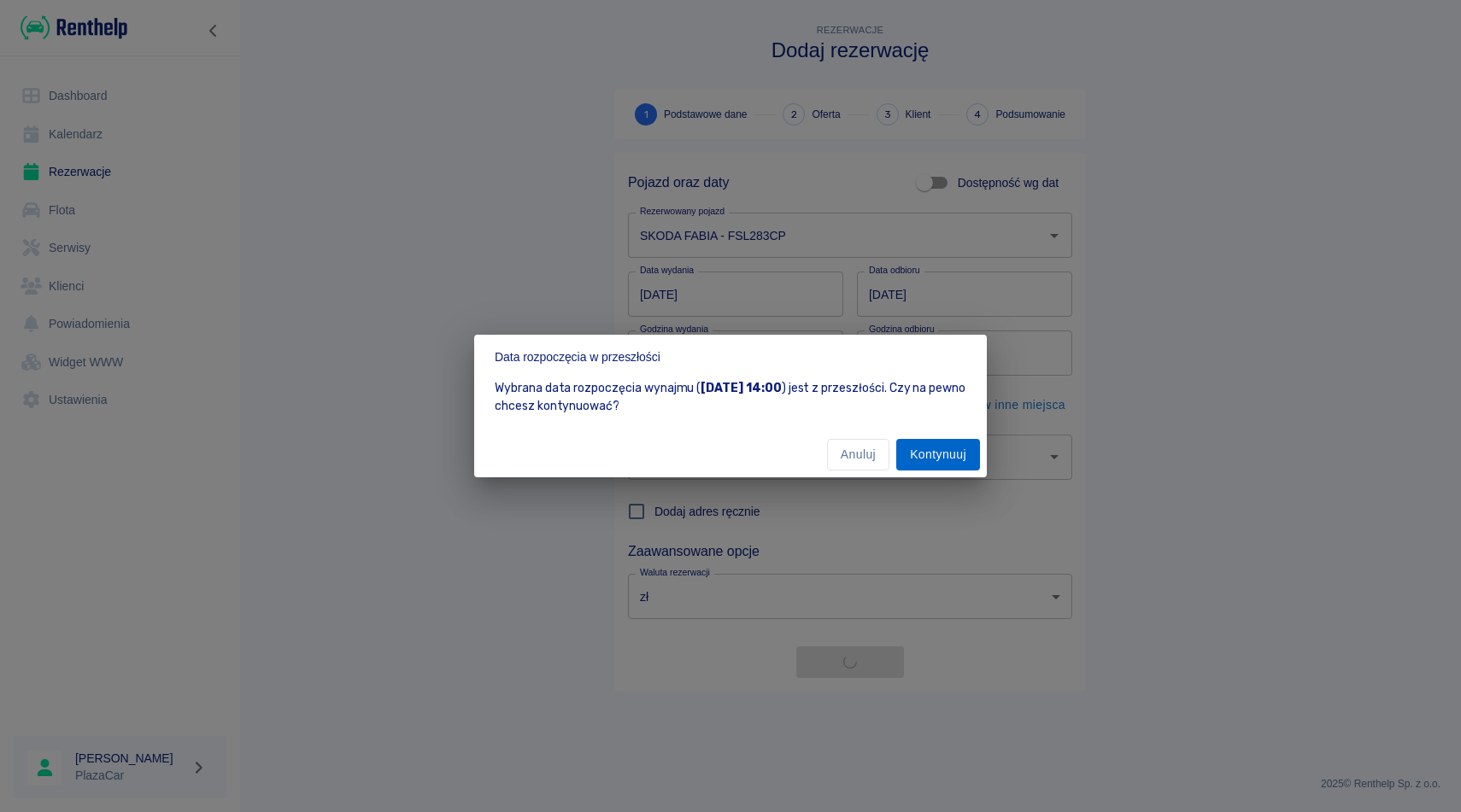
click at [945, 465] on button "Kontynuuj" at bounding box center [938, 455] width 84 height 32
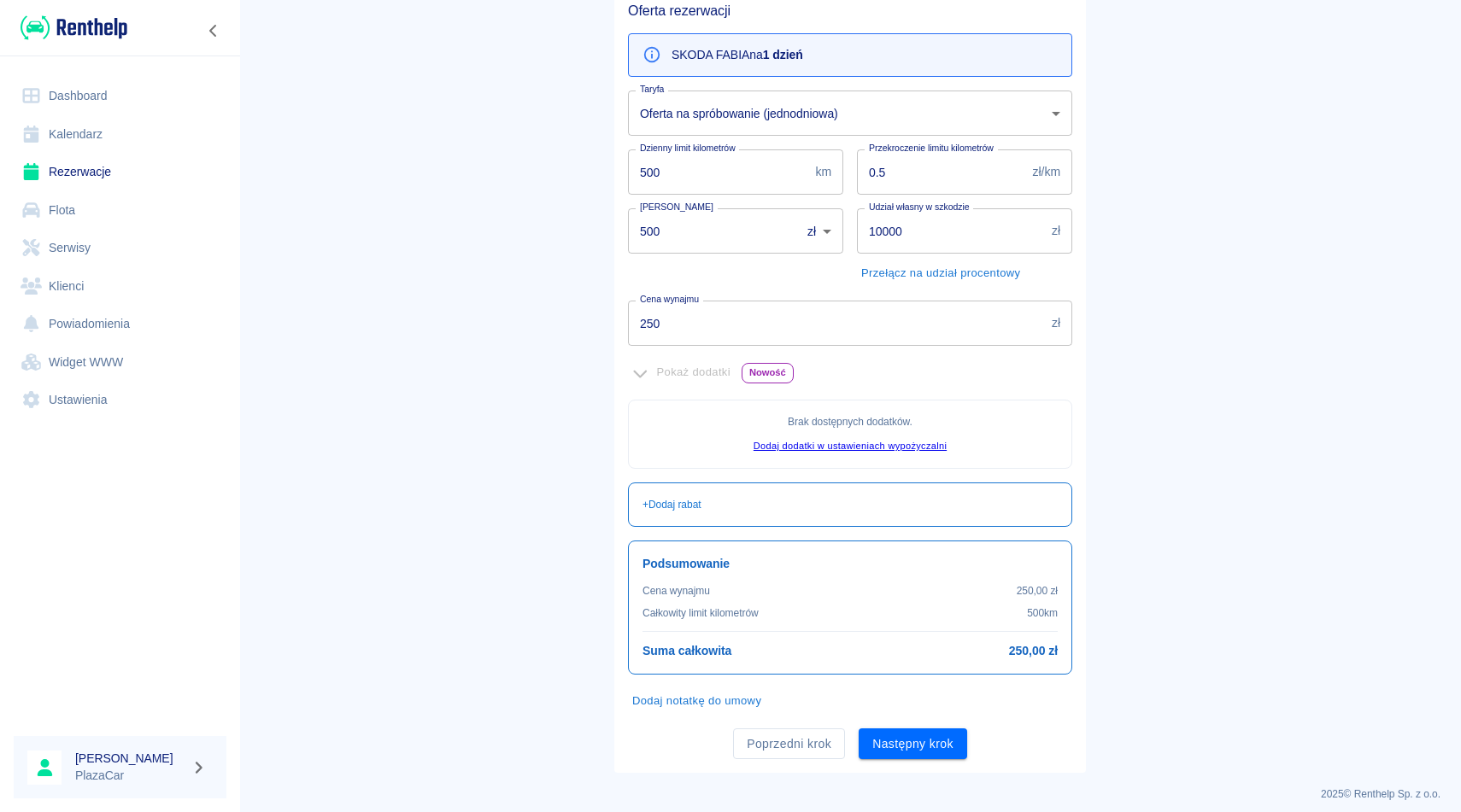
scroll to position [167, 0]
click at [907, 738] on button "Następny krok" at bounding box center [912, 741] width 108 height 32
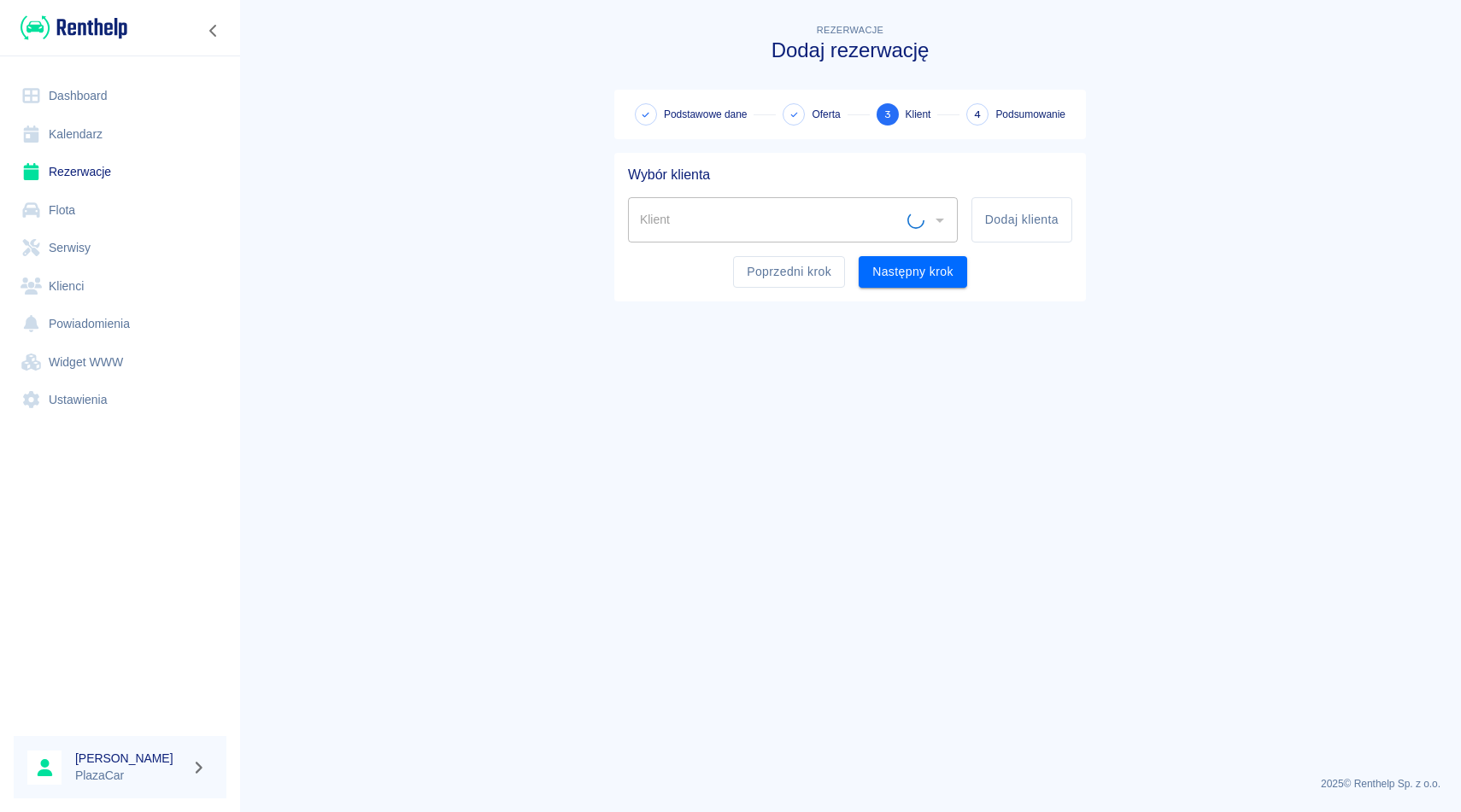
scroll to position [0, 0]
click at [791, 271] on button "Poprzedni krok" at bounding box center [789, 272] width 112 height 32
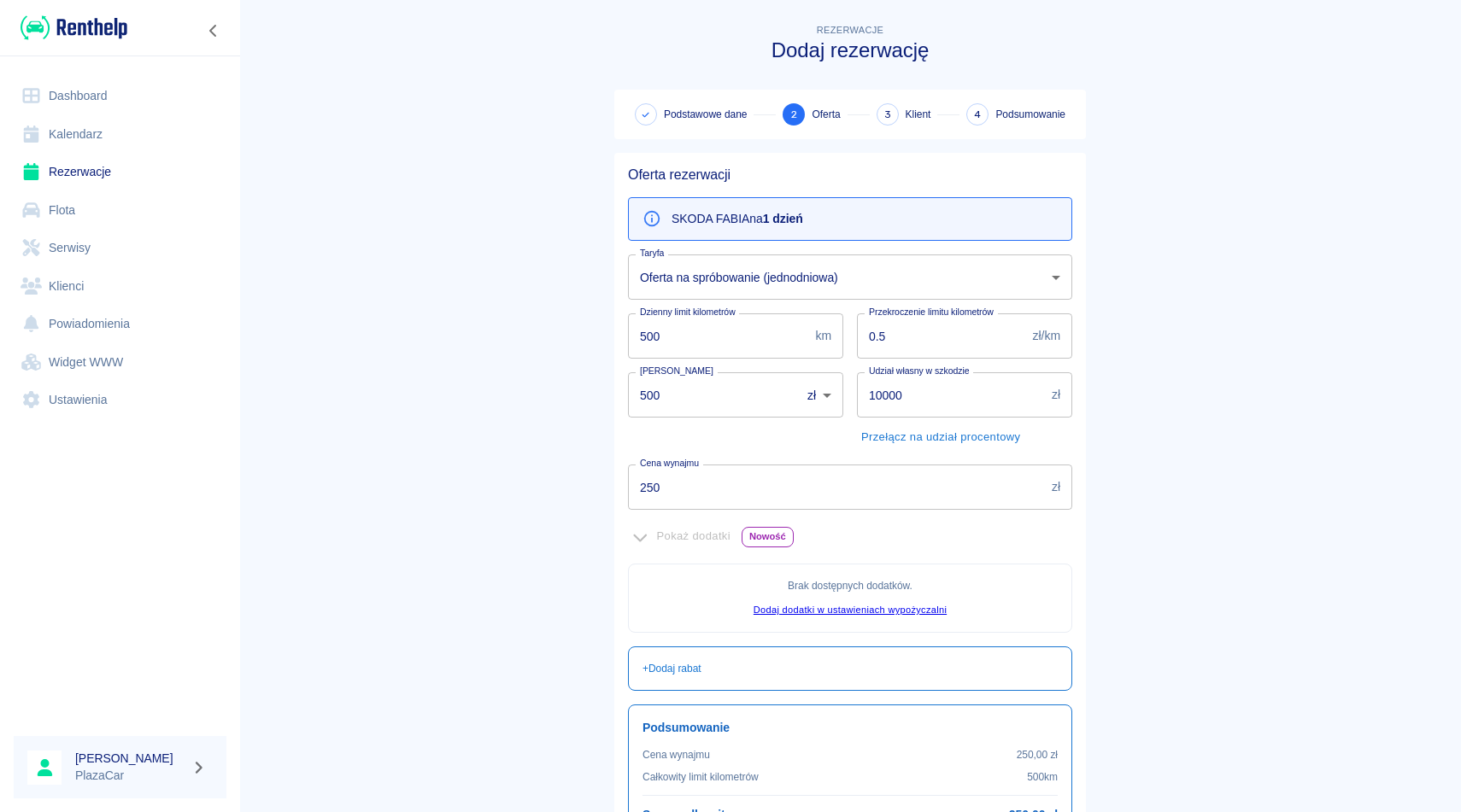
click at [652, 395] on input "500" at bounding box center [707, 395] width 161 height 45
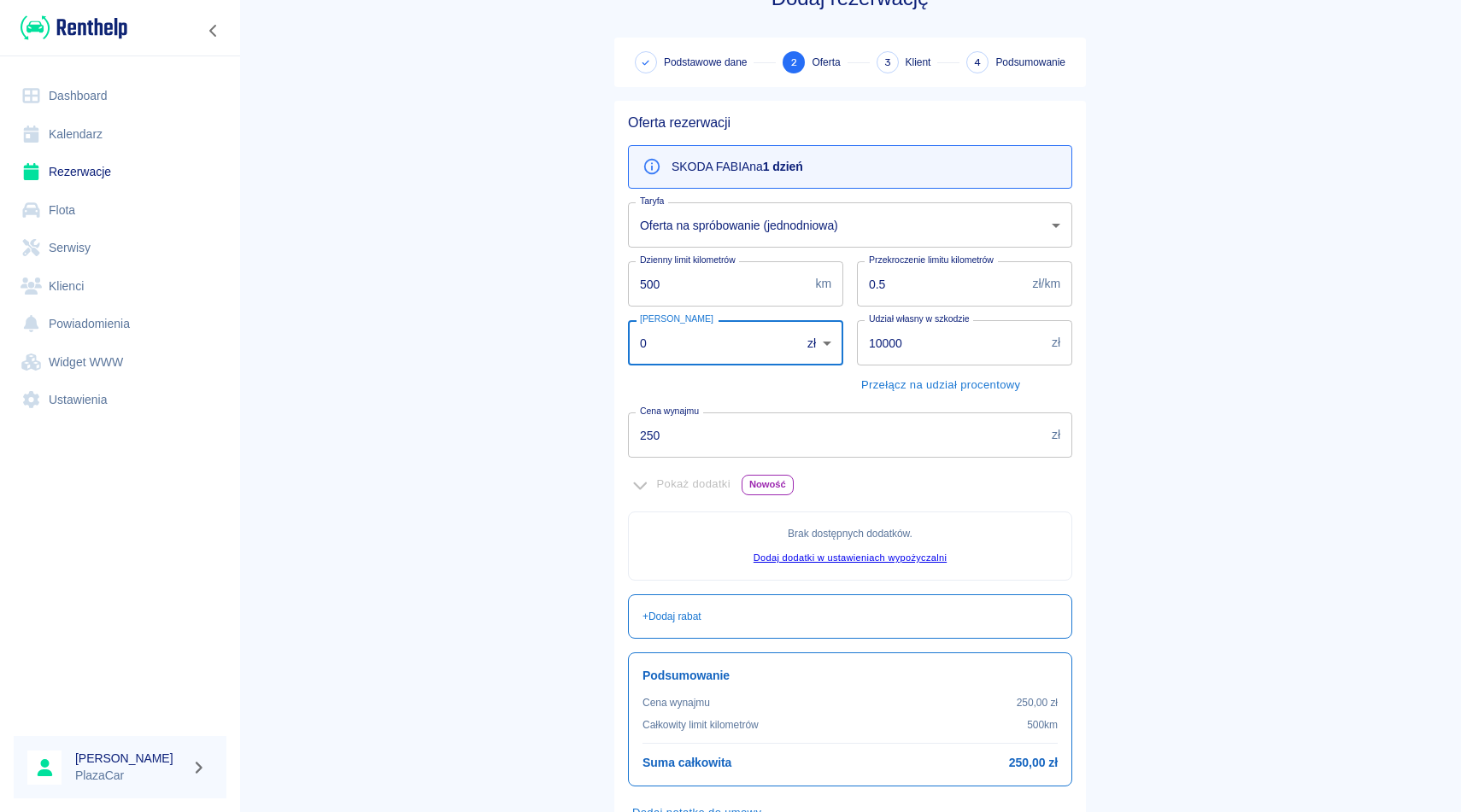
scroll to position [174, 0]
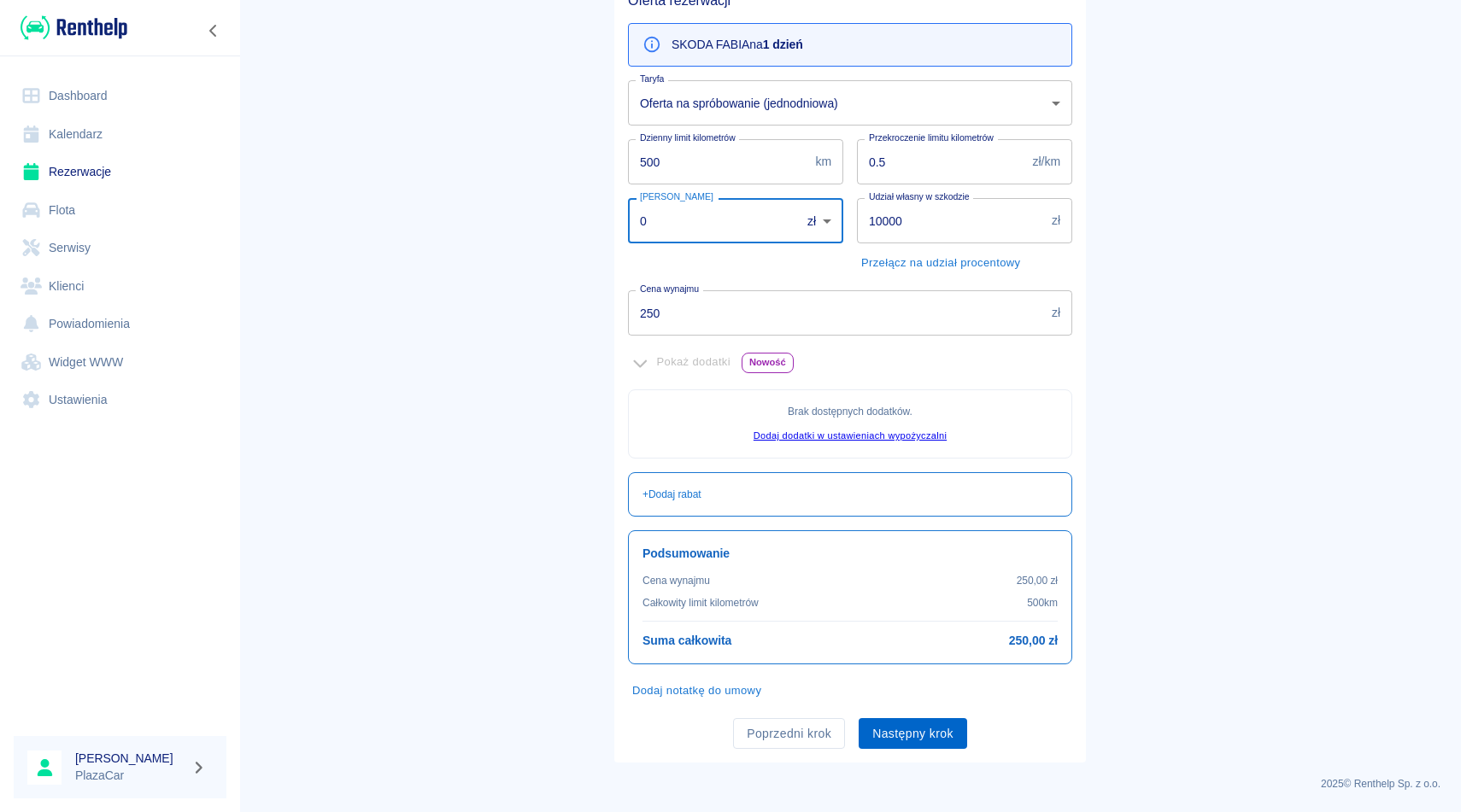
type input "0"
click at [906, 733] on button "Następny krok" at bounding box center [912, 734] width 108 height 32
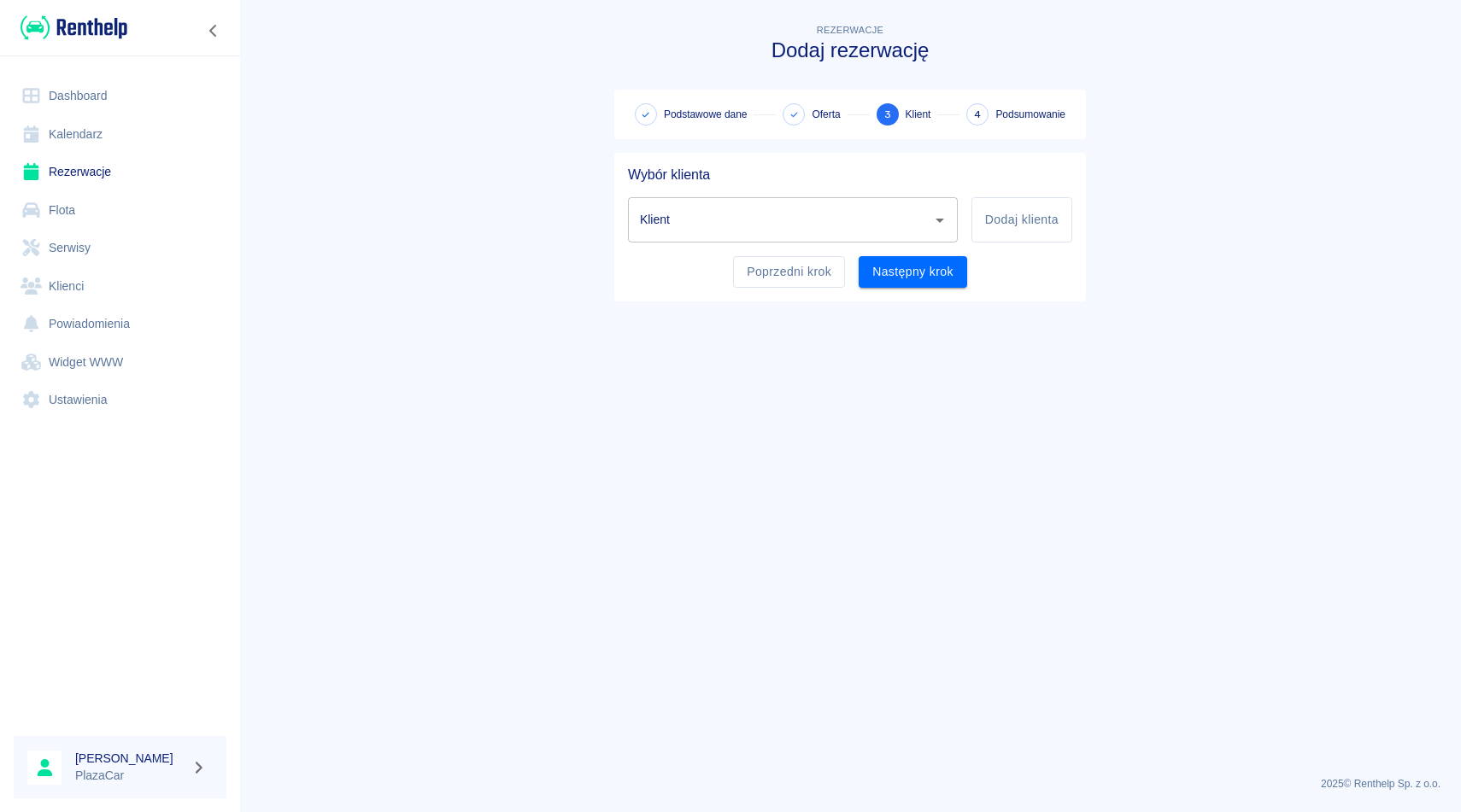
click at [791, 225] on input "Klient" at bounding box center [779, 220] width 288 height 30
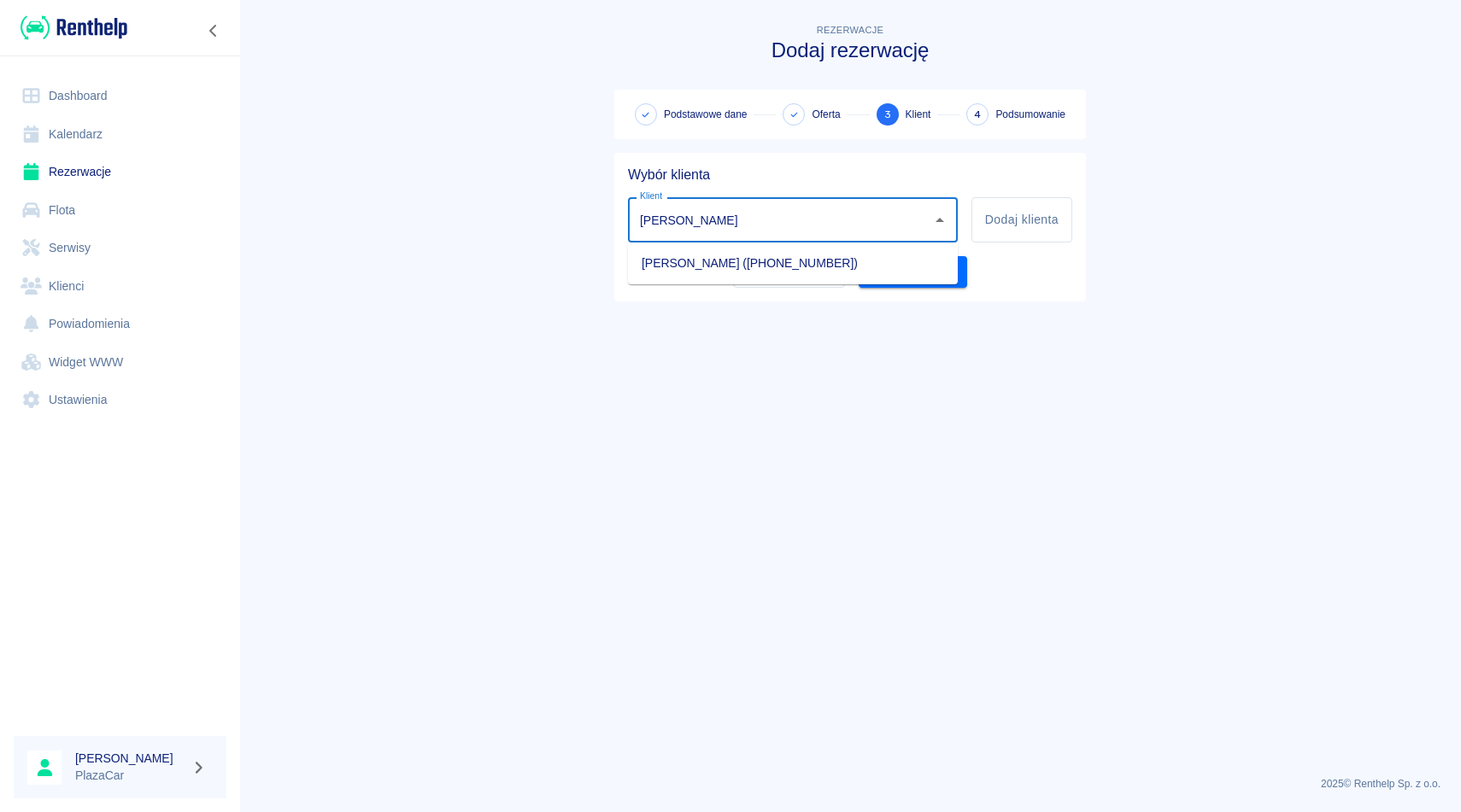
click at [854, 263] on li "[PERSON_NAME] ([PHONE_NUMBER])" at bounding box center [792, 264] width 330 height 28
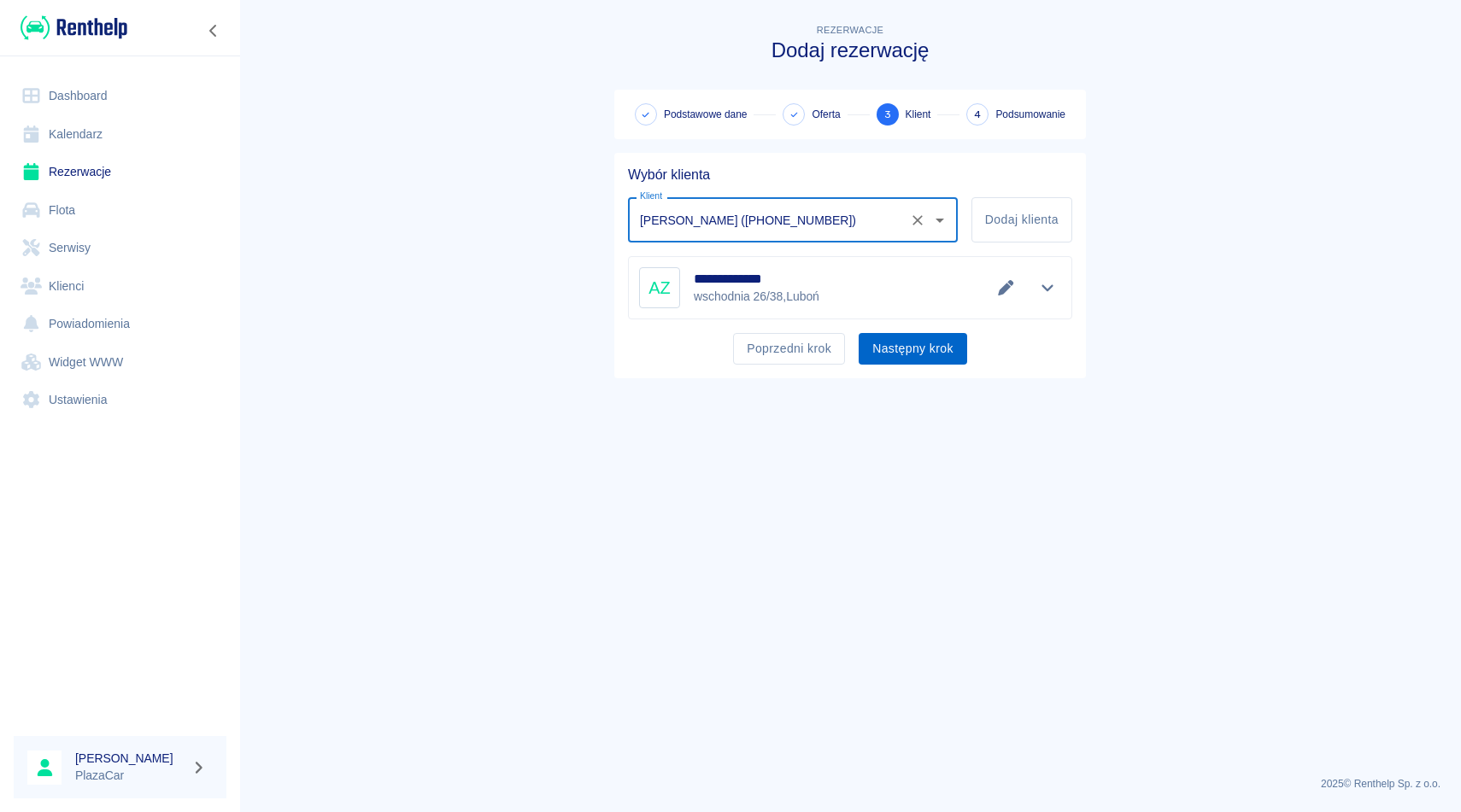
type input "[PERSON_NAME] ([PHONE_NUMBER])"
click at [906, 344] on button "Następny krok" at bounding box center [912, 348] width 108 height 32
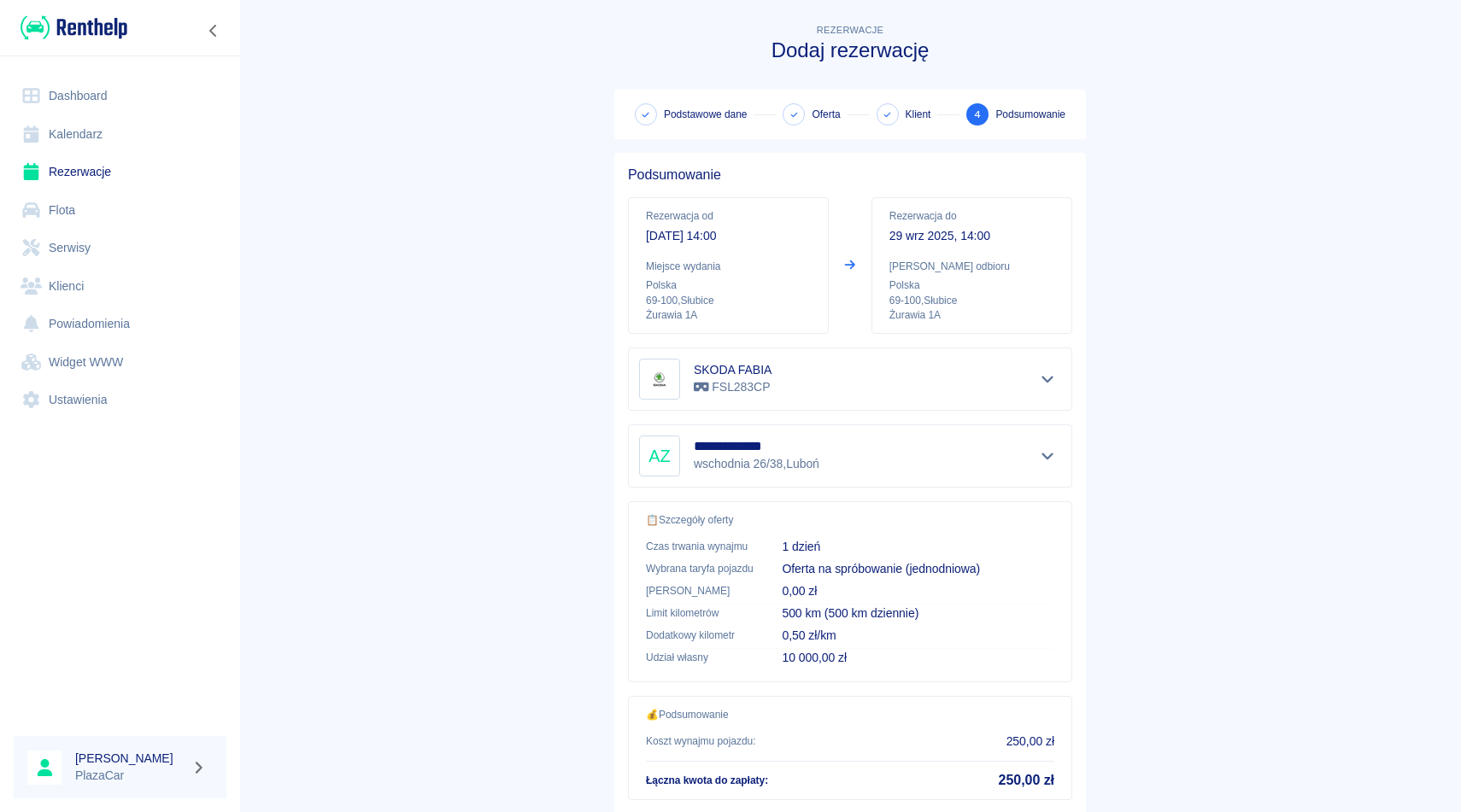
scroll to position [109, 0]
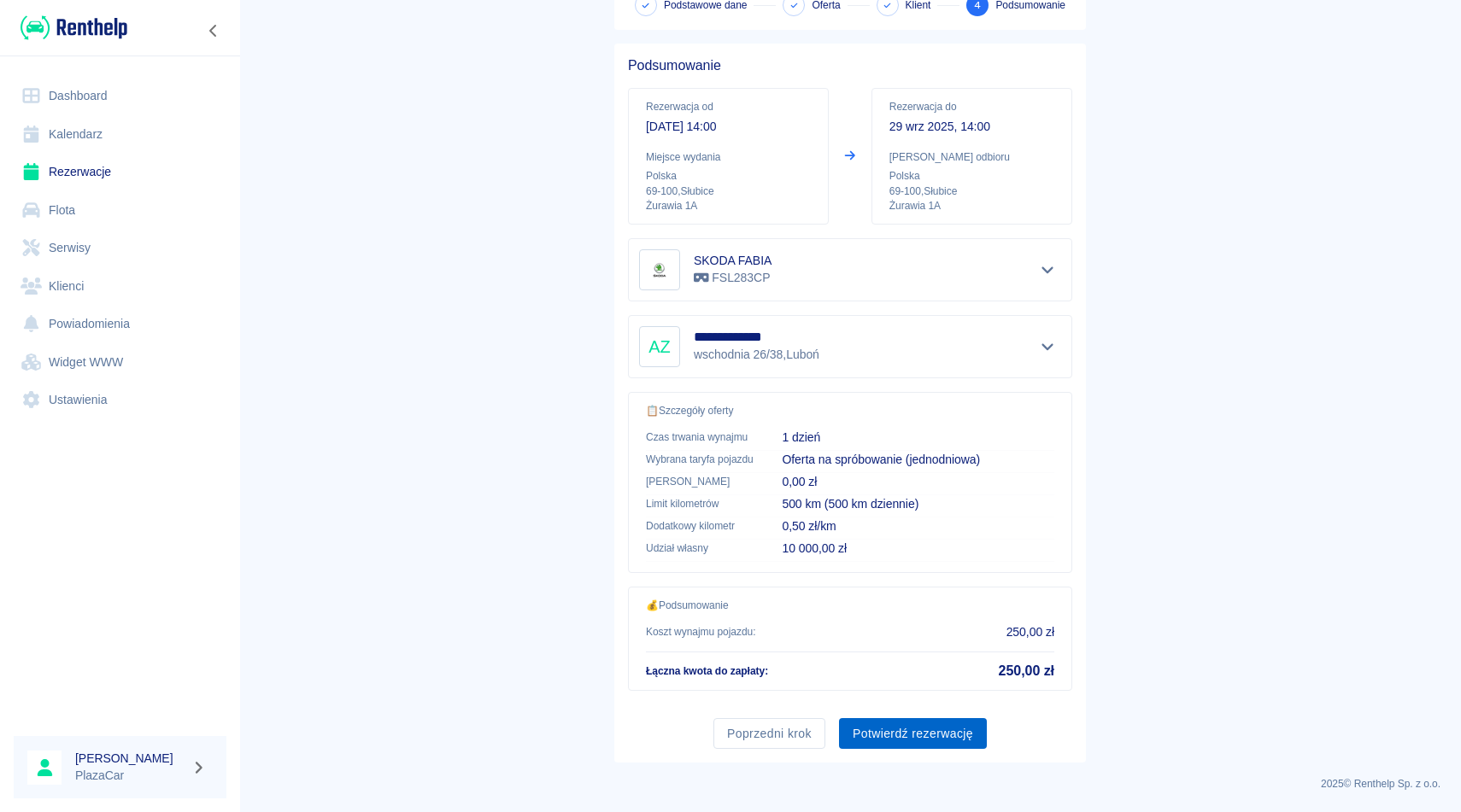
click at [894, 730] on button "Potwierdź rezerwację" at bounding box center [912, 734] width 148 height 32
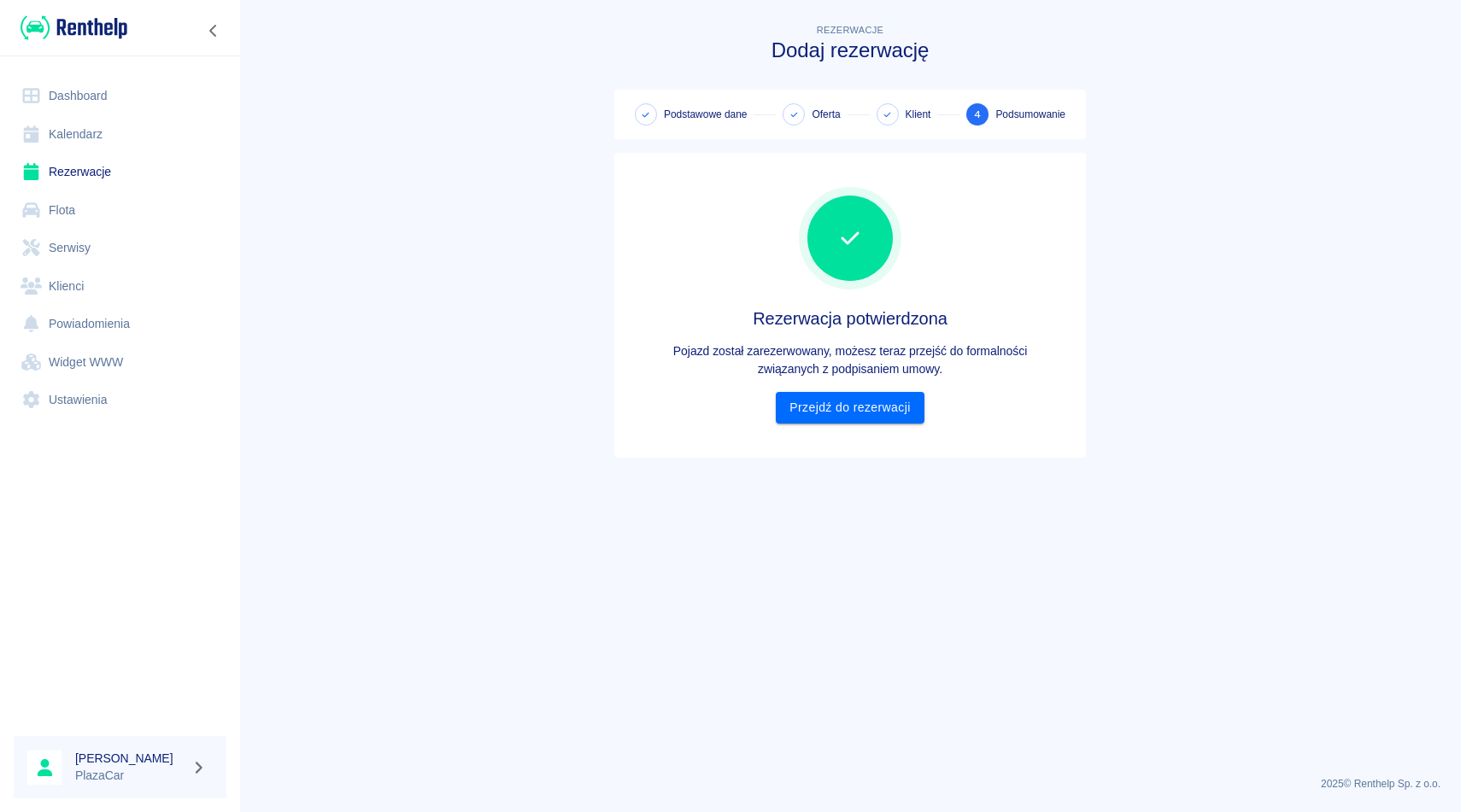
scroll to position [0, 0]
click at [839, 425] on div "Rezerwacja potwierdzona Pojazd został zarezerwowany, możesz teraz przejść do fo…" at bounding box center [849, 305] width 444 height 277
click at [843, 410] on link "Przejdź do rezerwacji" at bounding box center [850, 408] width 148 height 32
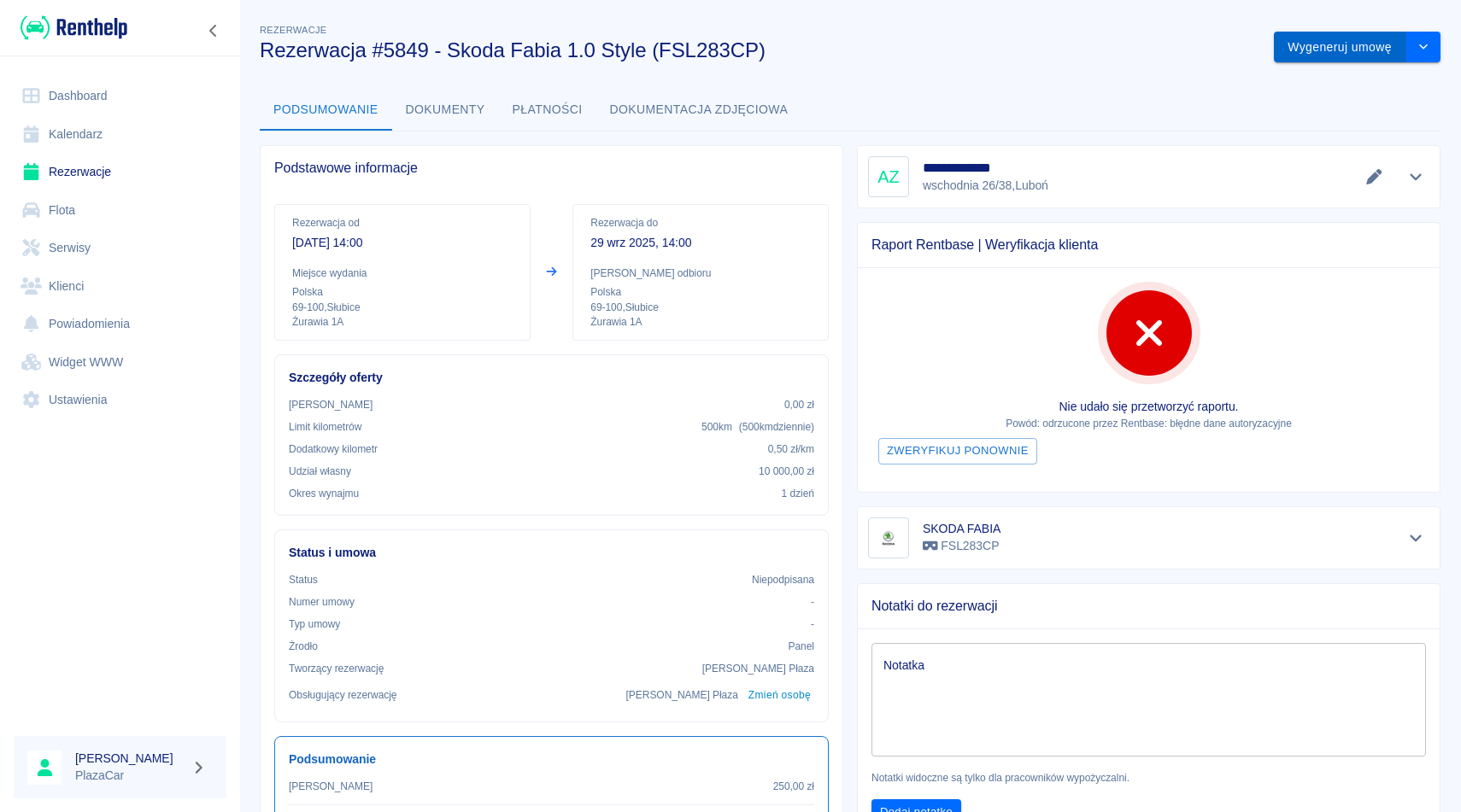
click at [1324, 56] on button "Wygeneruj umowę" at bounding box center [1340, 47] width 132 height 32
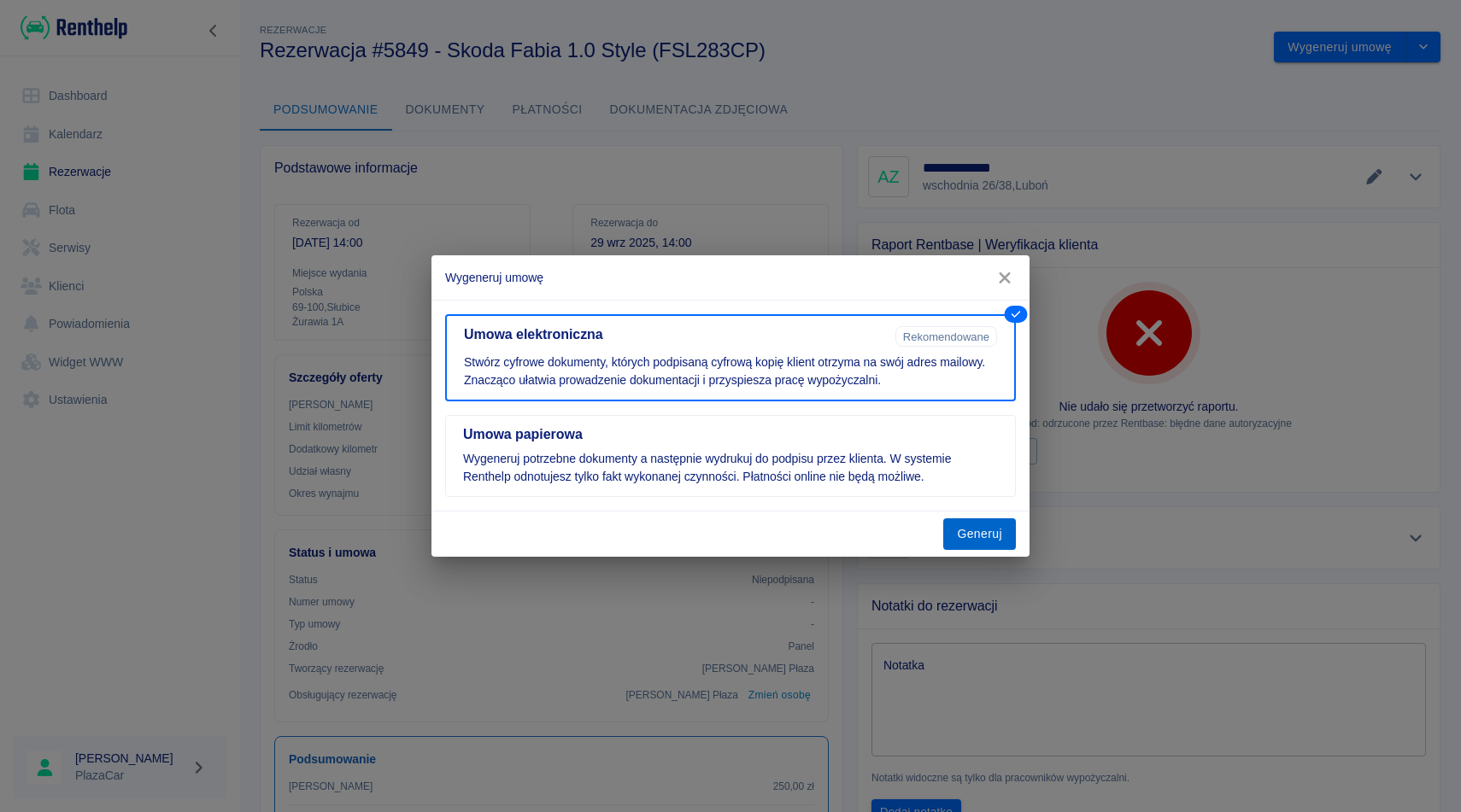
click at [974, 530] on button "Generuj" at bounding box center [979, 534] width 73 height 32
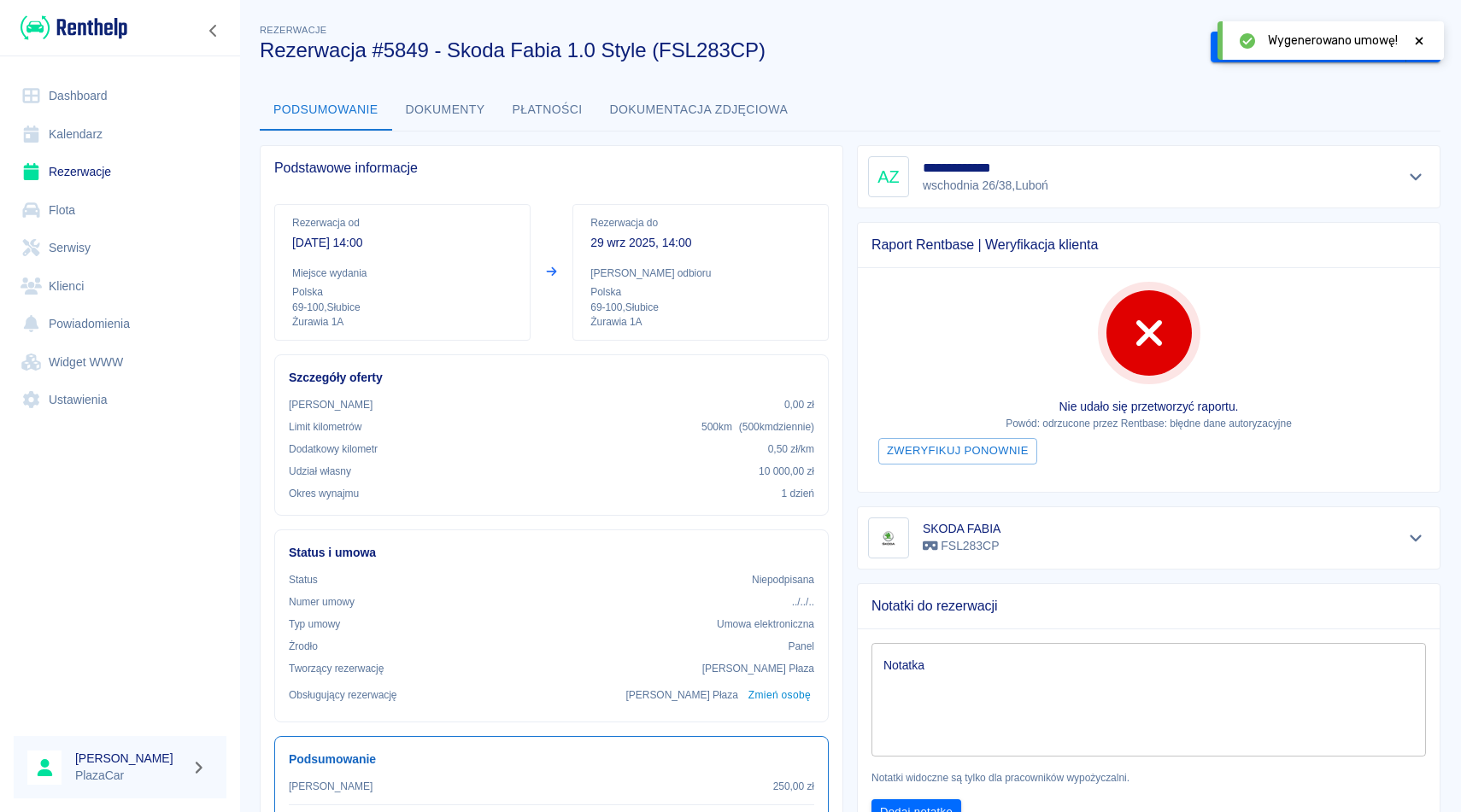
click at [1423, 41] on icon at bounding box center [1419, 41] width 15 height 12
click at [1327, 36] on button "Podpisz umowę elektroniczną" at bounding box center [1308, 47] width 196 height 32
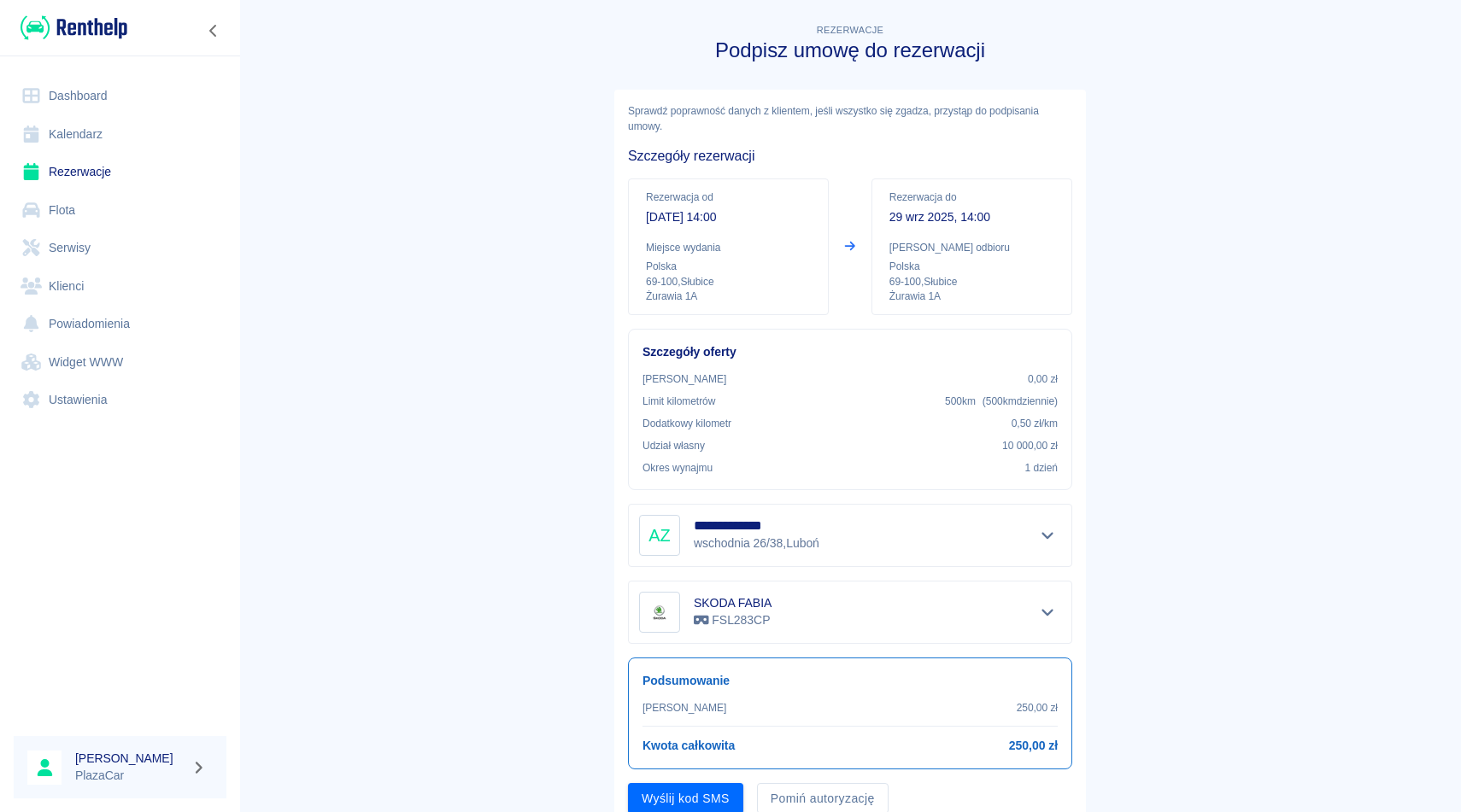
scroll to position [65, 0]
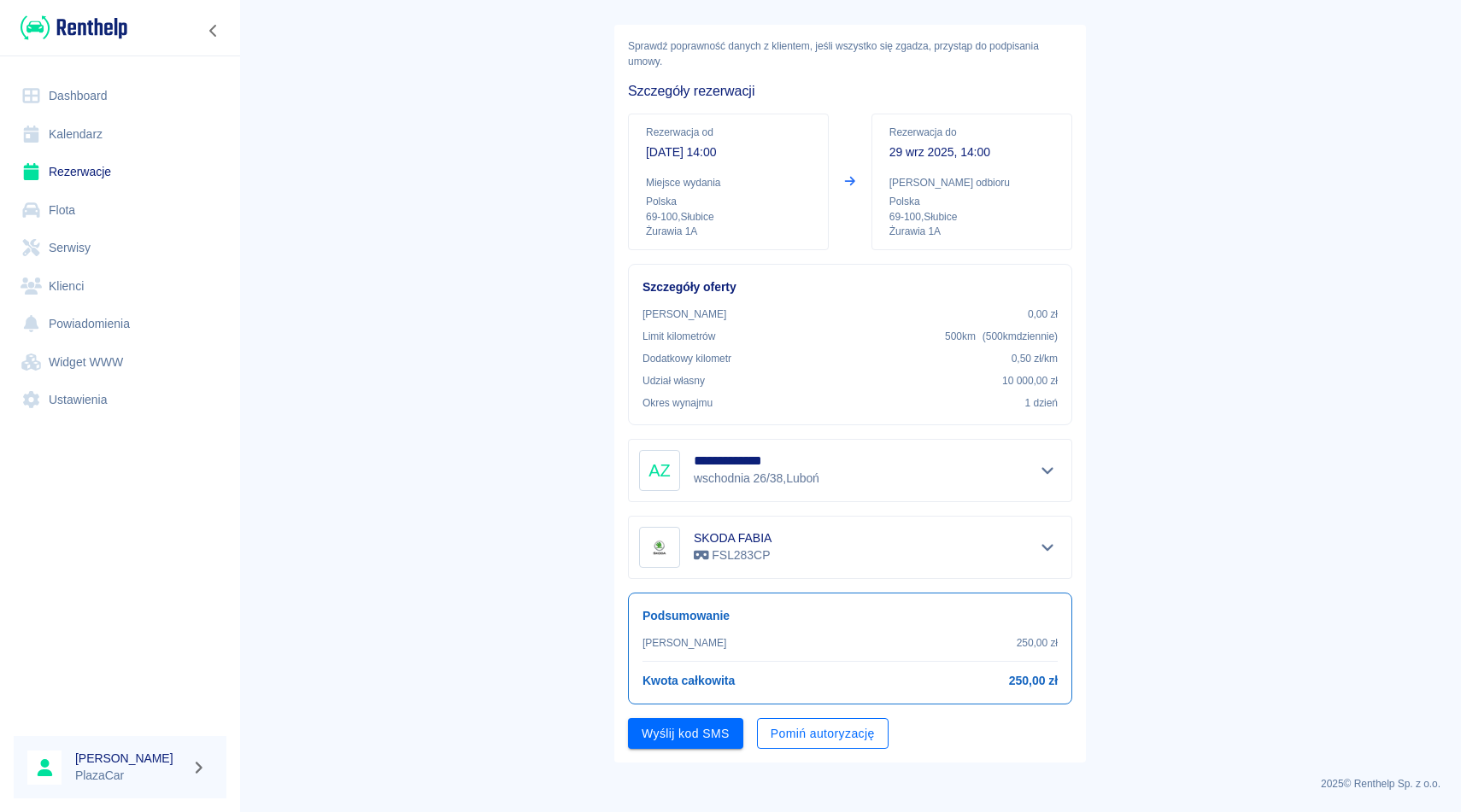
click at [834, 730] on button "Pomiń autoryzację" at bounding box center [822, 734] width 131 height 32
click at [716, 741] on button "Podpisz umowę" at bounding box center [685, 734] width 116 height 32
